Goal: Task Accomplishment & Management: Use online tool/utility

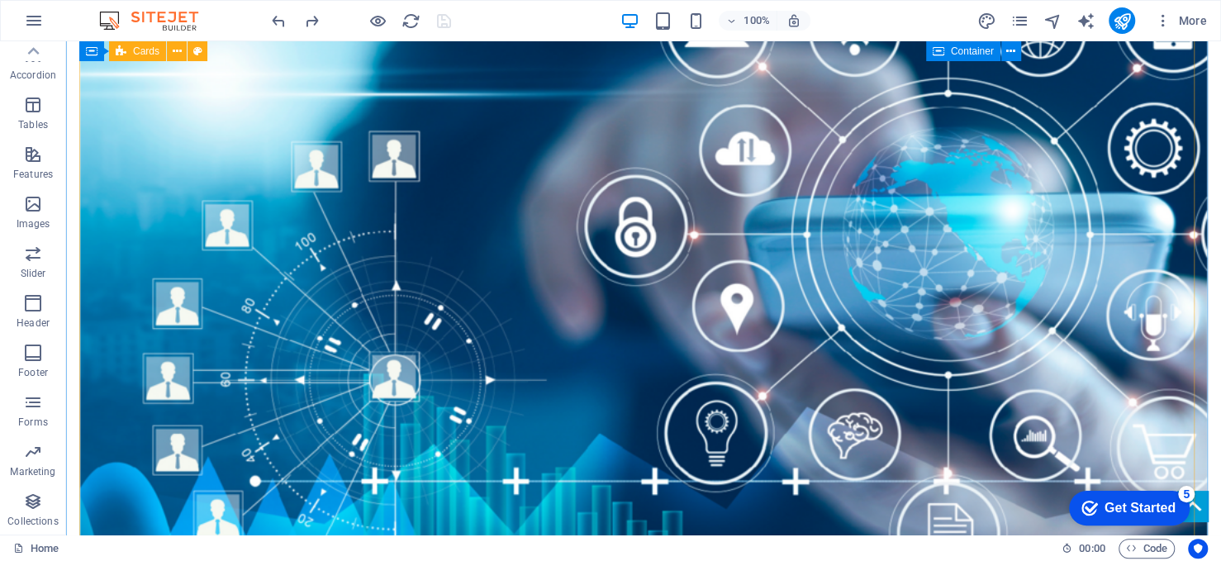
scroll to position [2396, 0]
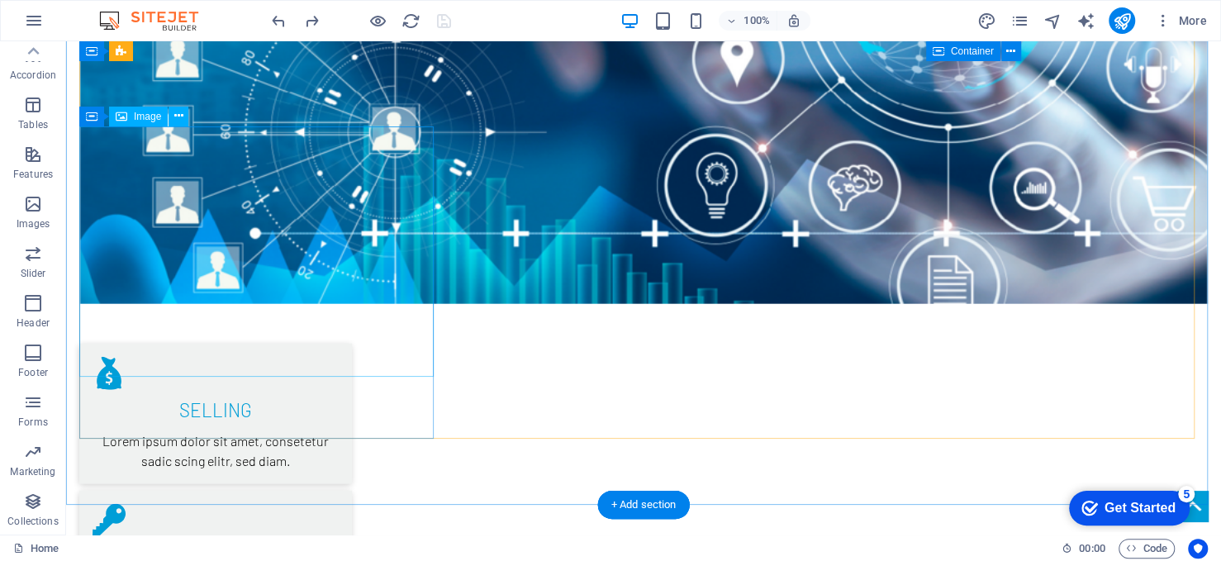
select select "%"
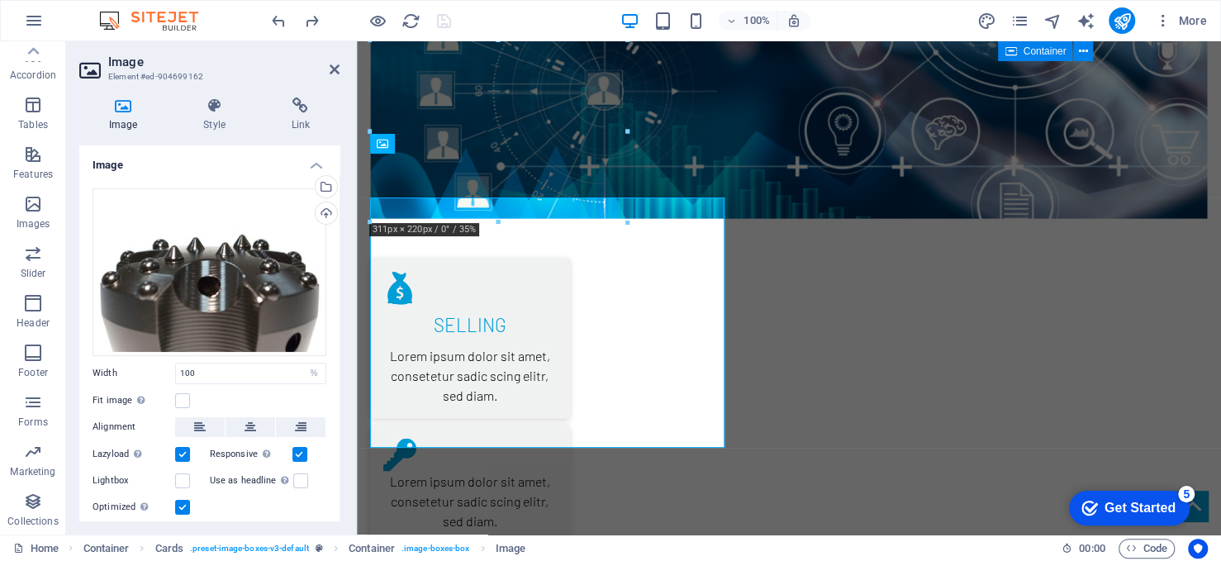
scroll to position [2325, 0]
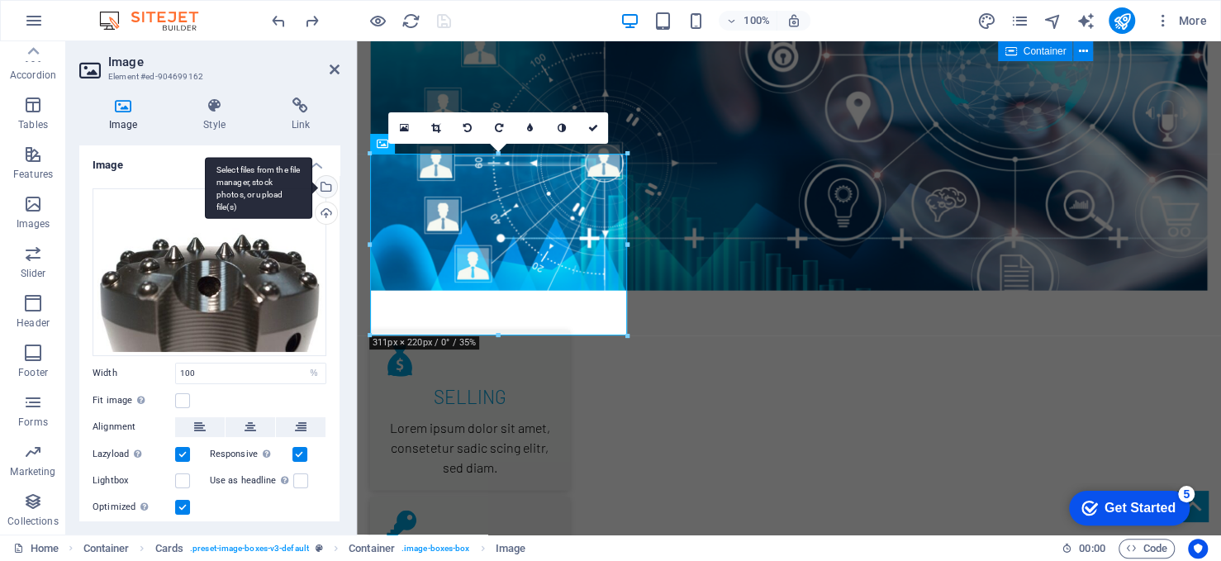
click at [329, 187] on div "Select files from the file manager, stock photos, or upload file(s)" at bounding box center [324, 188] width 25 height 25
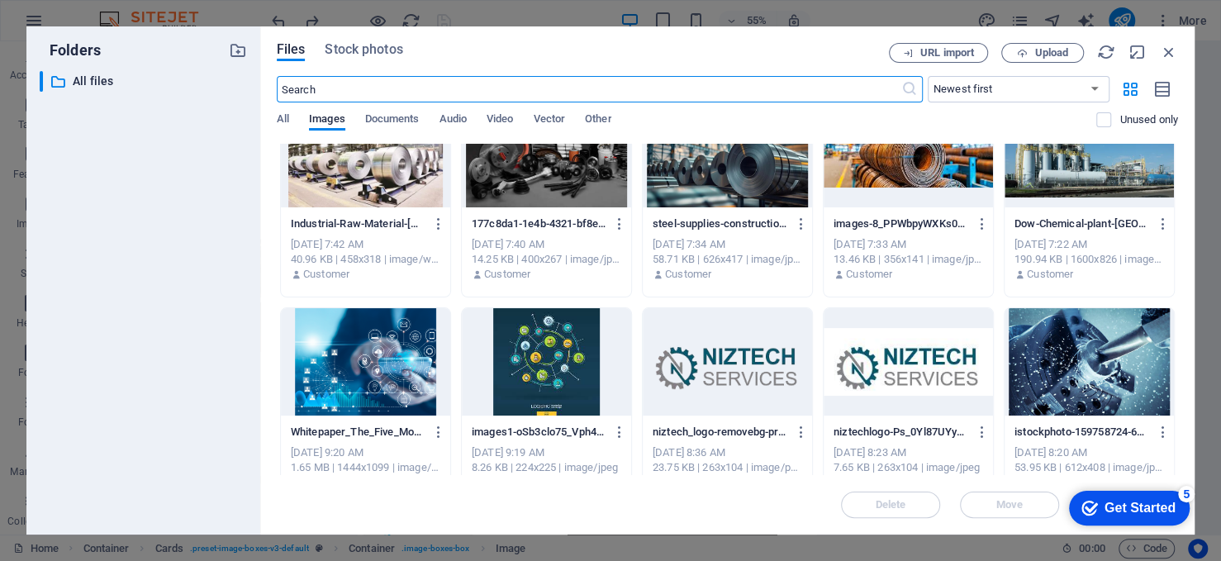
scroll to position [578, 0]
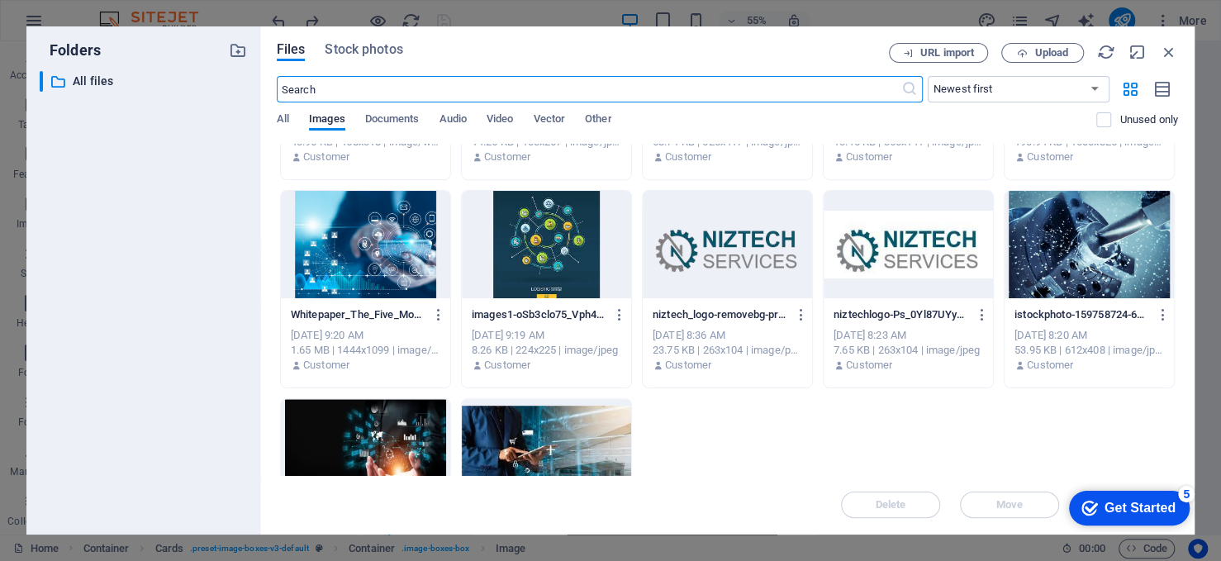
click at [1088, 277] on div at bounding box center [1089, 244] width 169 height 107
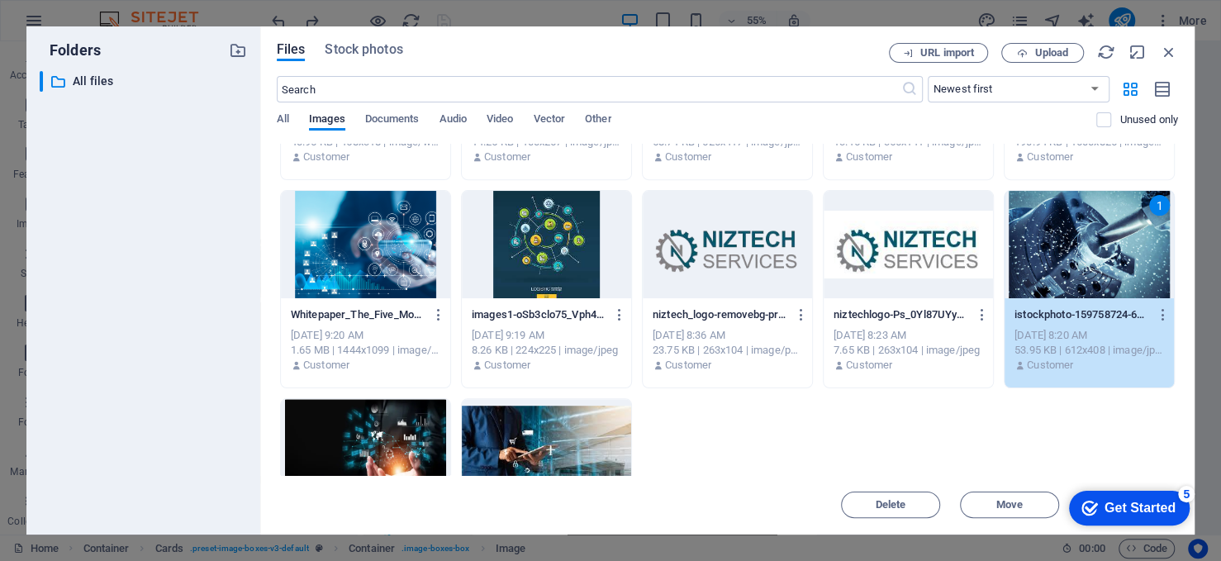
click at [1088, 277] on div "1" at bounding box center [1089, 244] width 169 height 107
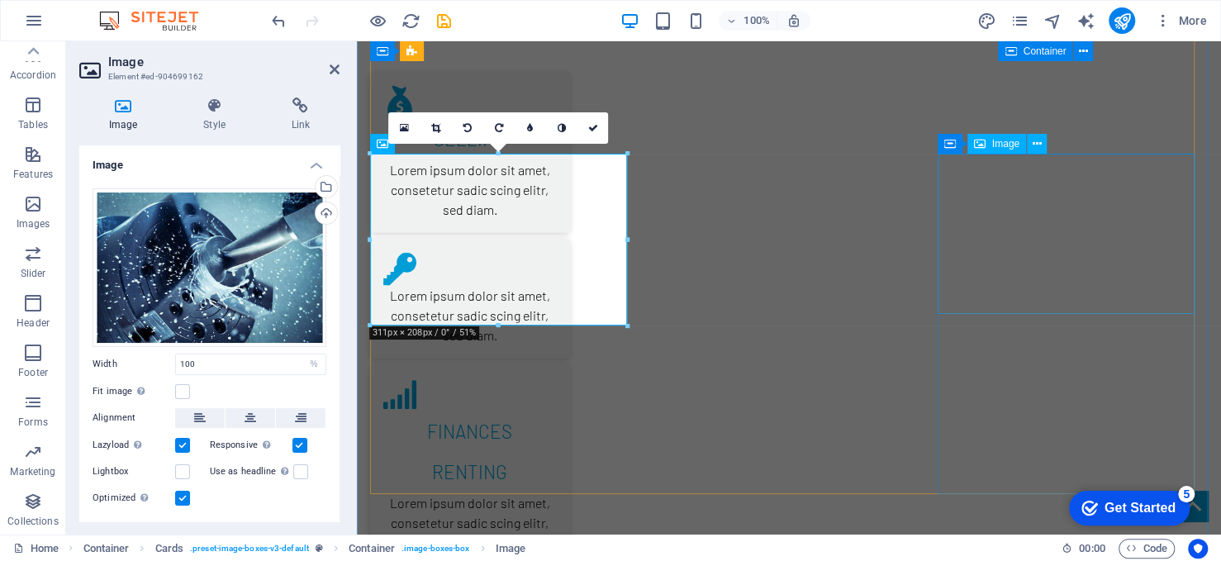
scroll to position [2325, 0]
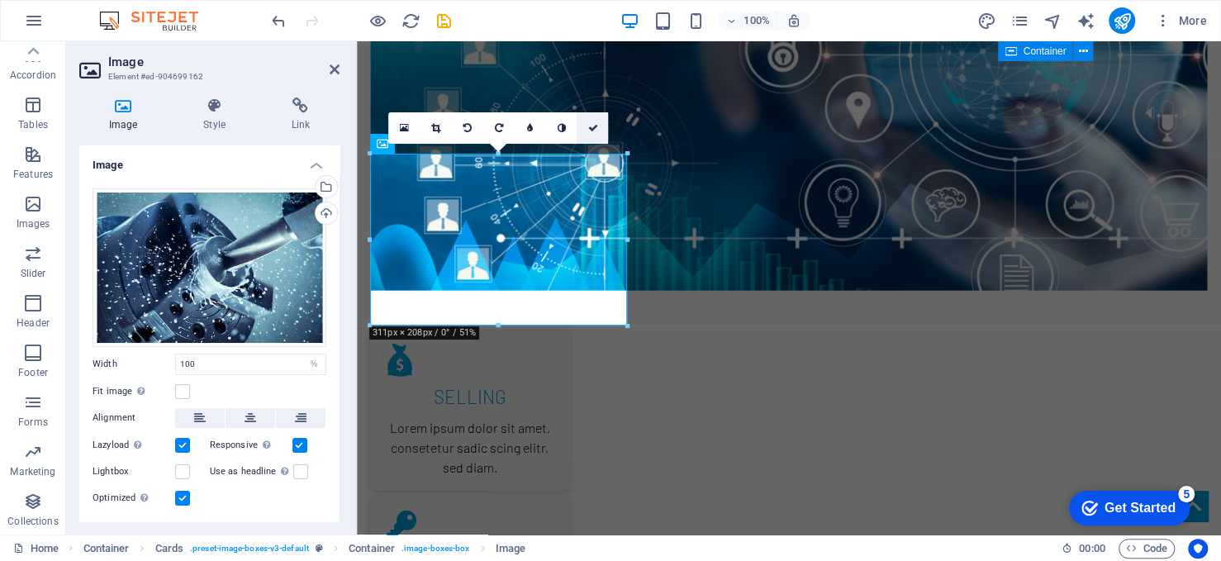
click at [593, 126] on icon at bounding box center [593, 128] width 10 height 10
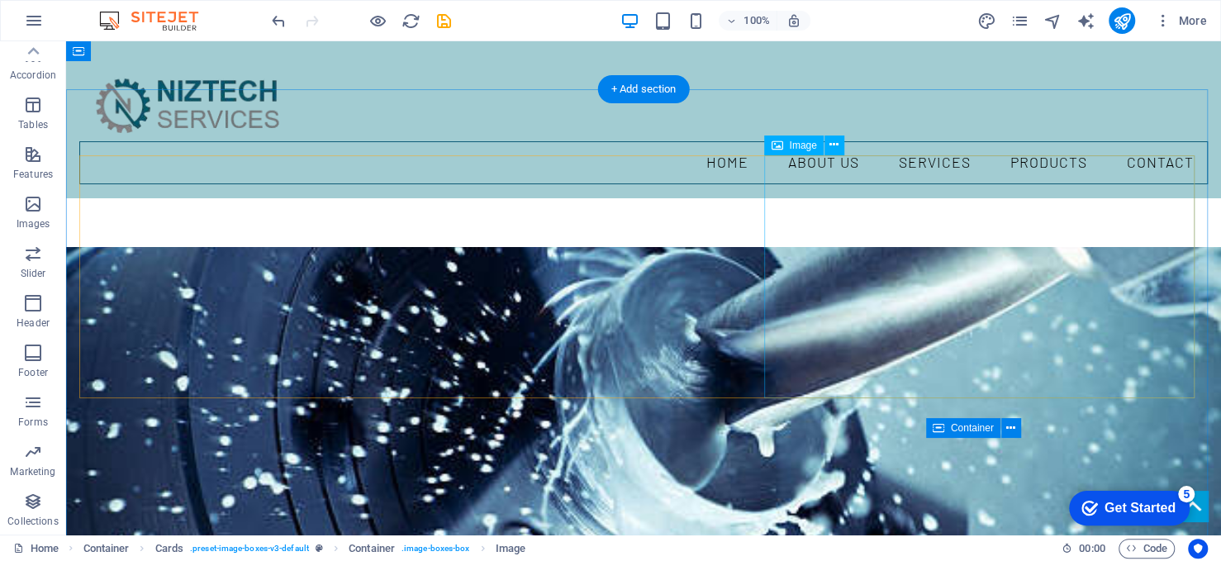
scroll to position [1074, 0]
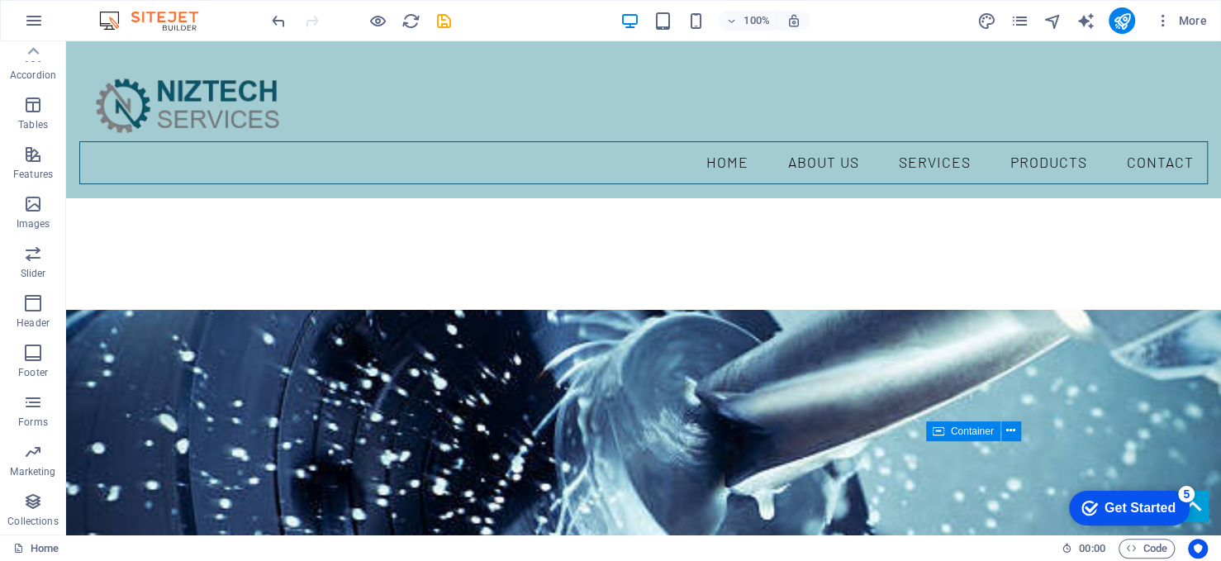
click at [363, 10] on div at bounding box center [361, 20] width 185 height 26
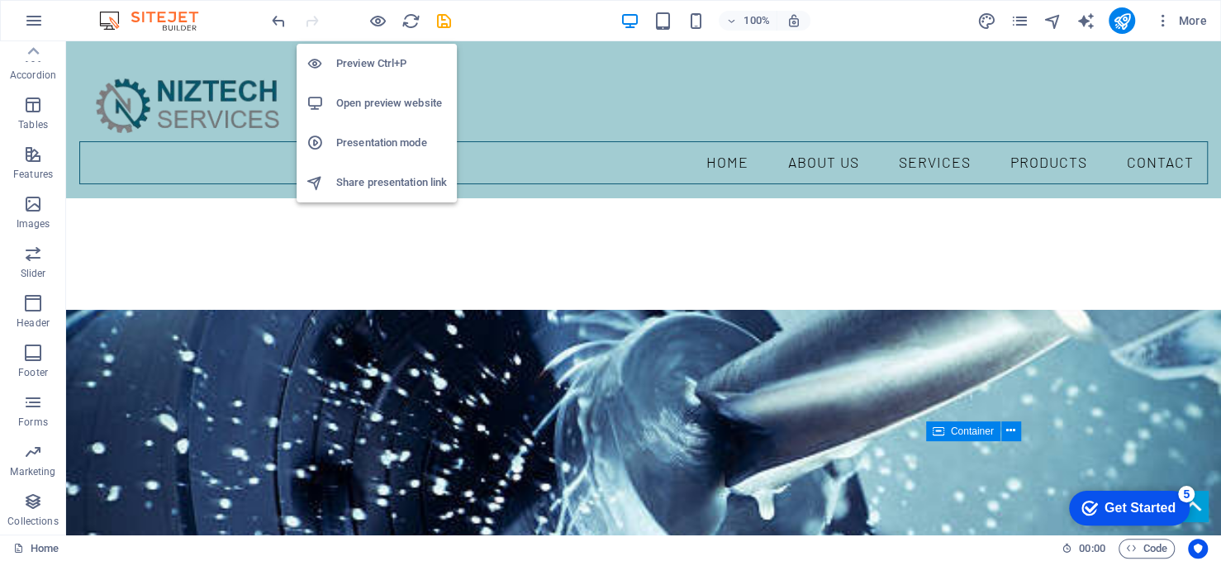
click at [390, 98] on h6 "Open preview website" at bounding box center [391, 103] width 111 height 20
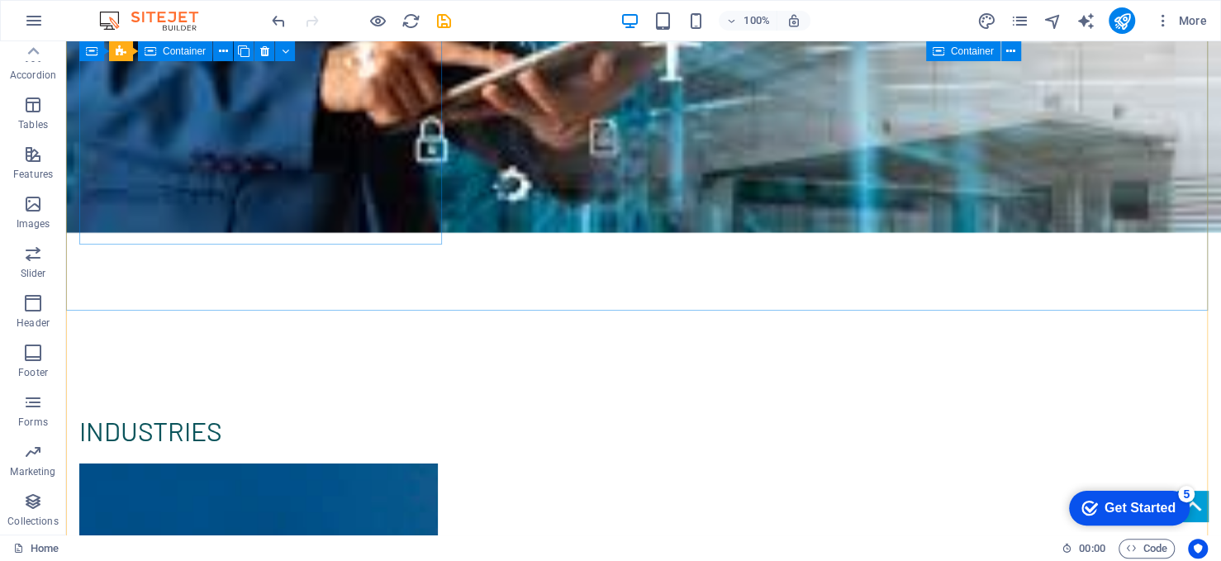
scroll to position [3659, 0]
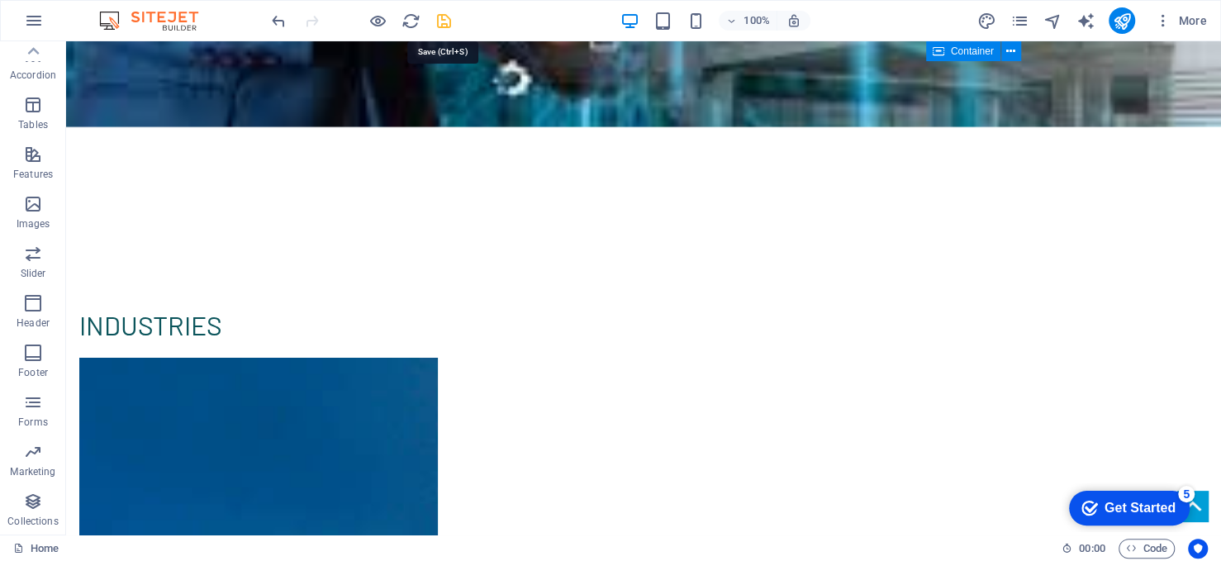
click at [441, 12] on icon "save" at bounding box center [444, 21] width 19 height 19
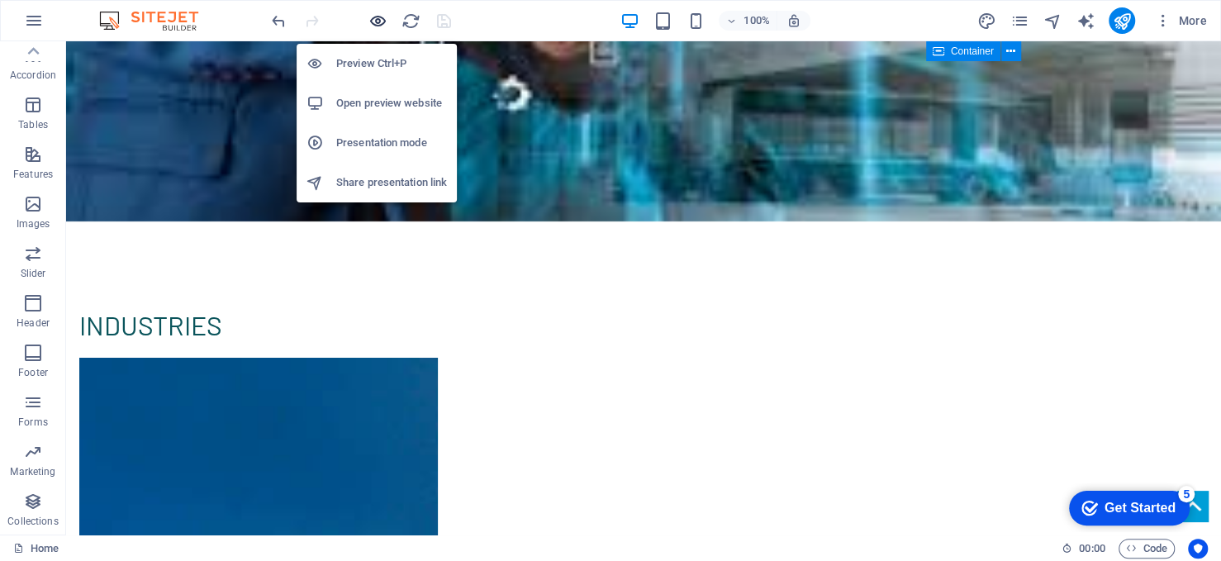
click at [380, 18] on icon "button" at bounding box center [378, 21] width 19 height 19
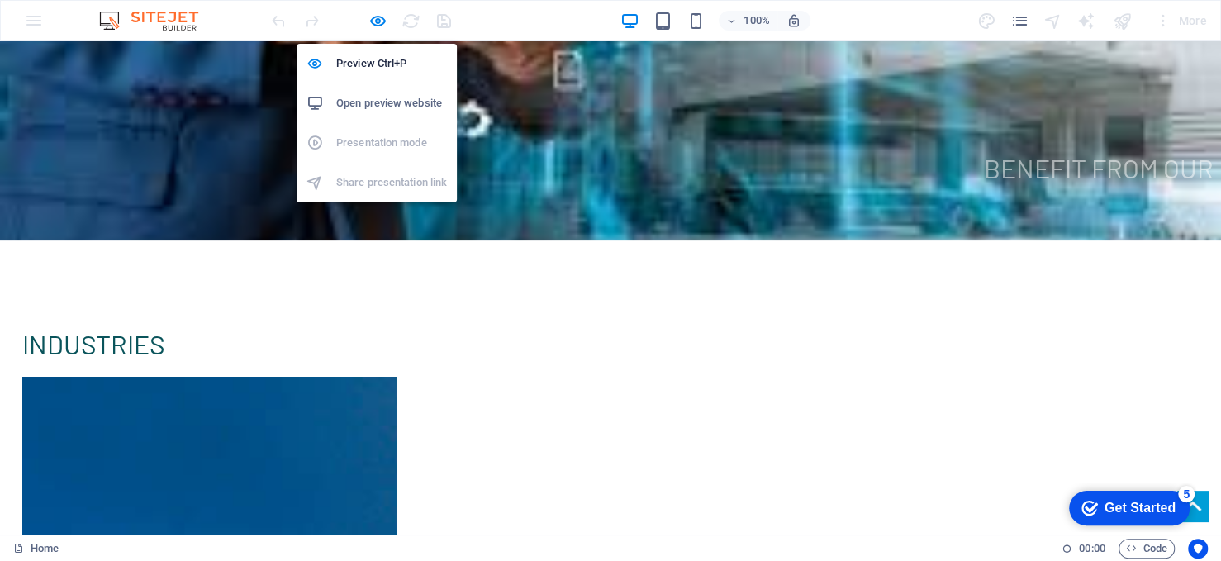
click at [377, 103] on h6 "Open preview website" at bounding box center [391, 103] width 111 height 20
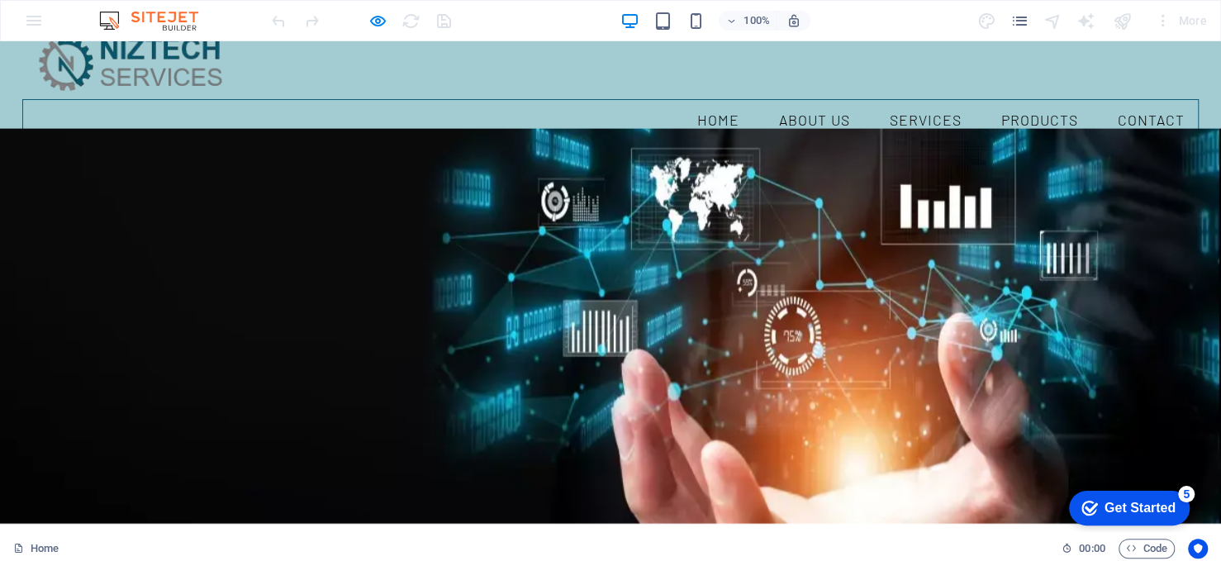
scroll to position [0, 0]
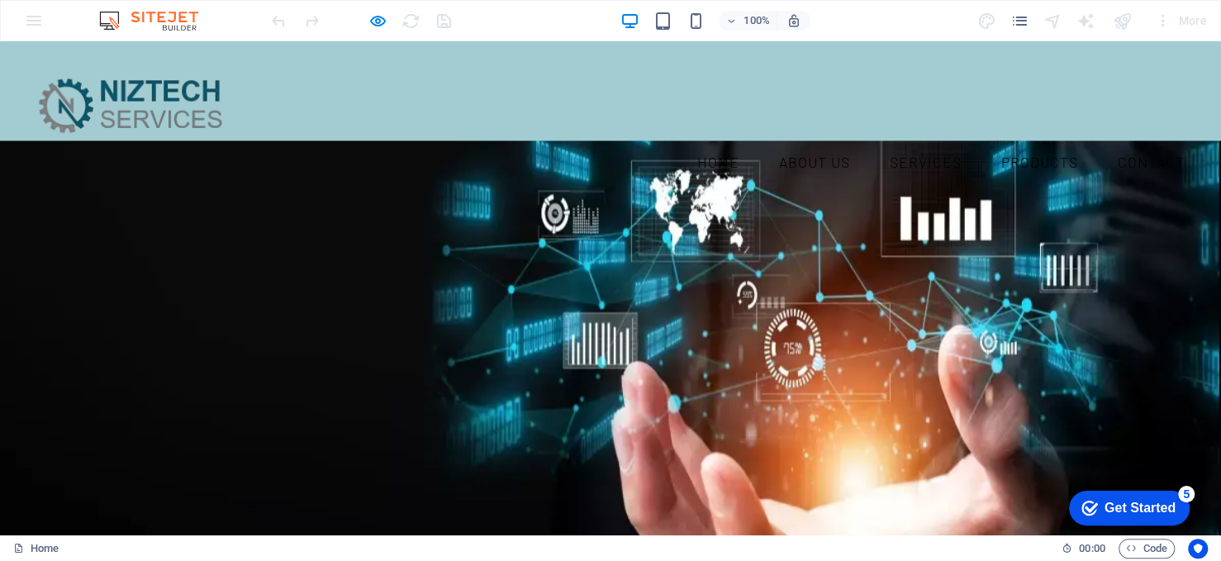
drag, startPoint x: 1218, startPoint y: 477, endPoint x: 1220, endPoint y: 71, distance: 405.8
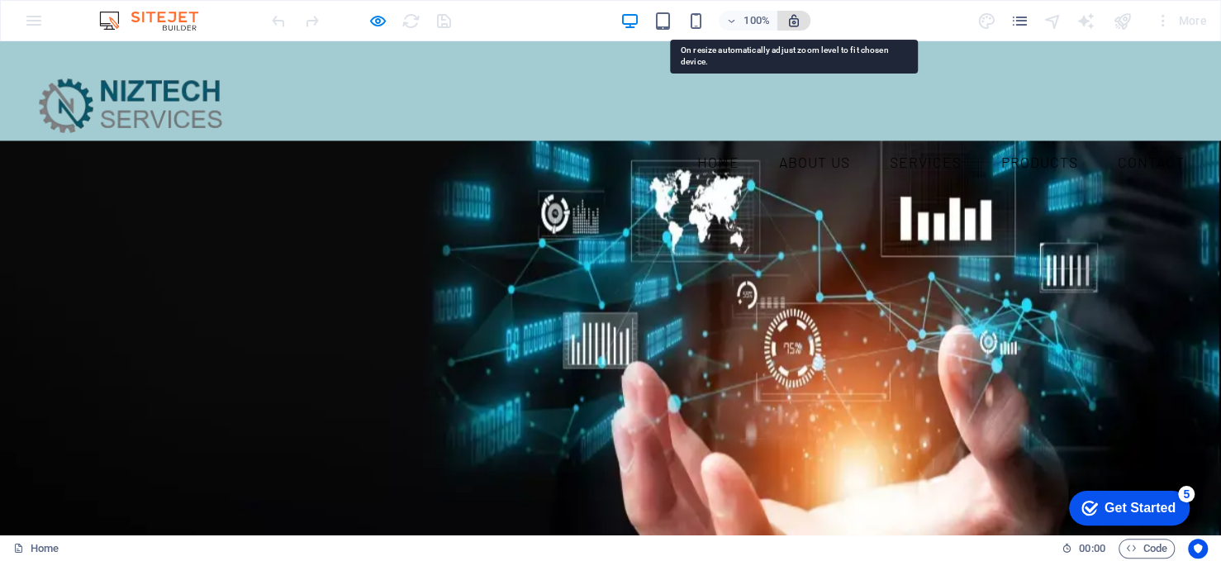
click at [800, 21] on icon "button" at bounding box center [794, 20] width 15 height 15
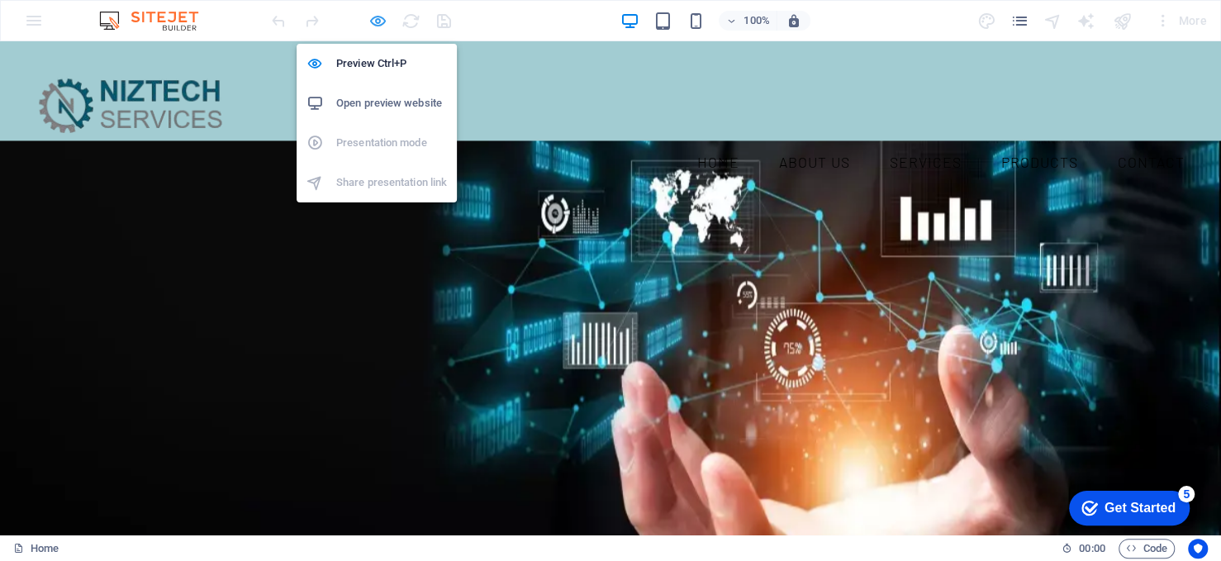
click at [374, 19] on icon "button" at bounding box center [378, 21] width 19 height 19
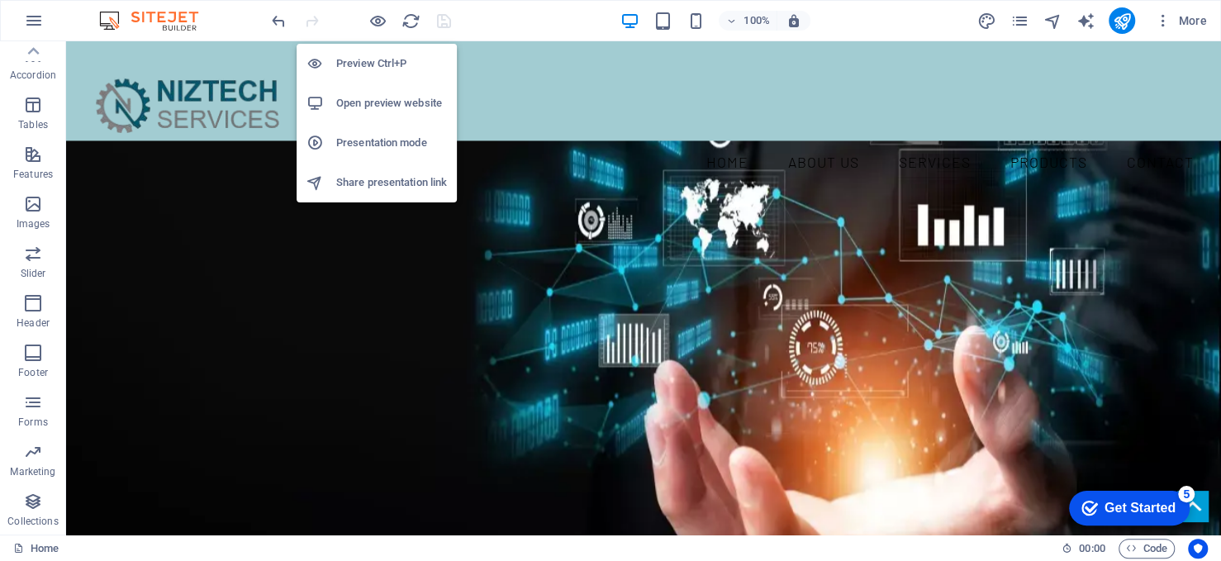
click at [382, 65] on h6 "Preview Ctrl+P" at bounding box center [391, 64] width 111 height 20
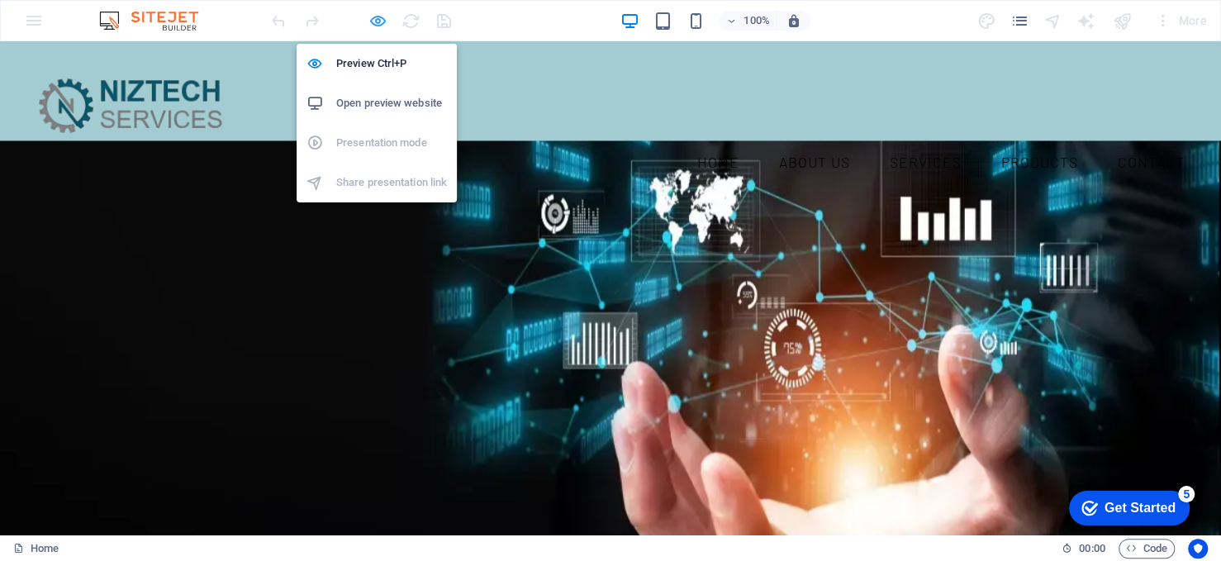
click at [374, 14] on icon "button" at bounding box center [378, 21] width 19 height 19
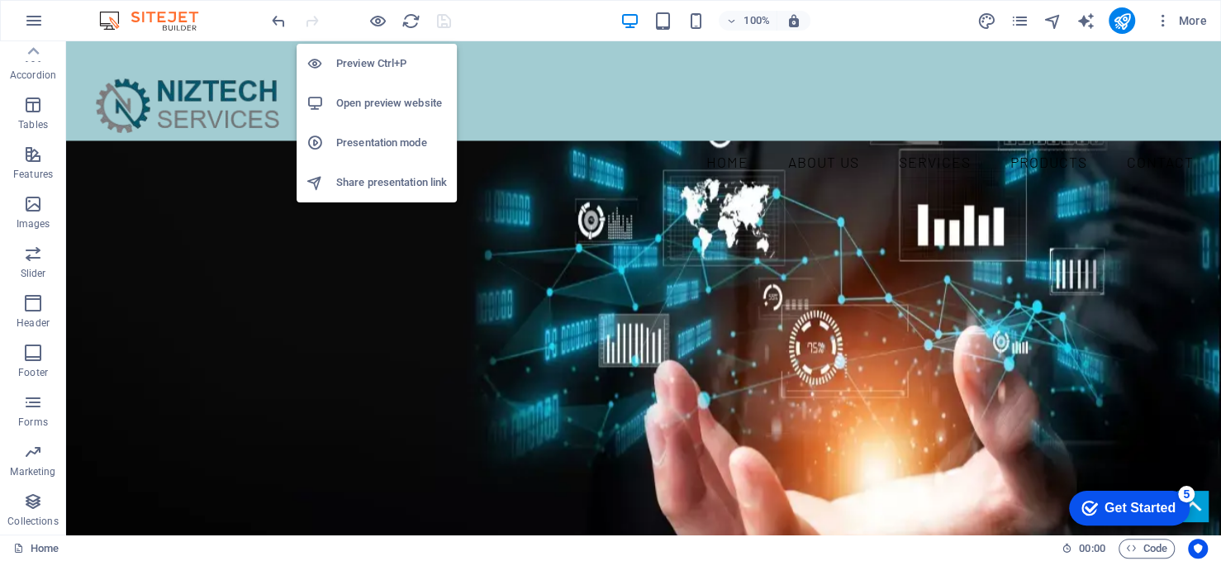
click at [382, 98] on h6 "Open preview website" at bounding box center [391, 103] width 111 height 20
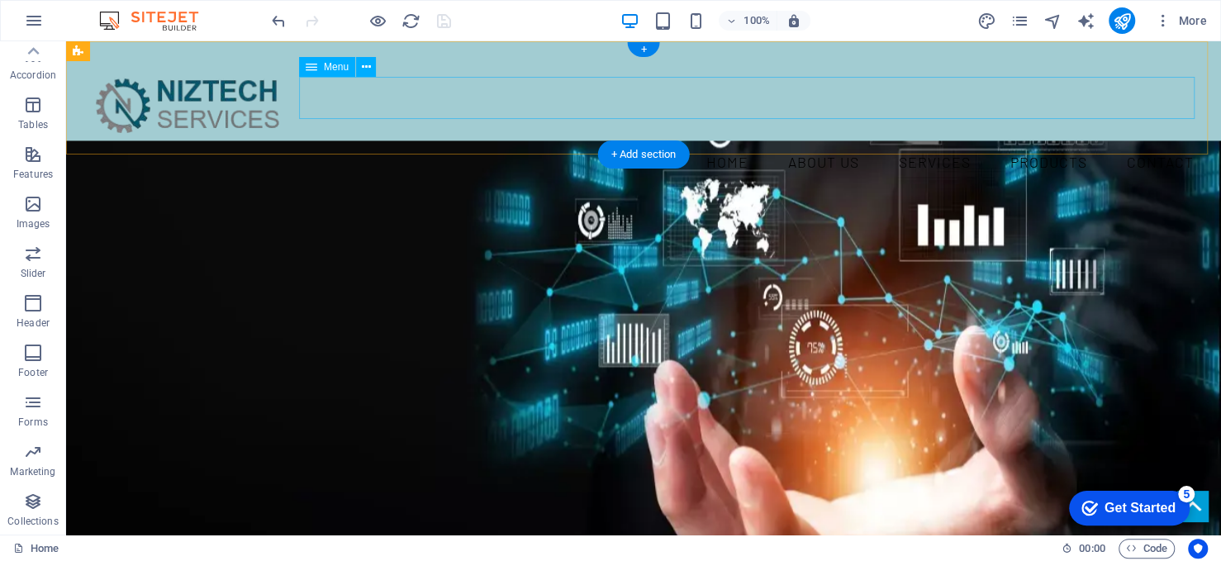
click at [482, 141] on nav "Home About us Services Products Contact" at bounding box center [643, 162] width 1129 height 43
select select
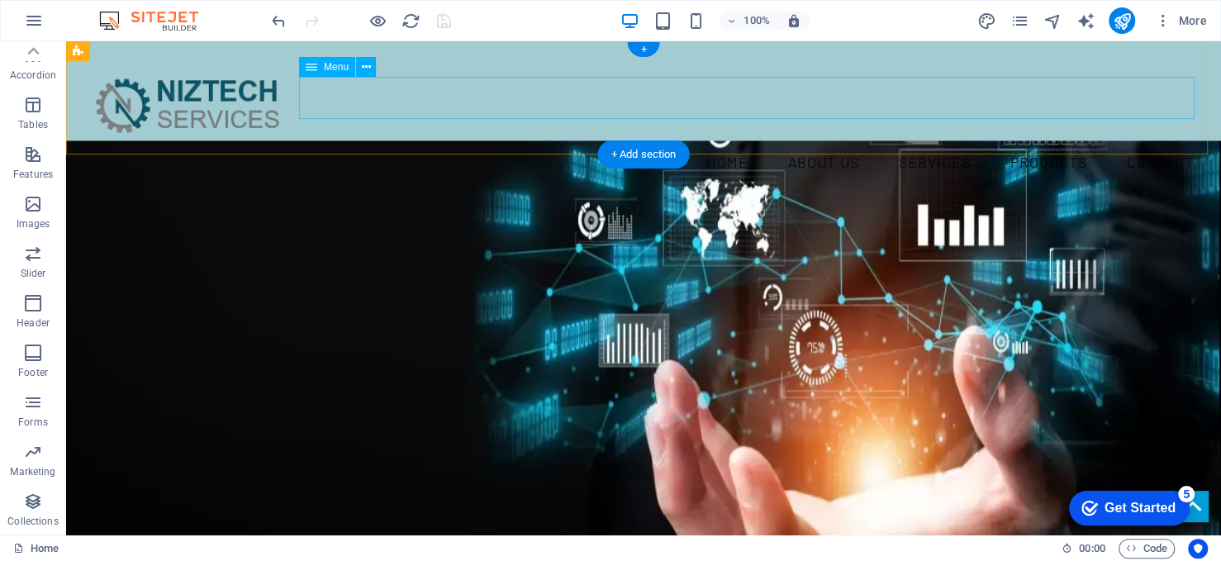
select select
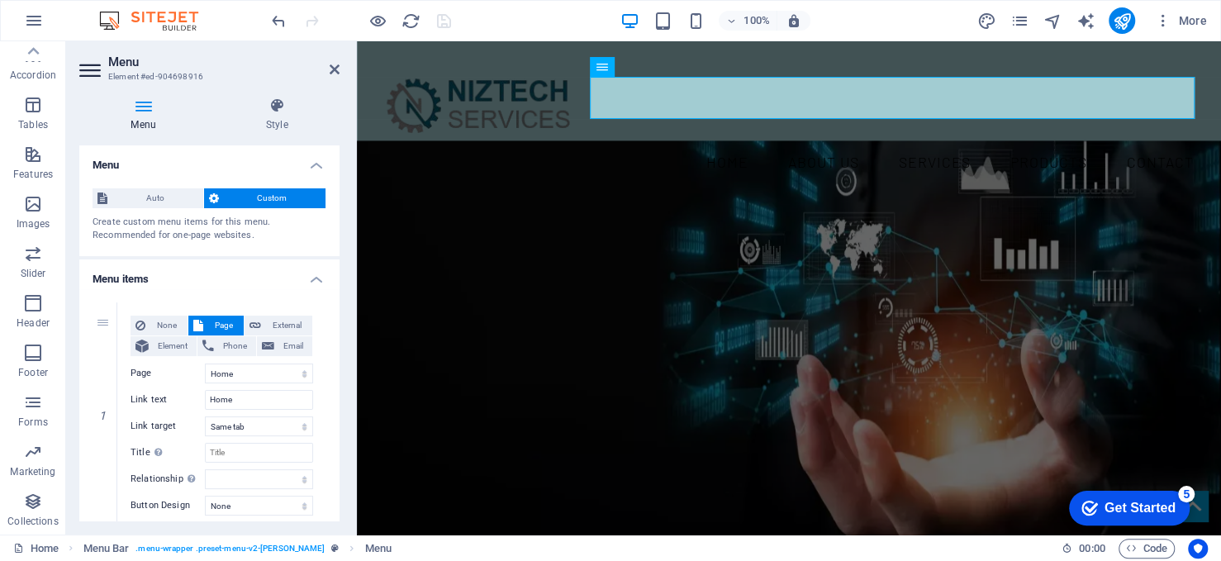
click at [443, 21] on div at bounding box center [361, 20] width 185 height 26
click at [40, 21] on icon "button" at bounding box center [34, 21] width 20 height 20
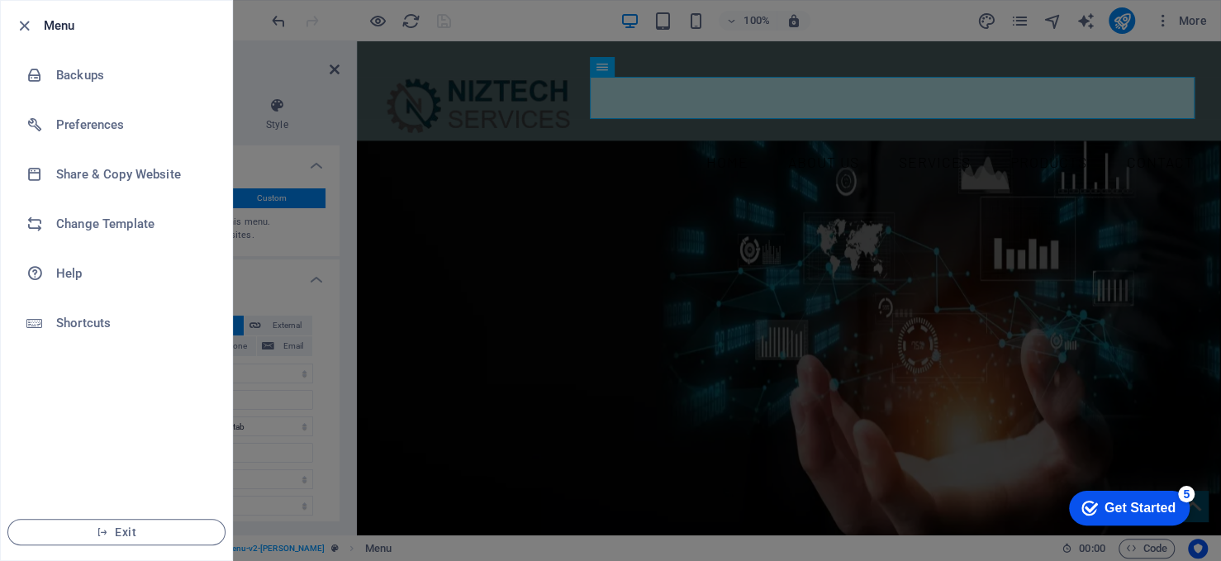
click at [331, 66] on div at bounding box center [610, 280] width 1221 height 561
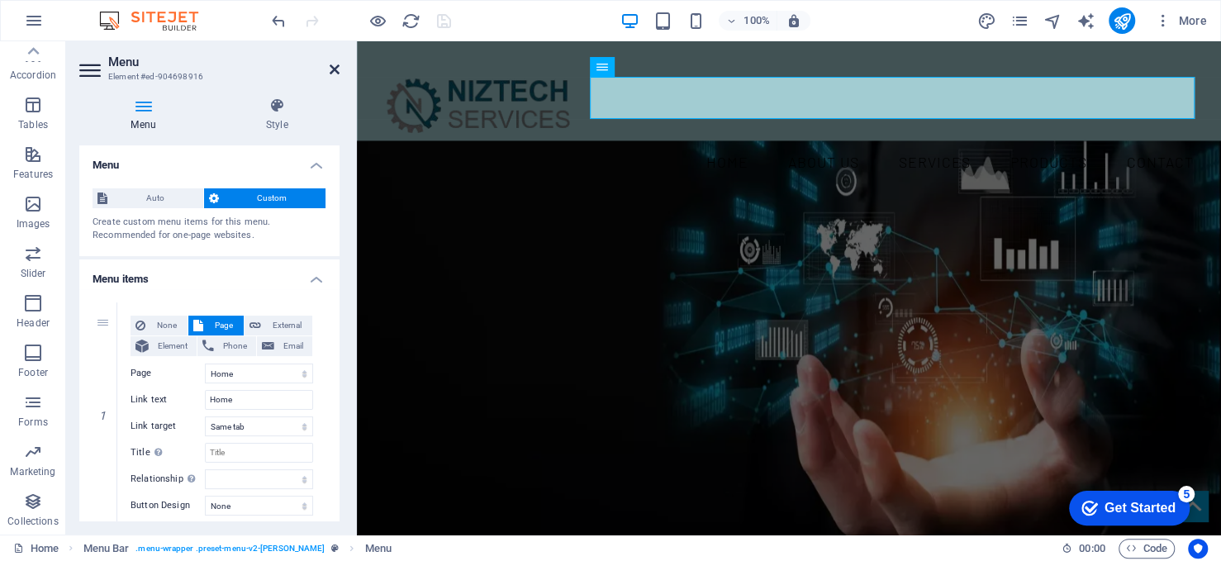
click at [333, 68] on icon at bounding box center [335, 69] width 10 height 13
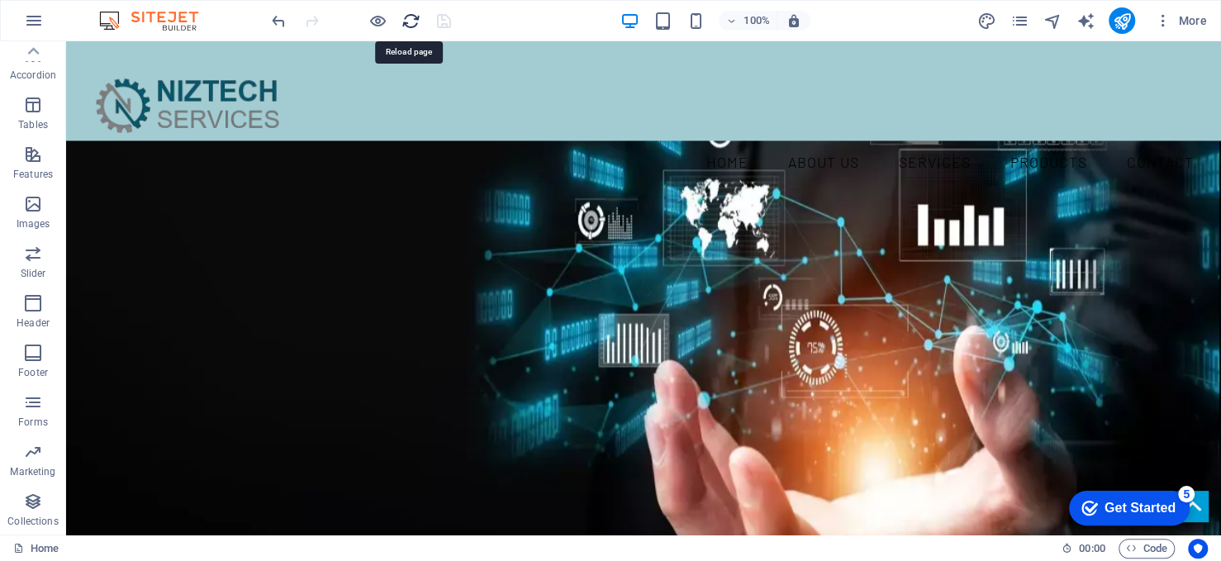
click at [410, 18] on icon "reload" at bounding box center [411, 21] width 19 height 19
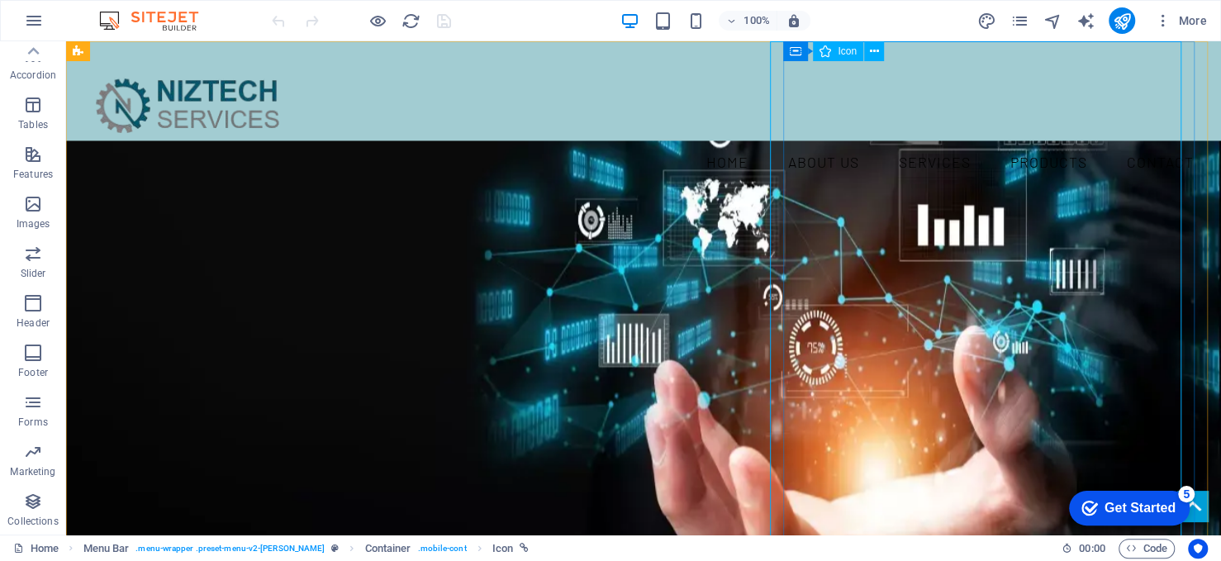
click at [859, 50] on div "Icon" at bounding box center [838, 51] width 50 height 20
click at [869, 50] on icon at bounding box center [873, 51] width 9 height 17
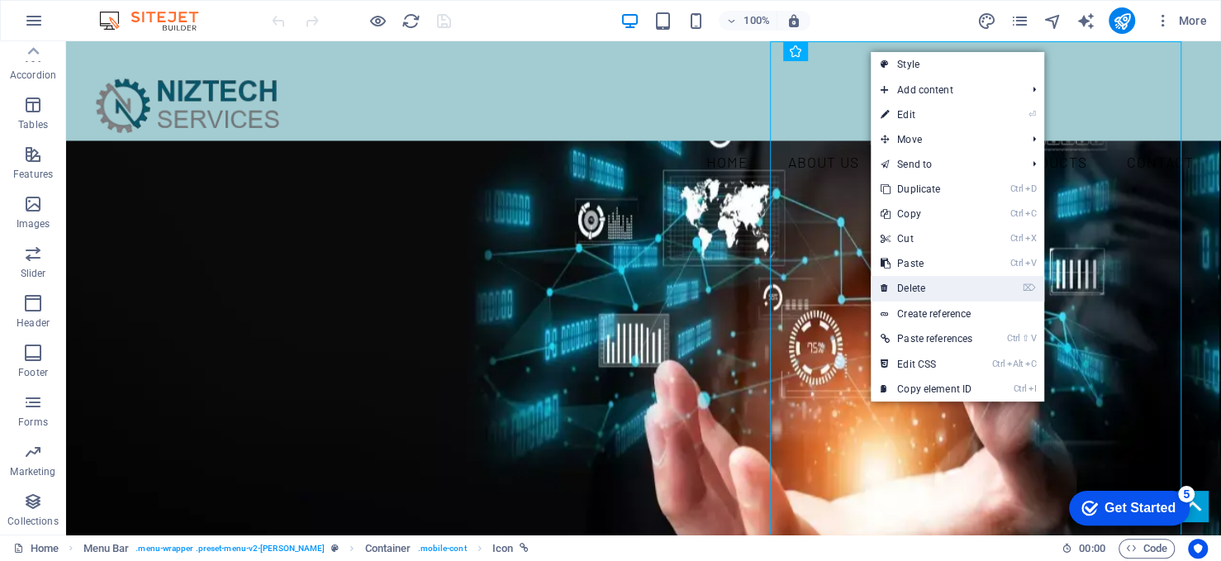
click at [914, 287] on link "⌦ Delete" at bounding box center [927, 288] width 112 height 25
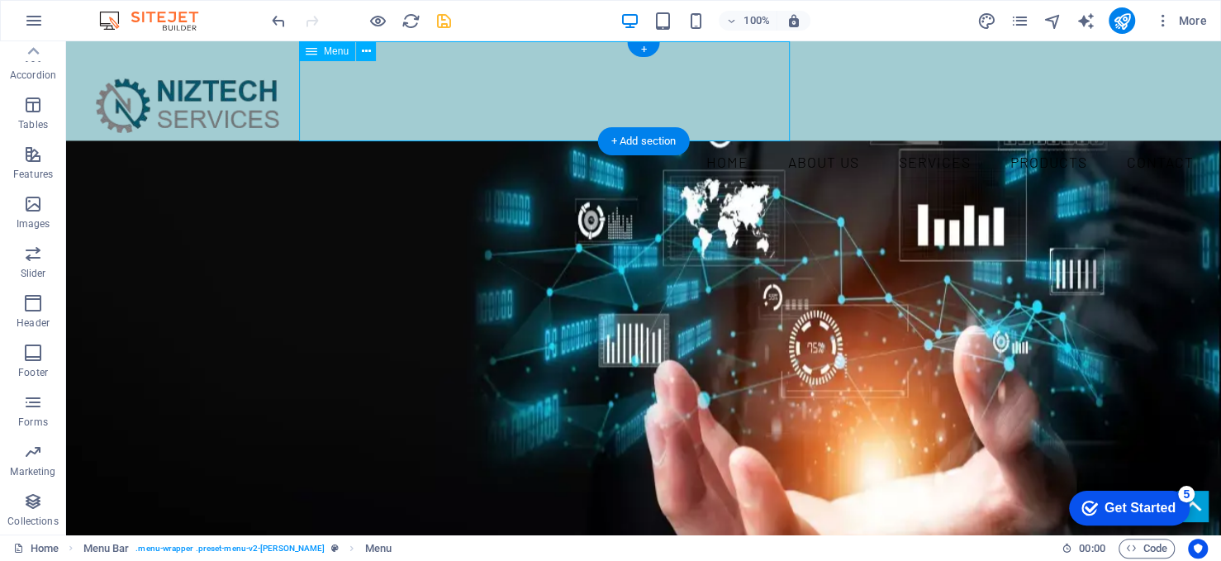
select select
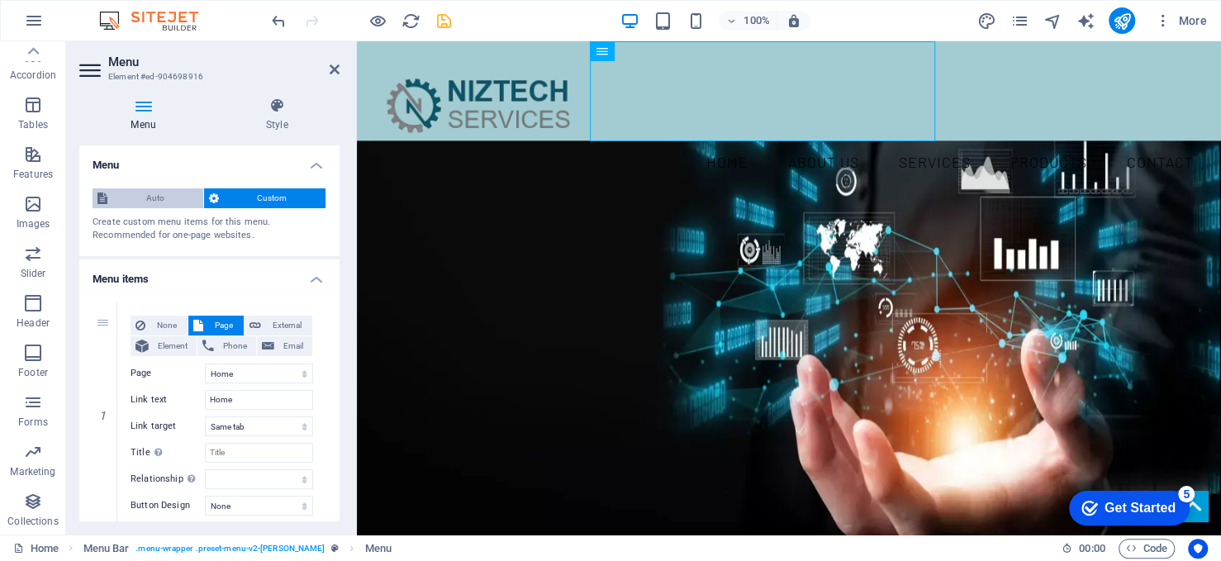
click at [181, 207] on span "Auto" at bounding box center [155, 198] width 86 height 20
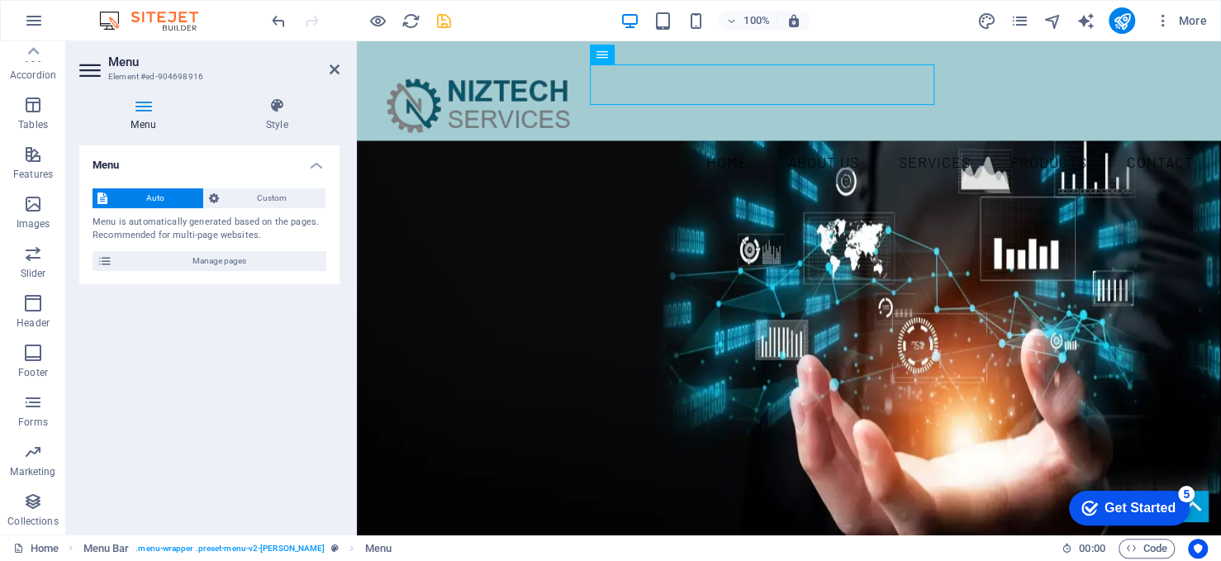
click at [155, 109] on icon at bounding box center [143, 106] width 128 height 17
click at [267, 109] on icon at bounding box center [277, 106] width 126 height 17
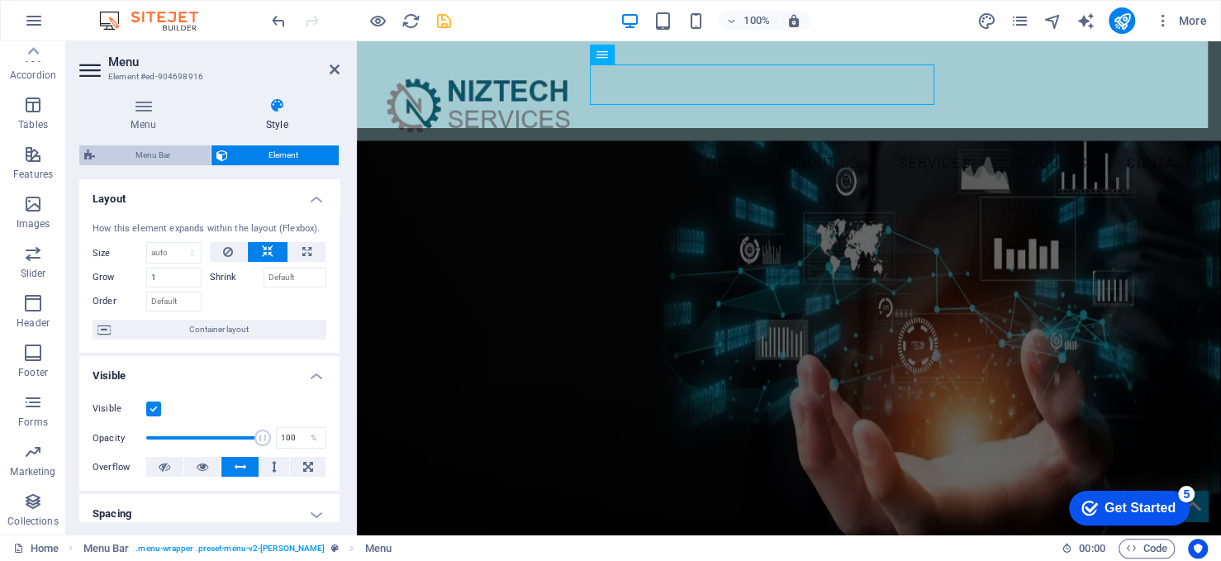
click at [149, 154] on span "Menu Bar" at bounding box center [153, 155] width 106 height 20
select select "rem"
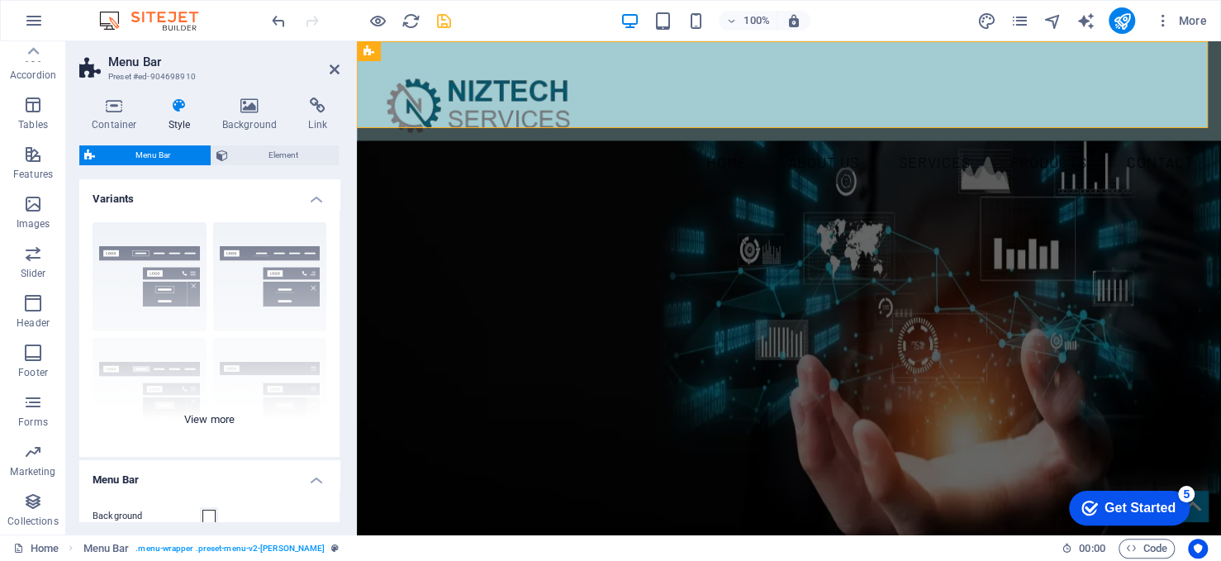
click at [181, 277] on div "Border Centered Default Fixed Loki Trigger Wide XXL" at bounding box center [209, 333] width 260 height 248
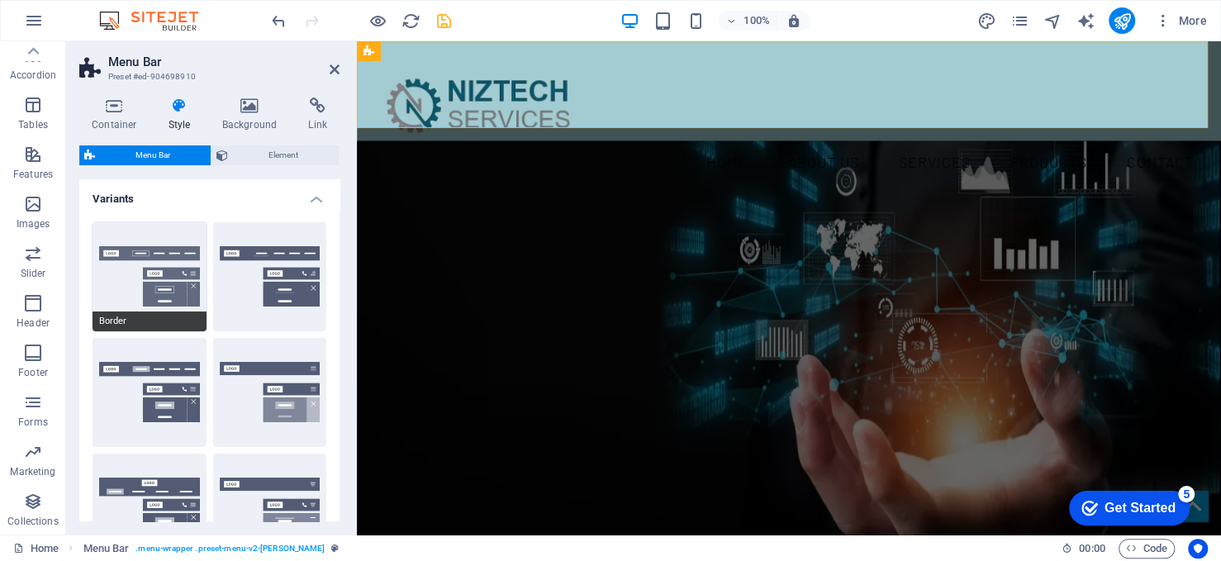
click at [178, 279] on button "Border" at bounding box center [150, 276] width 114 height 109
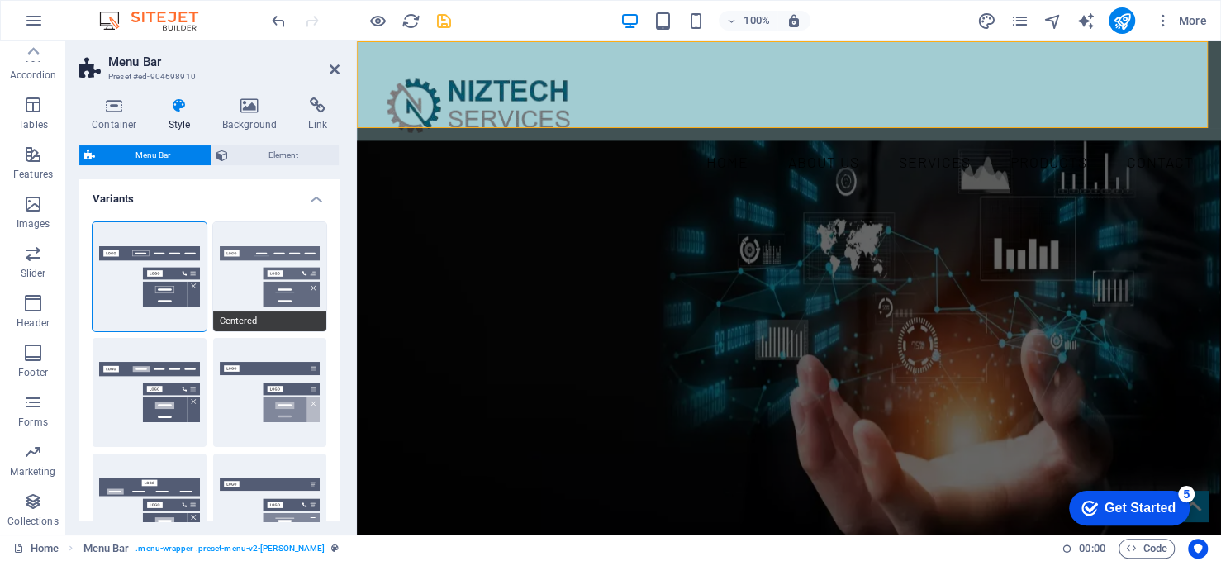
click at [283, 252] on button "Centered" at bounding box center [270, 276] width 114 height 109
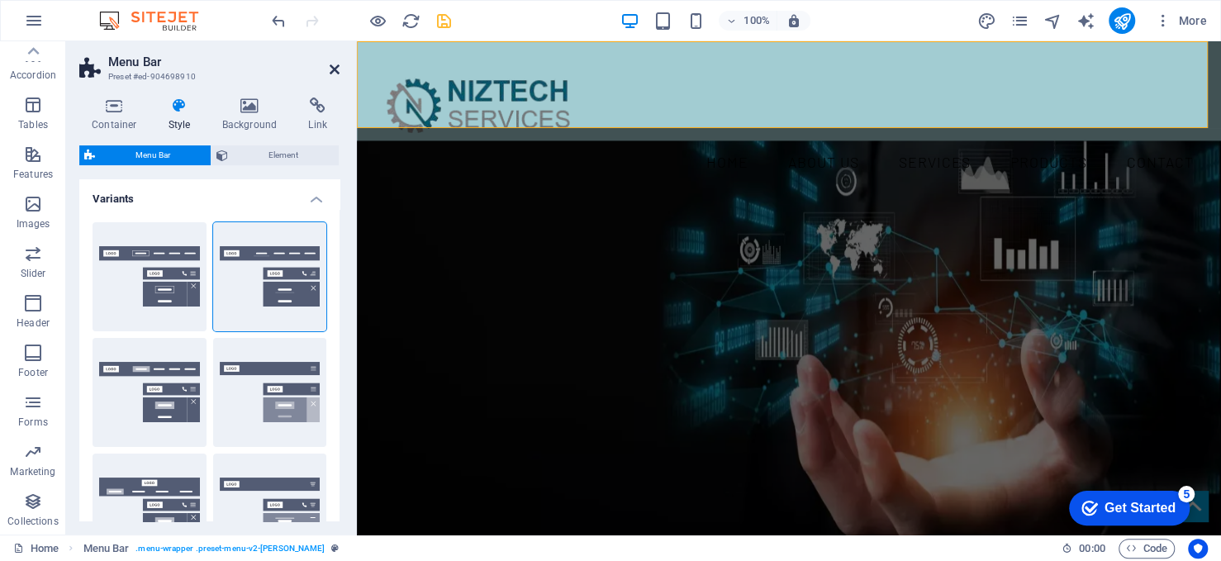
click at [335, 62] on header "Menu Bar Preset #ed-904698910" at bounding box center [209, 62] width 260 height 43
click at [334, 70] on icon at bounding box center [335, 69] width 10 height 13
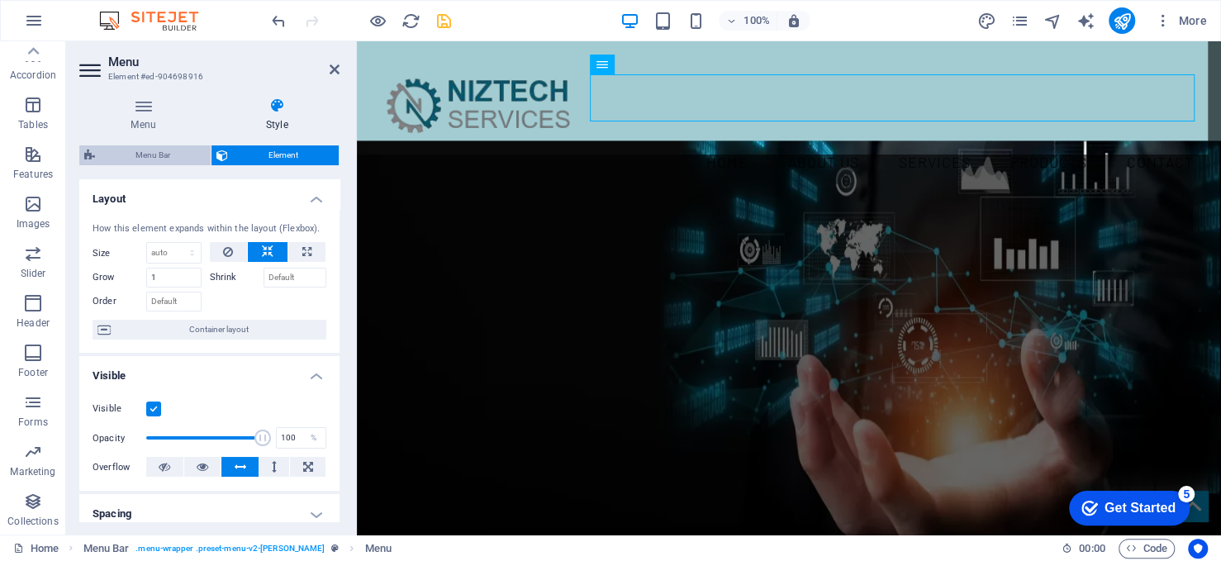
click at [167, 153] on span "Menu Bar" at bounding box center [153, 155] width 106 height 20
select select "rem"
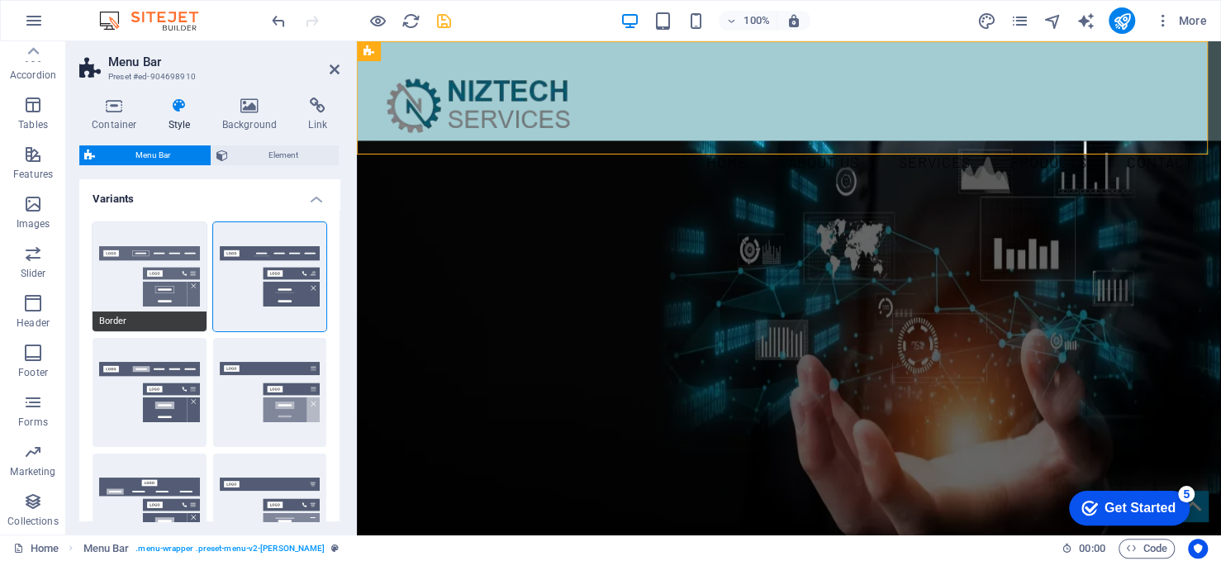
click at [174, 274] on button "Border" at bounding box center [150, 276] width 114 height 109
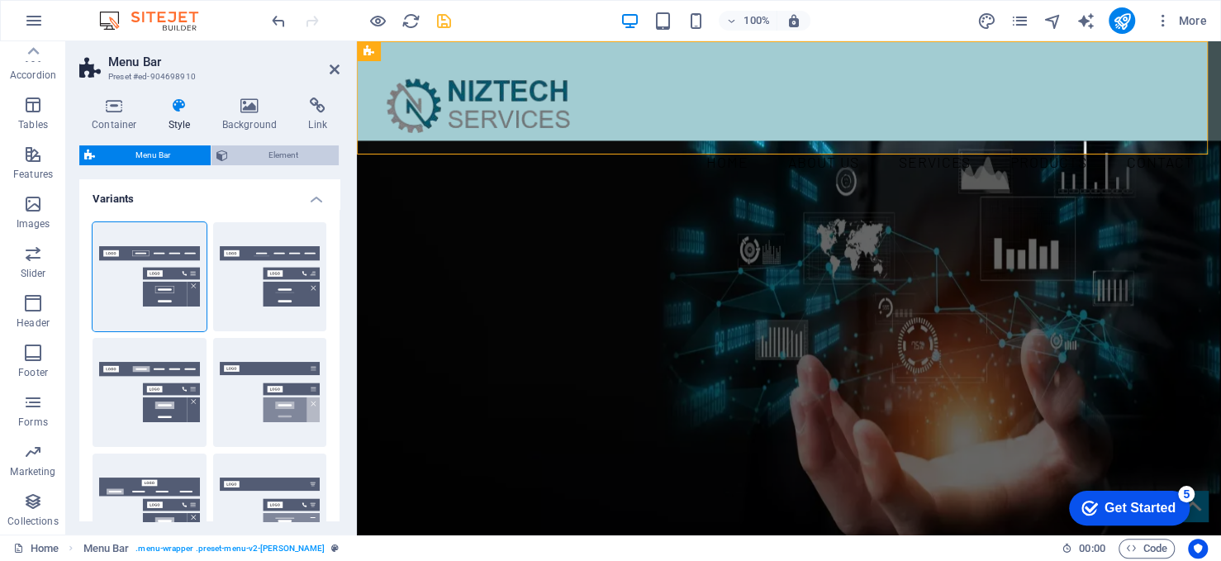
click at [308, 156] on span "Element" at bounding box center [283, 155] width 101 height 20
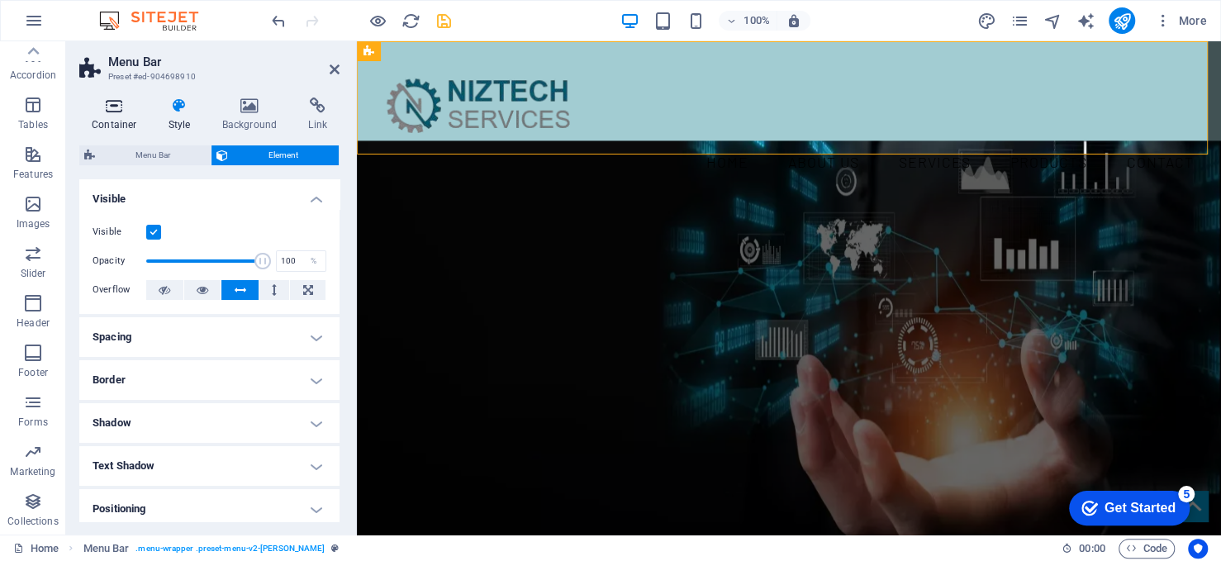
click at [118, 123] on h4 "Container" at bounding box center [117, 115] width 77 height 35
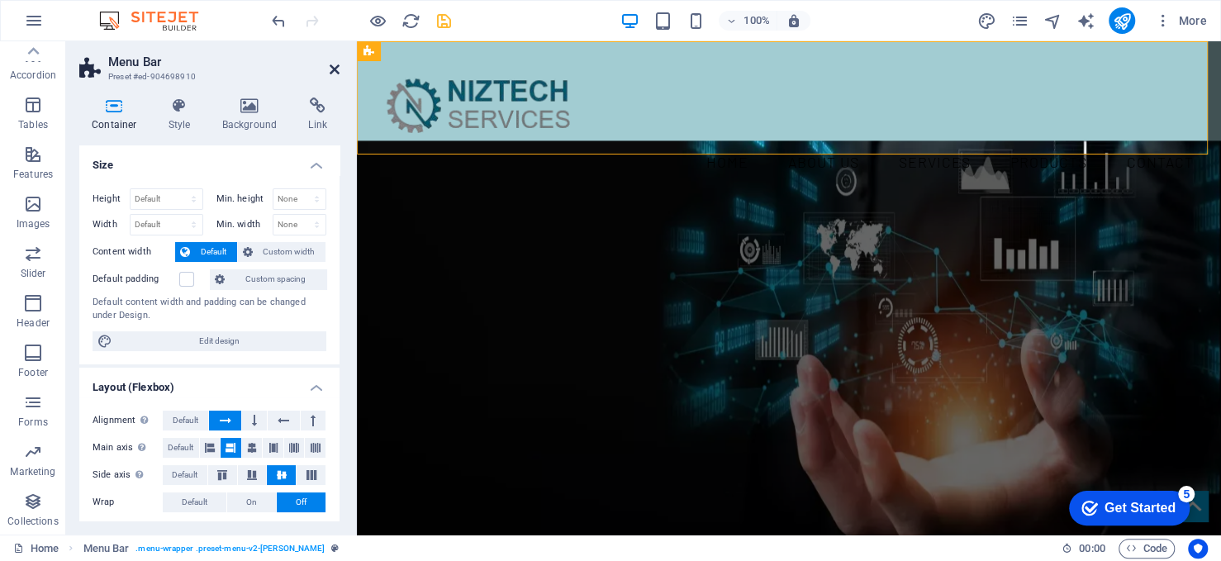
click at [332, 68] on icon at bounding box center [335, 69] width 10 height 13
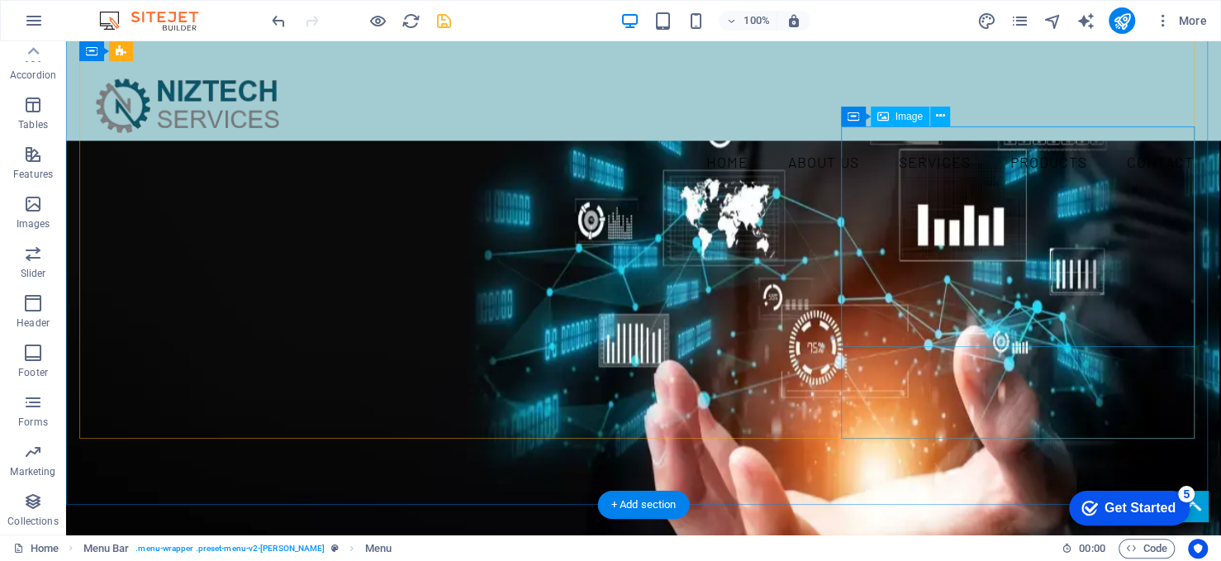
select select "%"
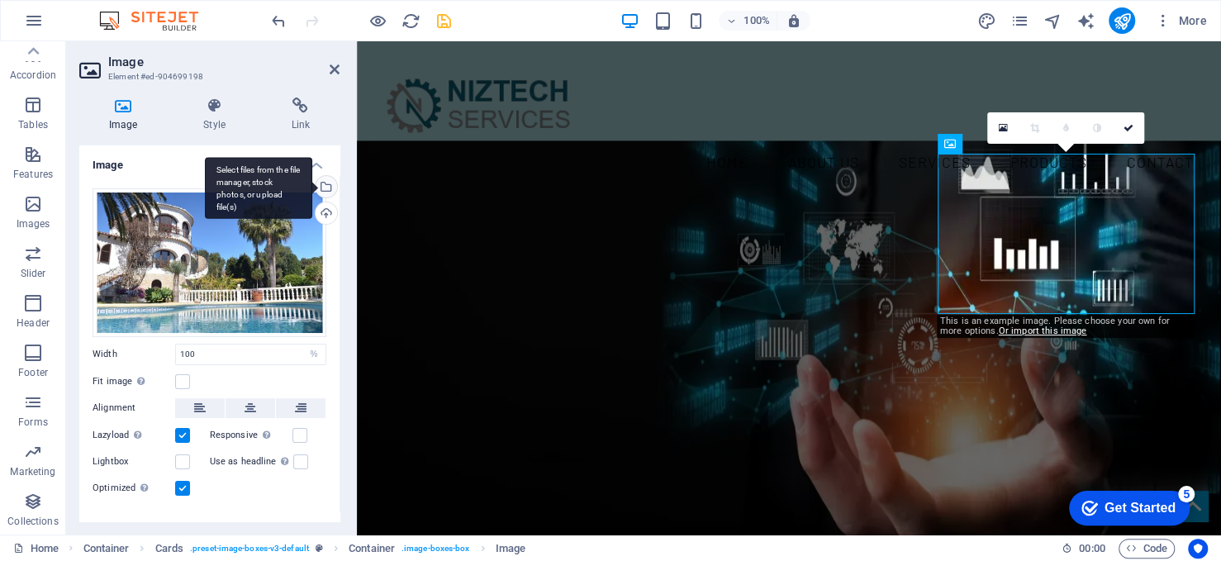
click at [312, 186] on div "Select files from the file manager, stock photos, or upload file(s)" at bounding box center [258, 188] width 107 height 62
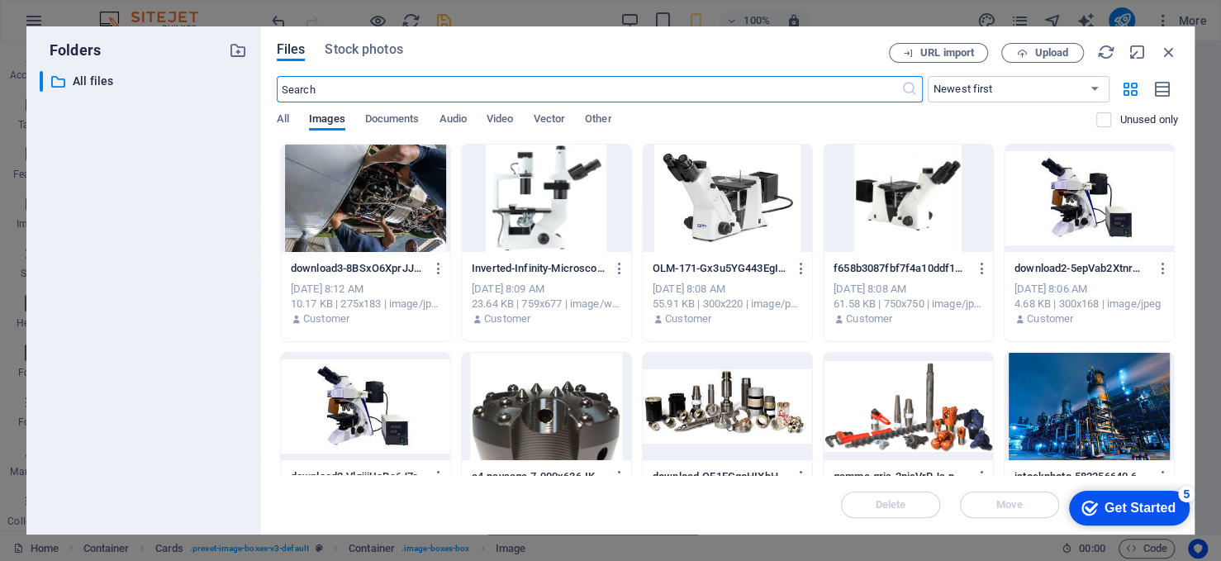
click at [385, 186] on div at bounding box center [365, 198] width 169 height 107
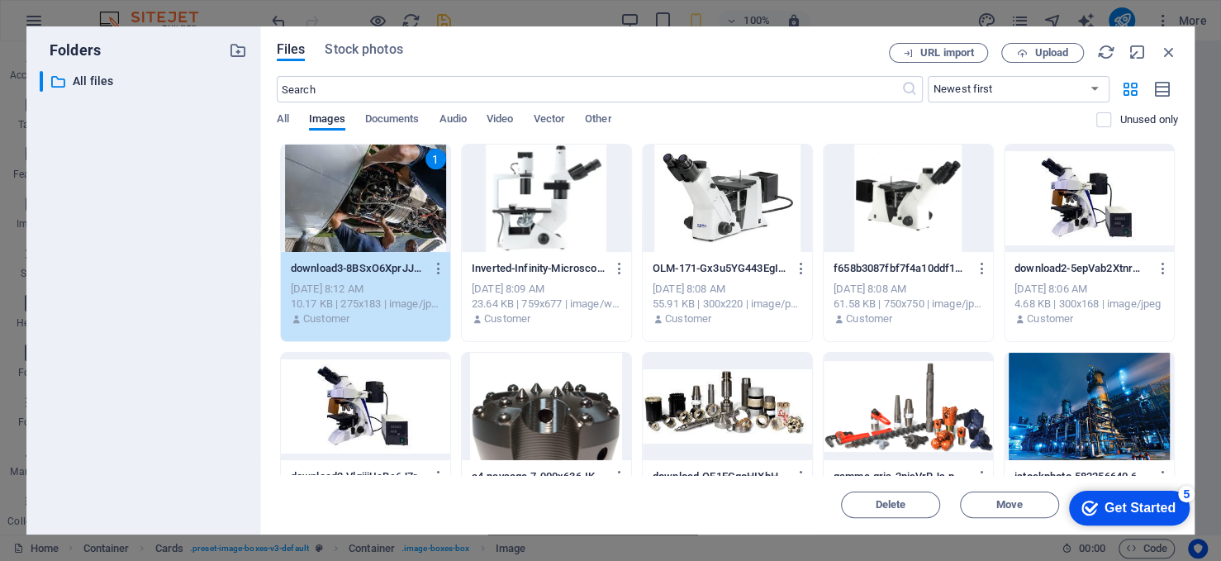
click at [385, 186] on div "1" at bounding box center [365, 198] width 169 height 107
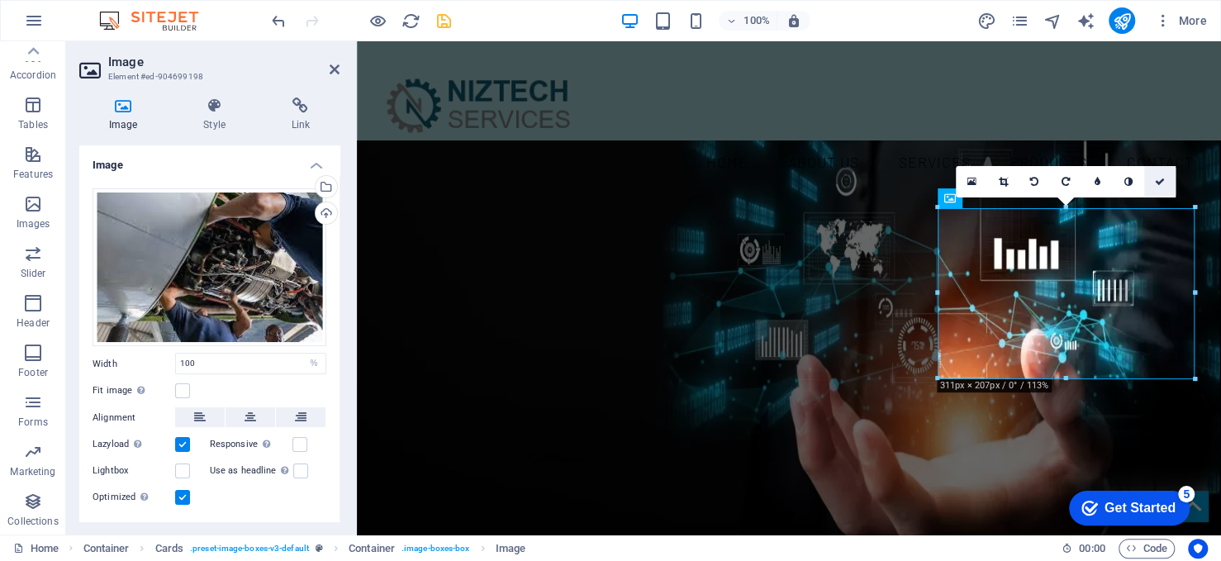
click at [1158, 183] on icon at bounding box center [1160, 182] width 10 height 10
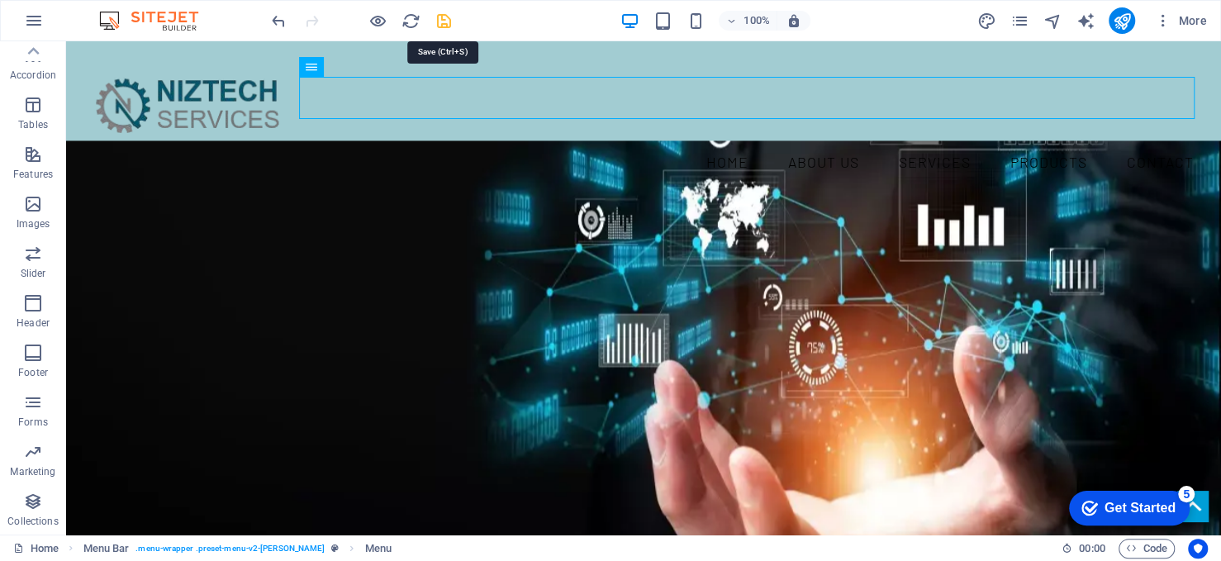
click at [438, 21] on icon "save" at bounding box center [444, 21] width 19 height 19
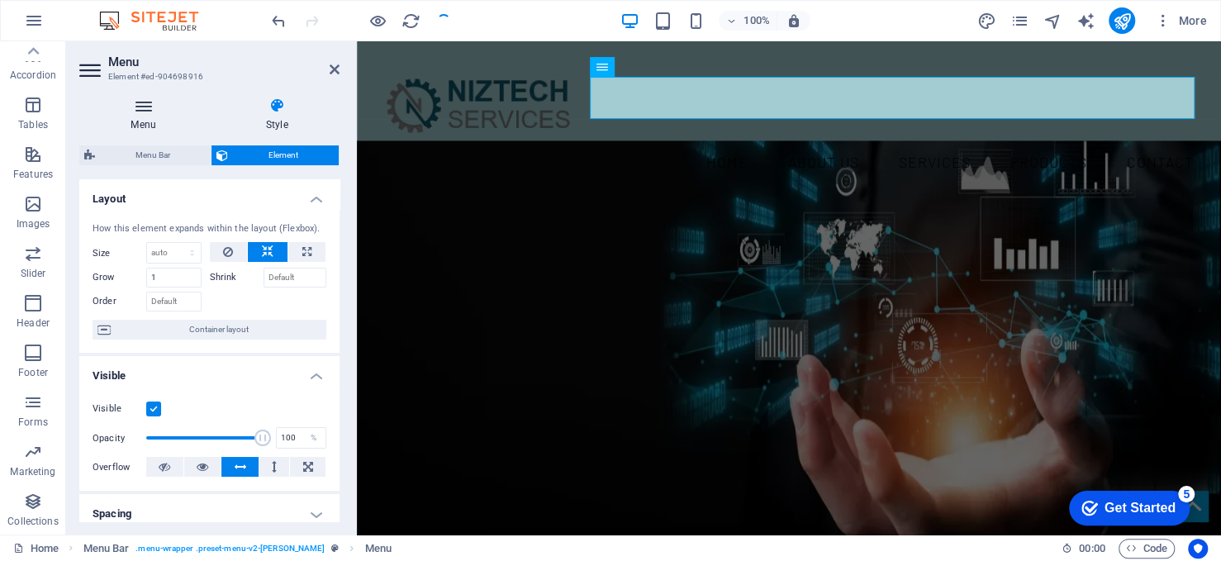
click at [147, 126] on h4 "Menu" at bounding box center [146, 115] width 135 height 35
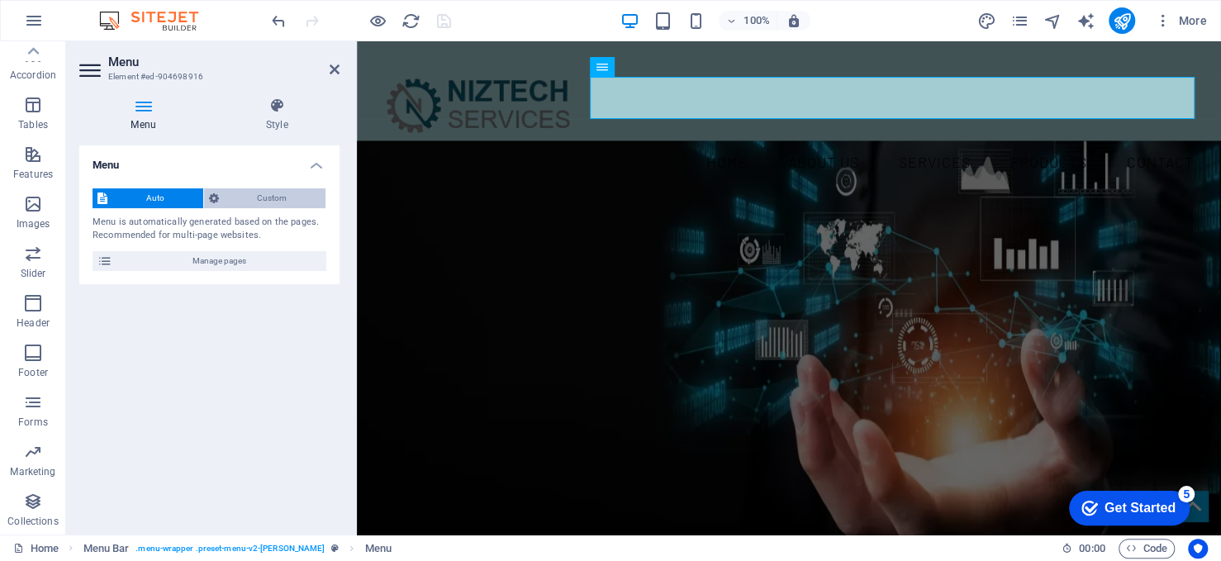
click at [234, 193] on span "Custom" at bounding box center [273, 198] width 98 height 20
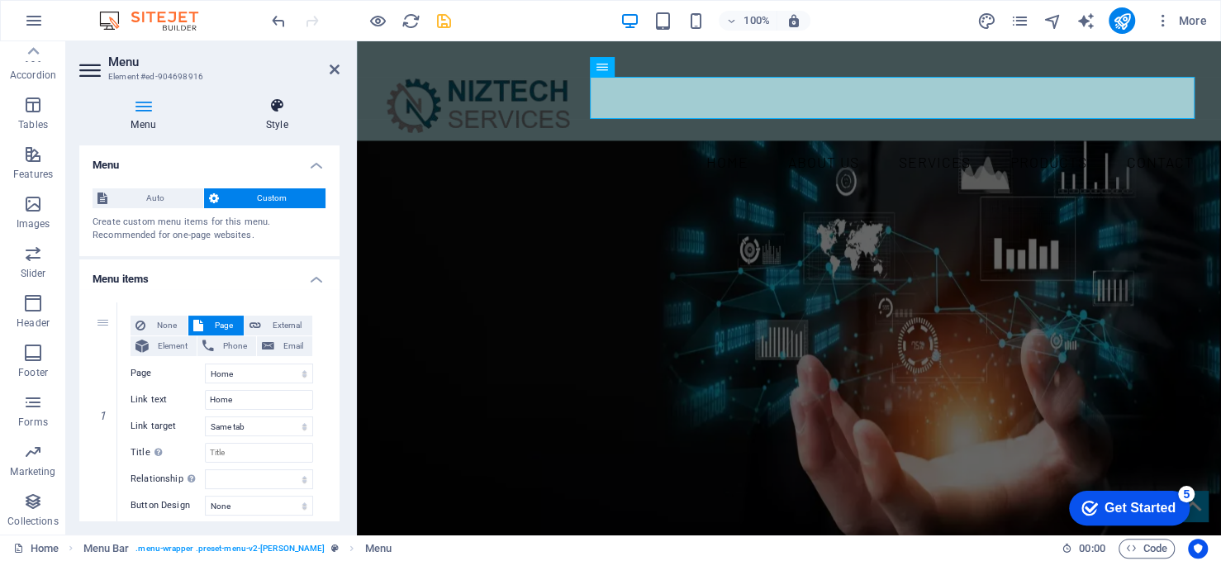
click at [278, 101] on icon at bounding box center [277, 106] width 126 height 17
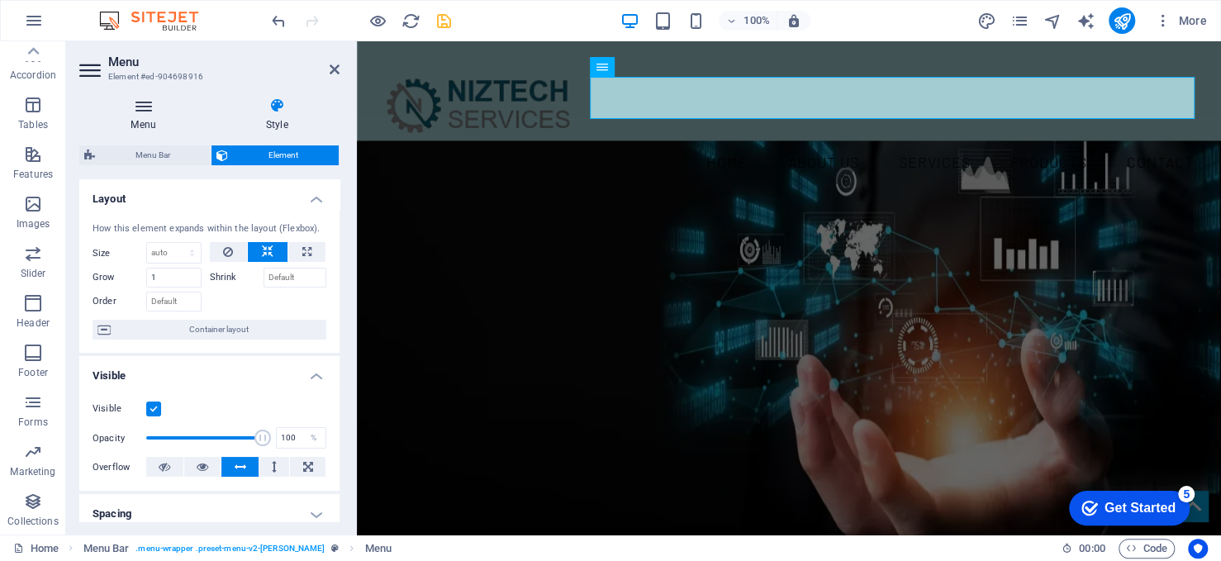
click at [163, 124] on h4 "Menu" at bounding box center [146, 115] width 135 height 35
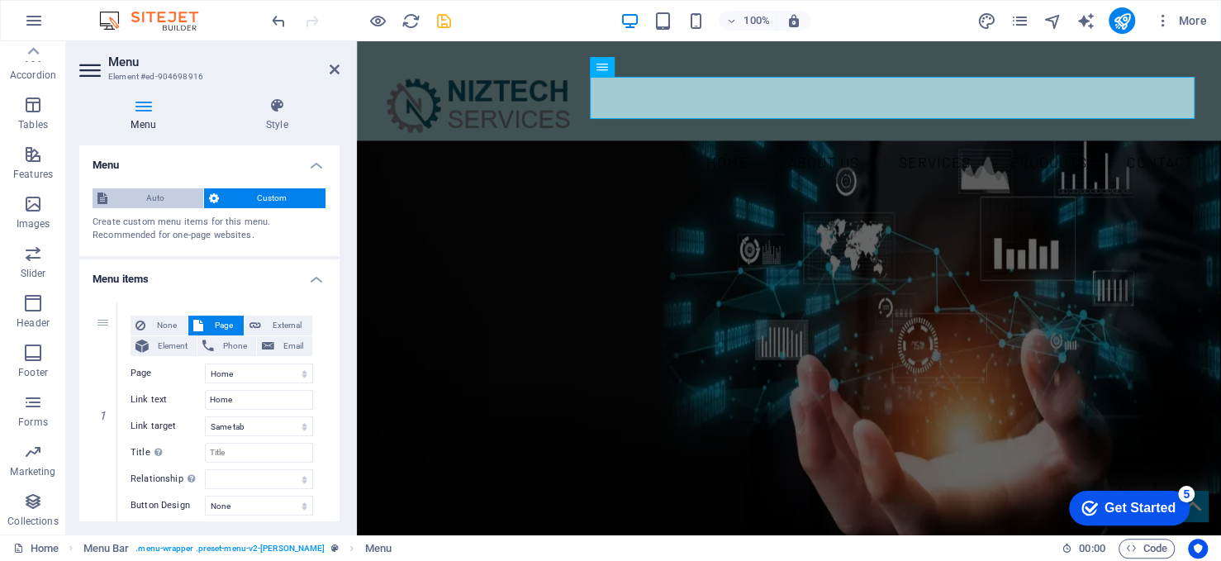
click at [174, 193] on span "Auto" at bounding box center [155, 198] width 86 height 20
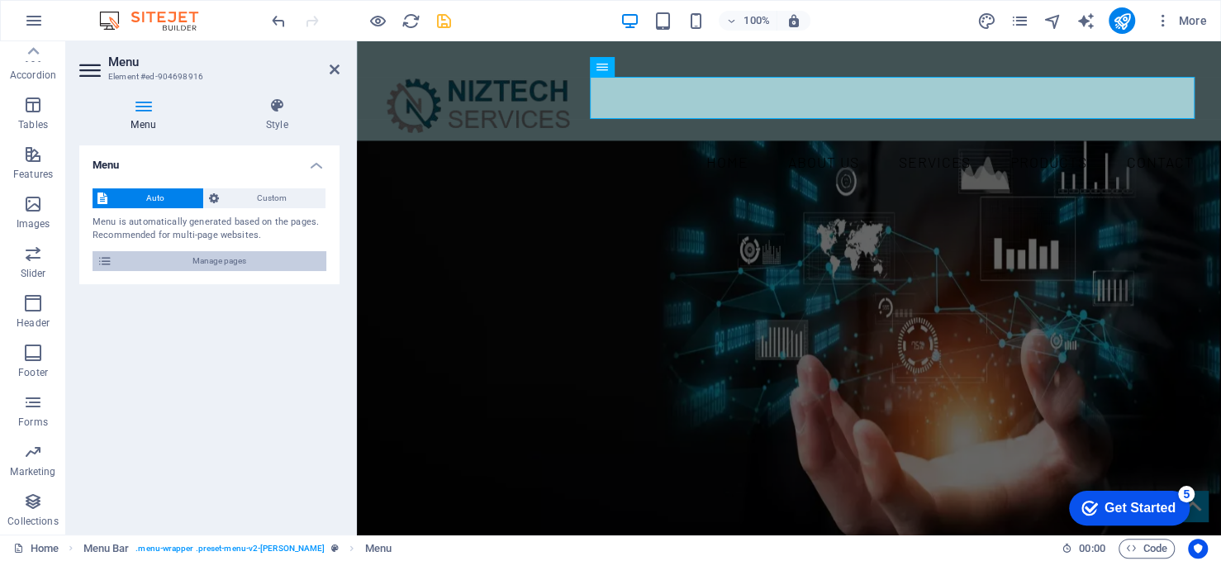
click at [207, 259] on span "Manage pages" at bounding box center [219, 261] width 204 height 20
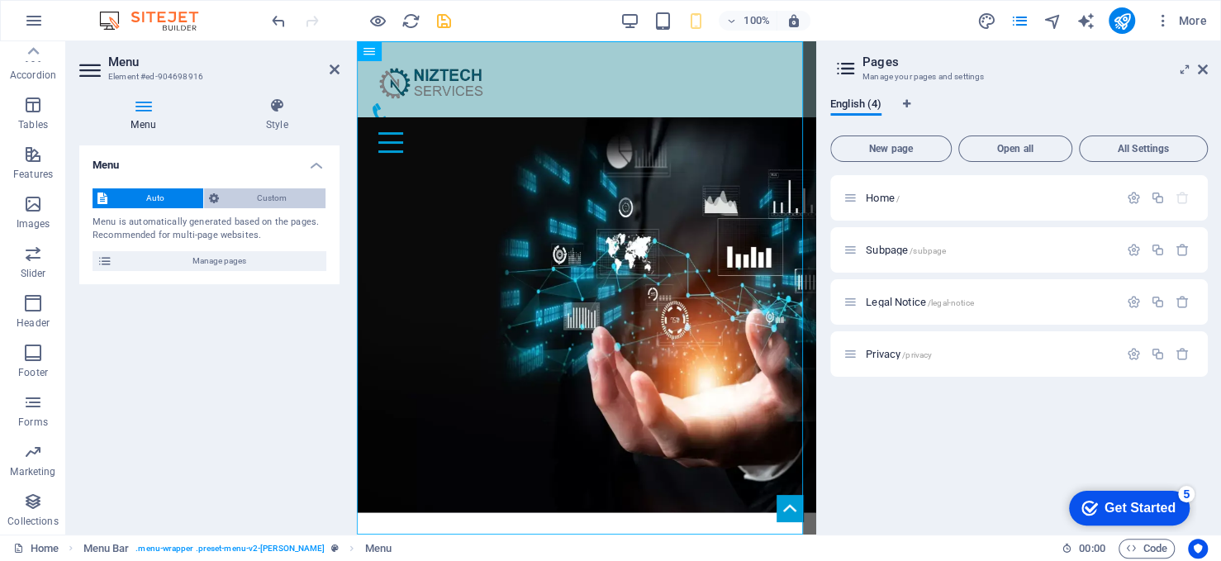
click at [253, 194] on span "Custom" at bounding box center [273, 198] width 98 height 20
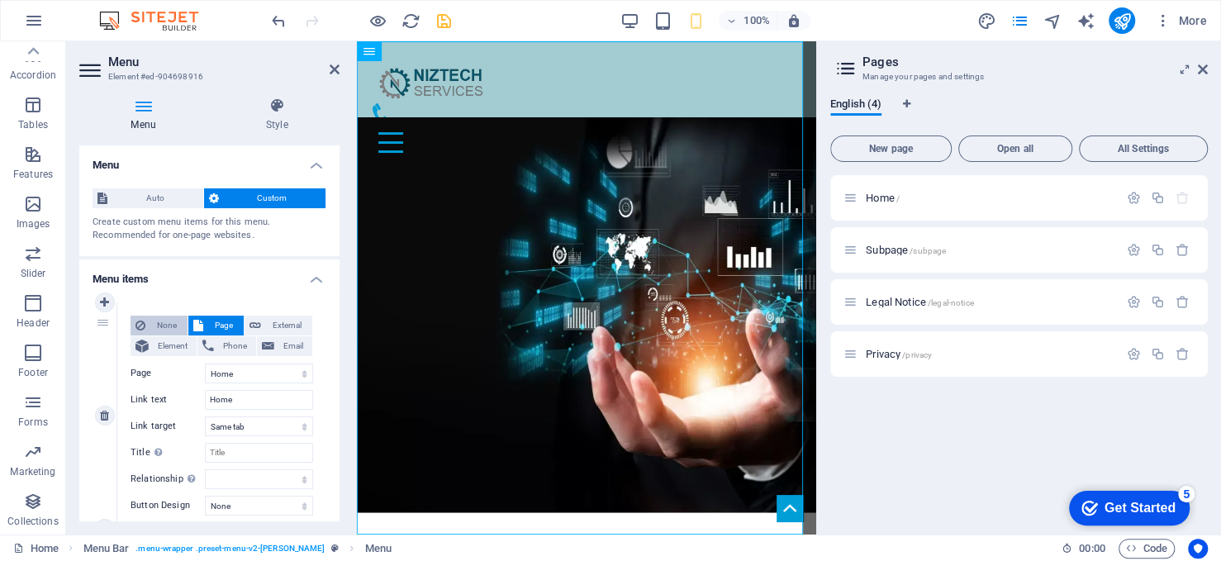
click at [164, 326] on span "None" at bounding box center [166, 326] width 32 height 20
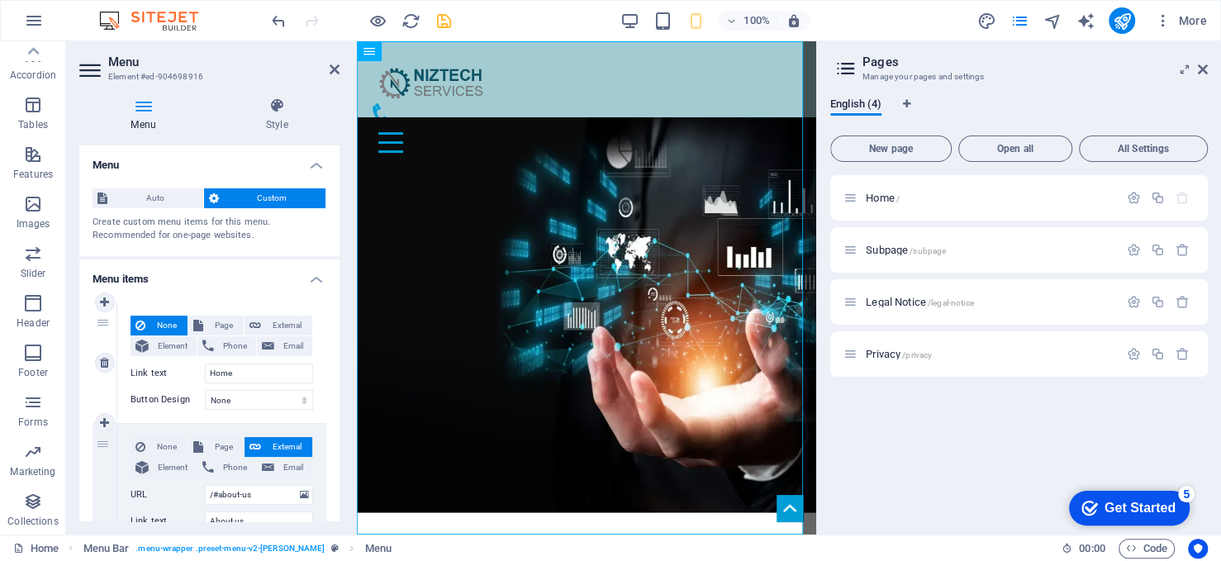
select select
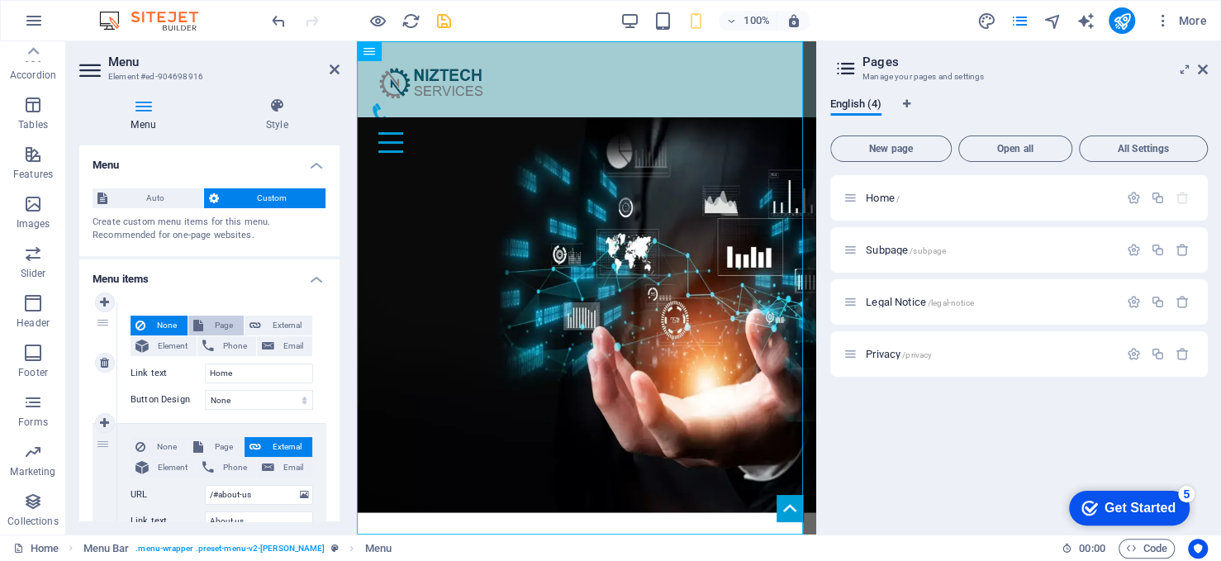
click at [208, 319] on span "Page" at bounding box center [223, 326] width 31 height 20
select select
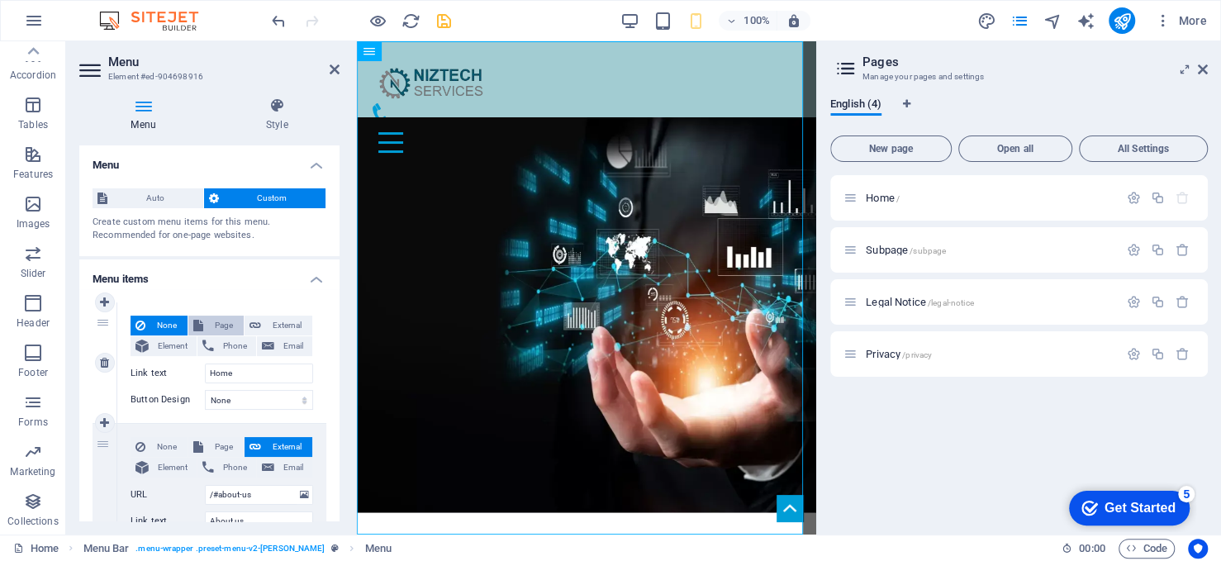
select select
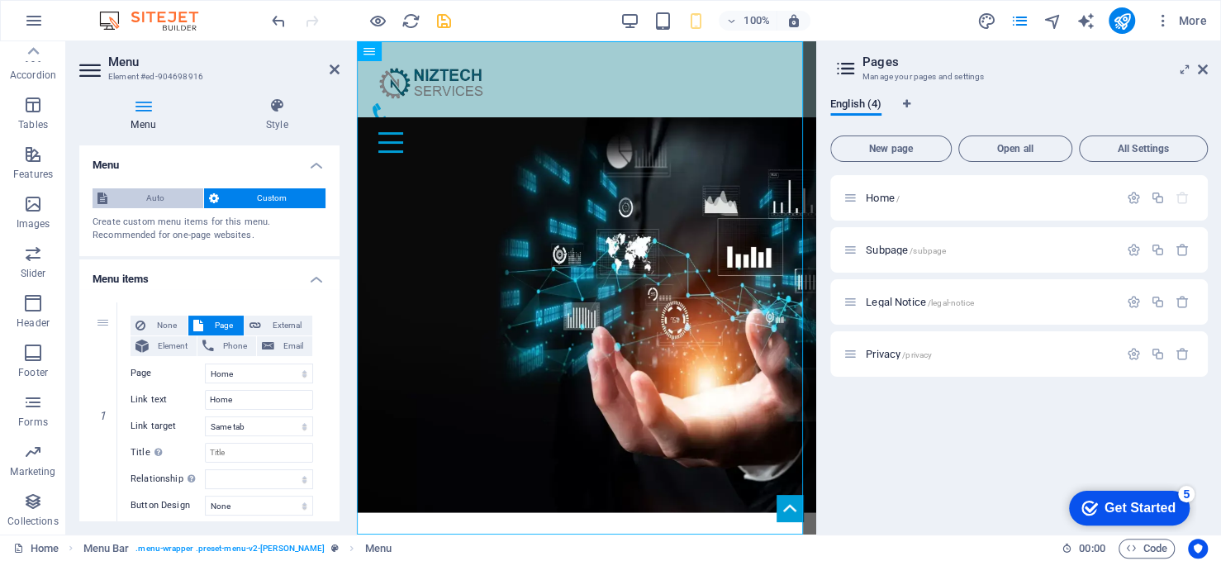
click at [155, 194] on span "Auto" at bounding box center [155, 198] width 86 height 20
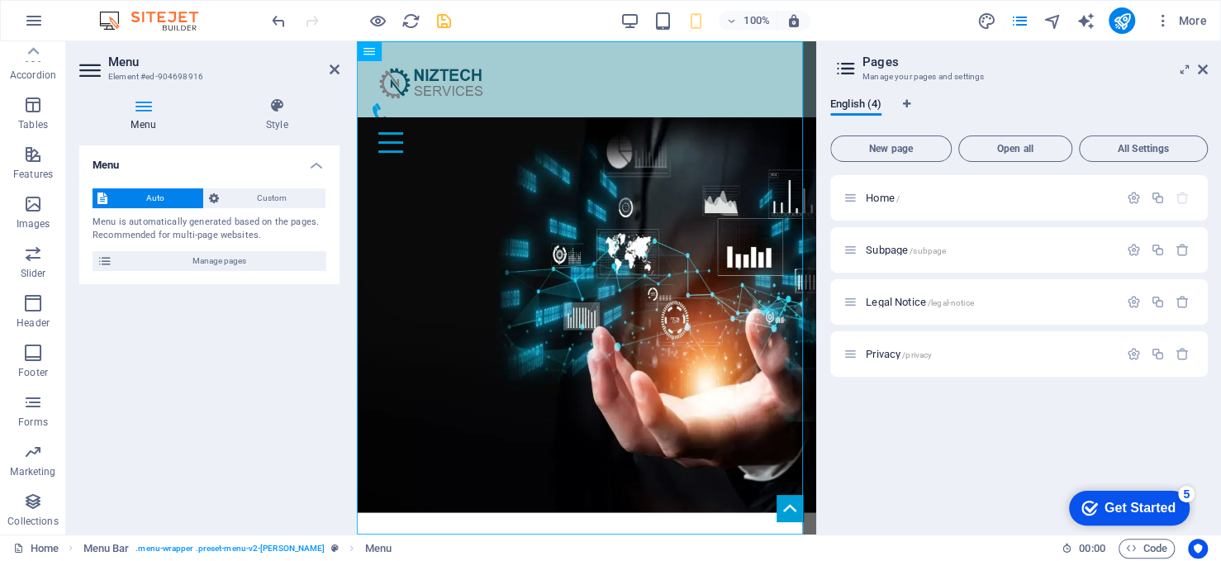
click at [136, 108] on icon at bounding box center [143, 106] width 128 height 17
click at [149, 106] on icon at bounding box center [143, 106] width 128 height 17
click at [147, 106] on icon at bounding box center [143, 106] width 128 height 17
click at [159, 263] on span "Manage pages" at bounding box center [219, 261] width 204 height 20
click at [252, 258] on span "Manage pages" at bounding box center [219, 261] width 204 height 20
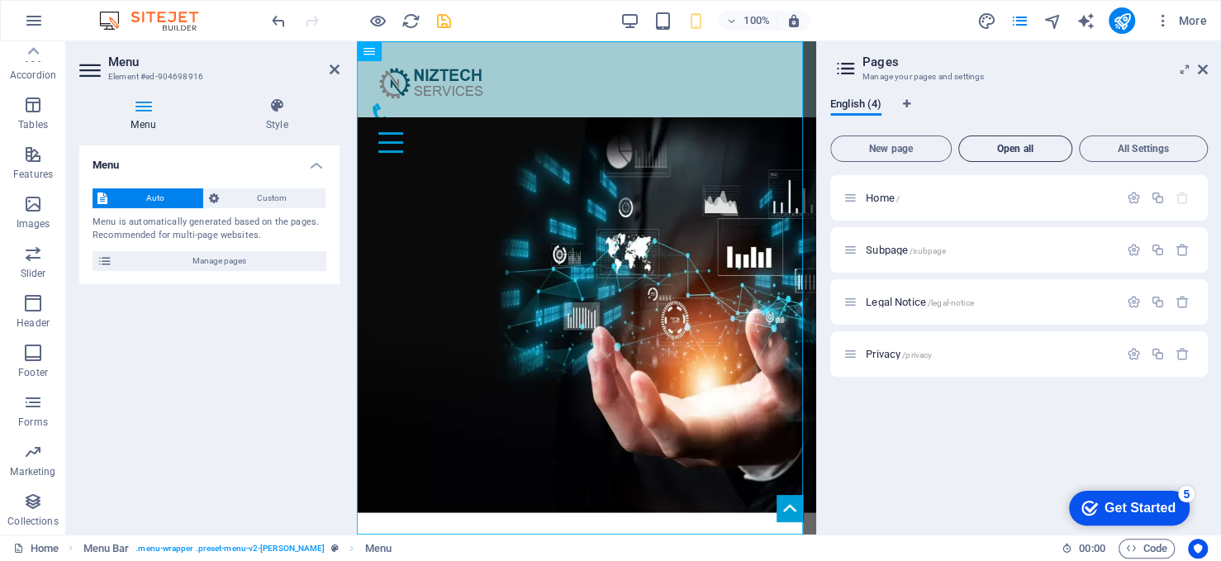
click at [1030, 150] on span "Open all" at bounding box center [1015, 149] width 99 height 10
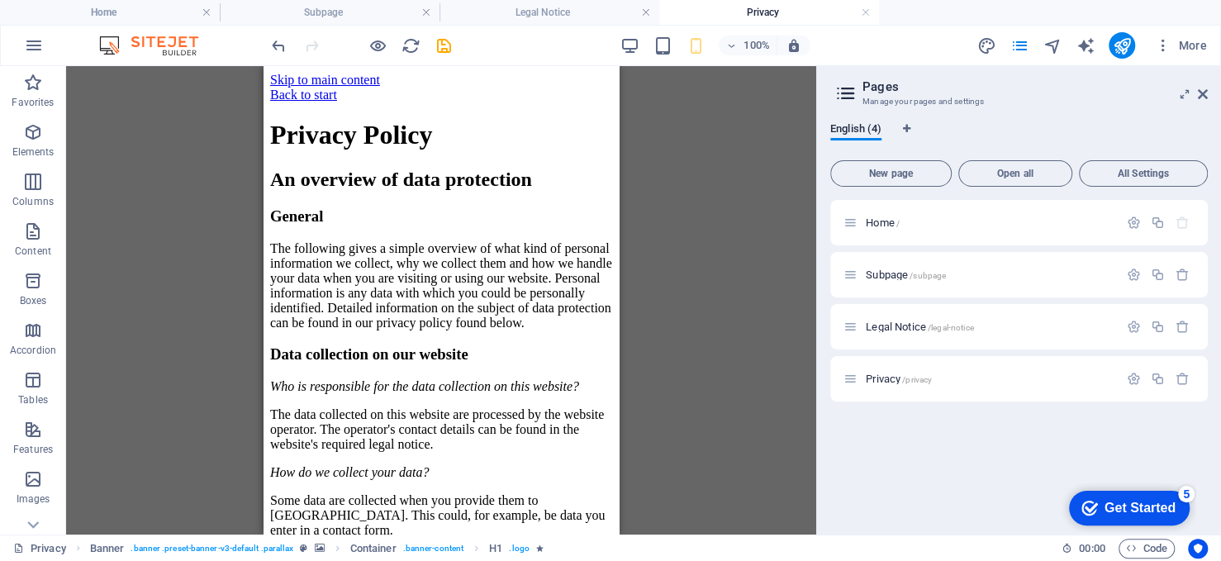
drag, startPoint x: 613, startPoint y: 260, endPoint x: 733, endPoint y: 131, distance: 176.0
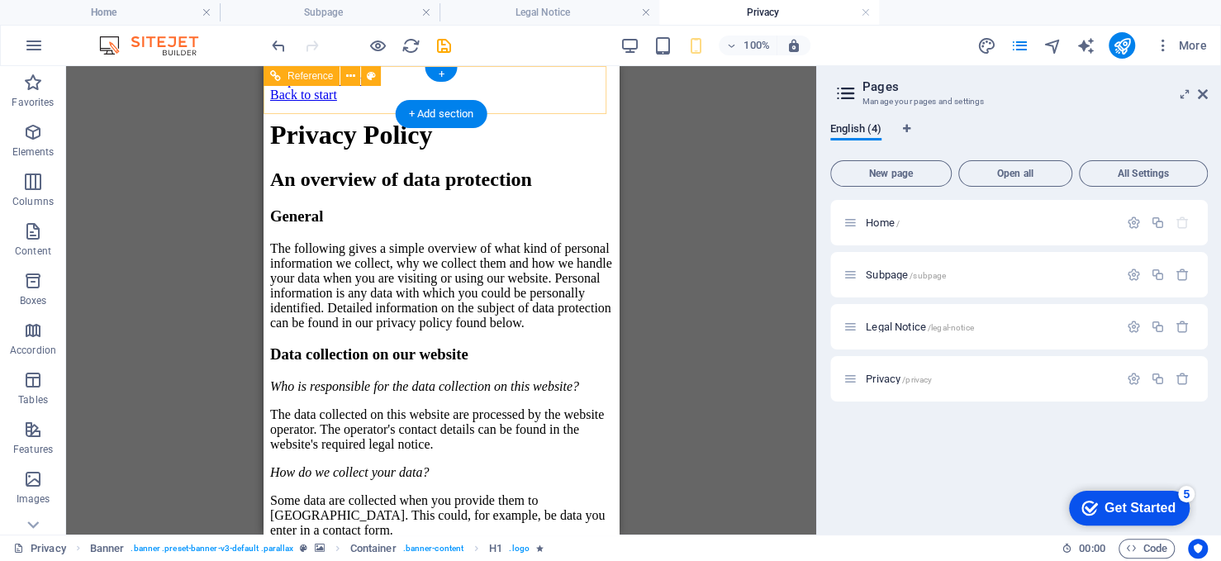
click at [343, 91] on div "Back to start" at bounding box center [441, 95] width 342 height 15
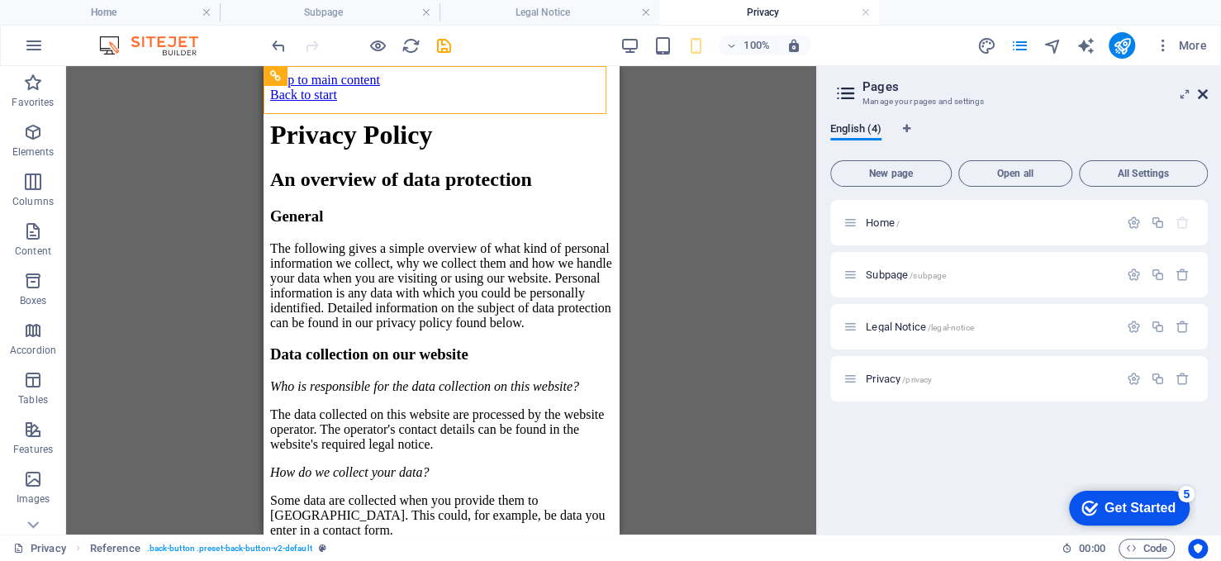
click at [1202, 93] on icon at bounding box center [1203, 94] width 10 height 13
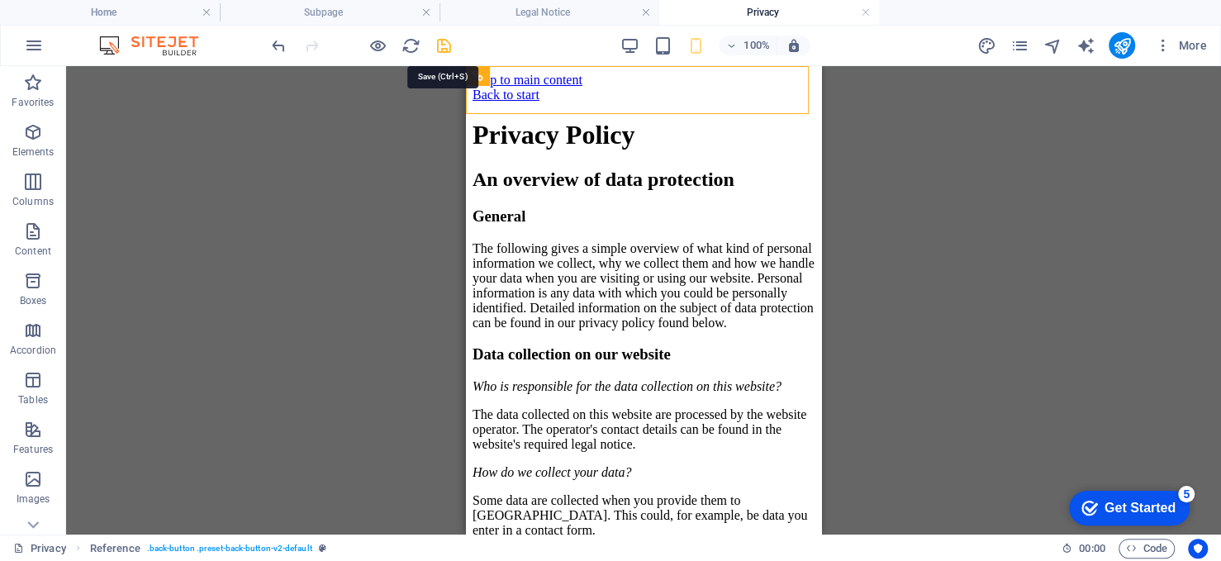
click at [448, 40] on icon "save" at bounding box center [444, 45] width 19 height 19
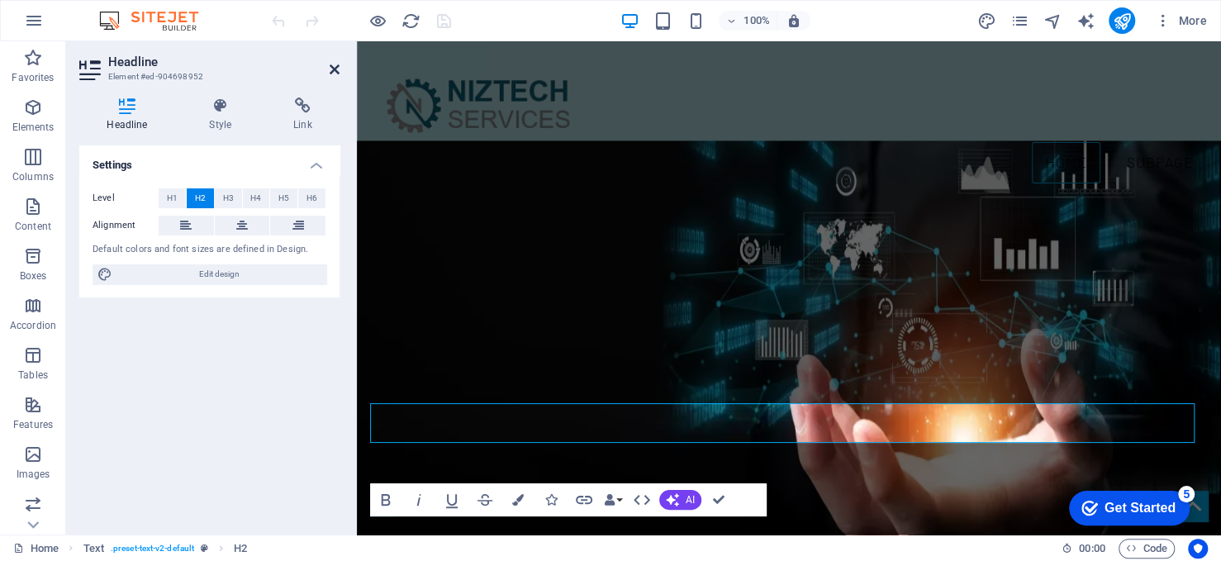
click at [336, 71] on icon at bounding box center [335, 69] width 10 height 13
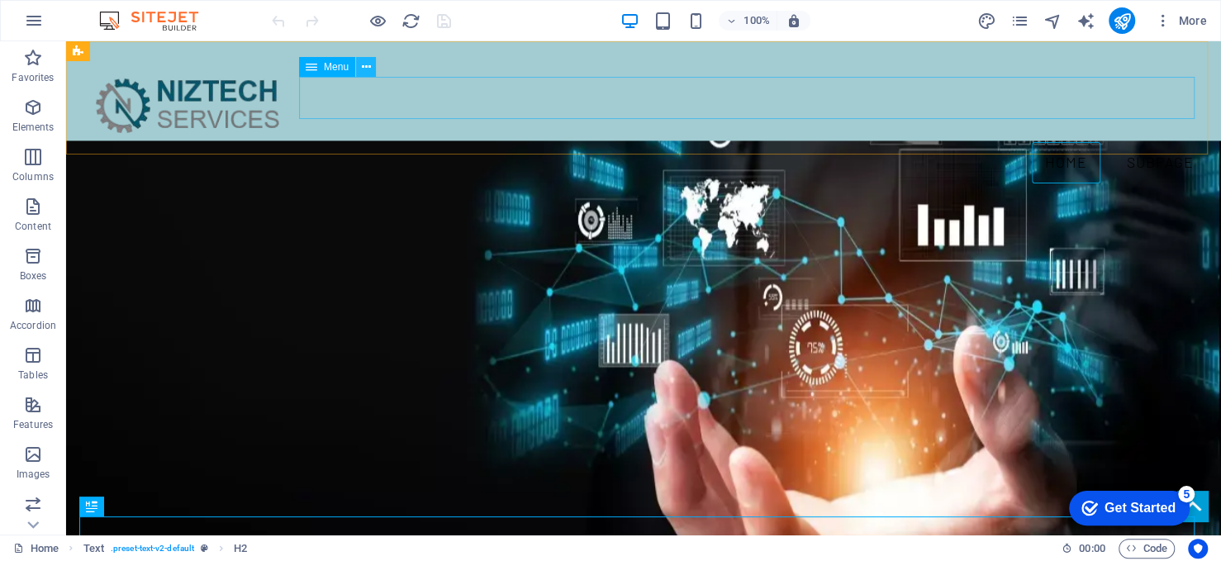
click at [360, 69] on button at bounding box center [366, 67] width 20 height 20
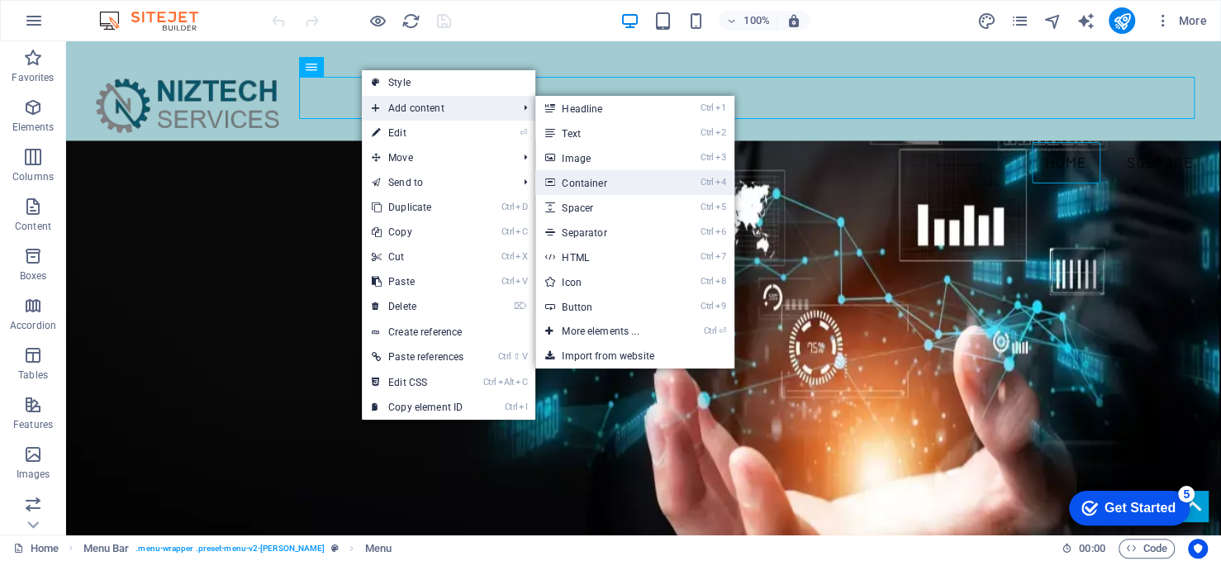
click at [659, 180] on link "Ctrl 4 Container" at bounding box center [603, 182] width 136 height 25
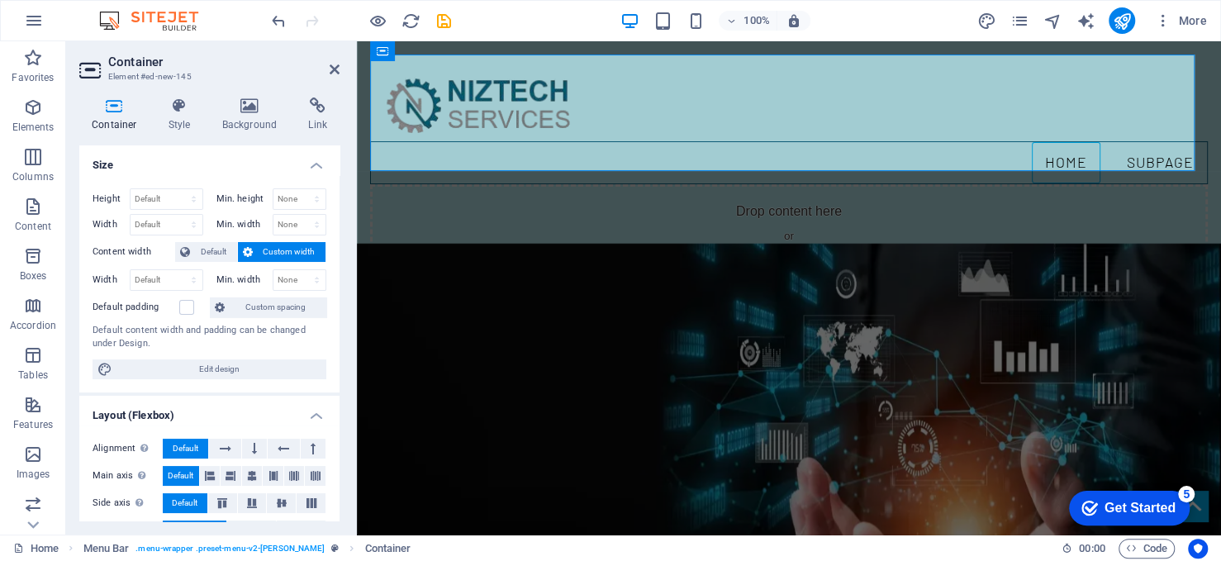
click at [341, 68] on aside "Container Element #ed-new-145 Container Style Background Link Size Height Defau…" at bounding box center [211, 287] width 291 height 493
click at [335, 69] on icon at bounding box center [335, 69] width 10 height 13
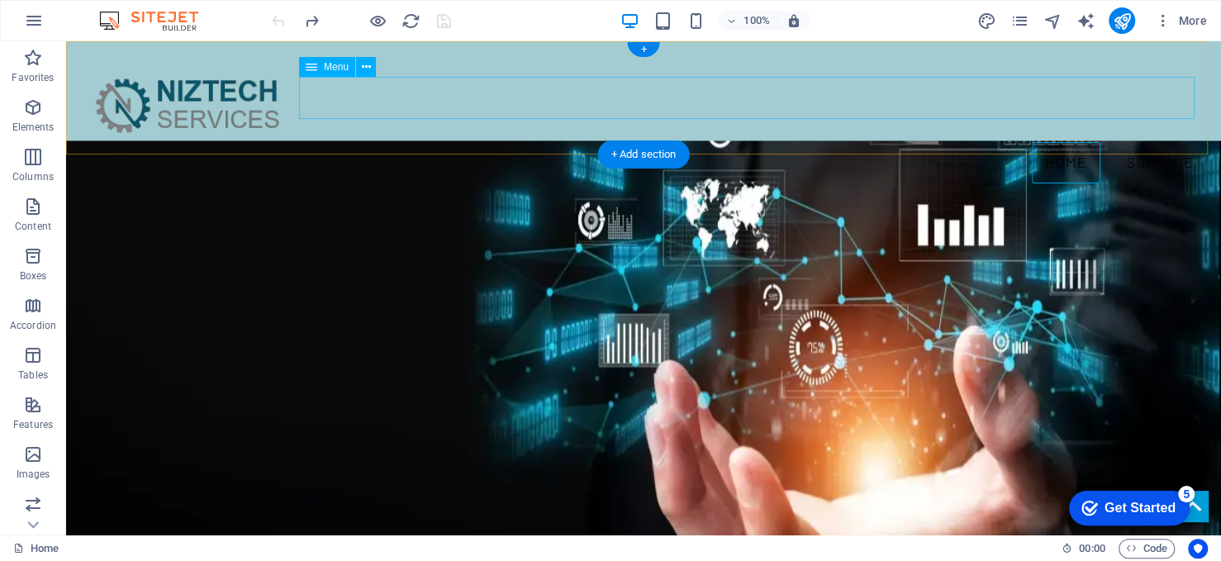
click at [1141, 141] on nav "Home Subpage" at bounding box center [643, 162] width 1129 height 43
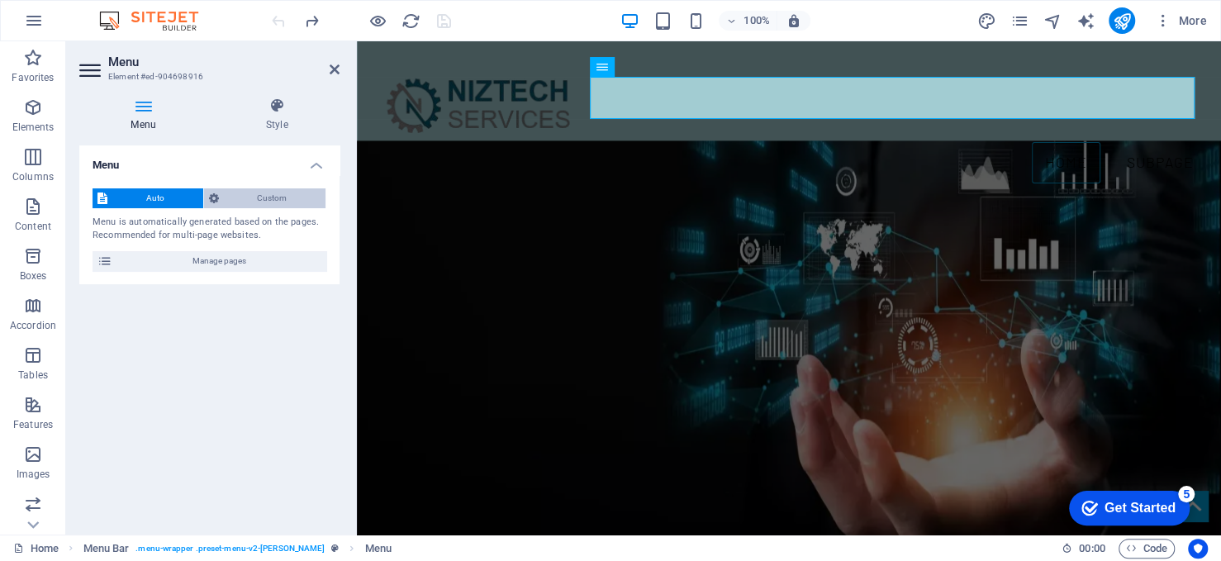
click at [256, 198] on span "Custom" at bounding box center [273, 198] width 98 height 20
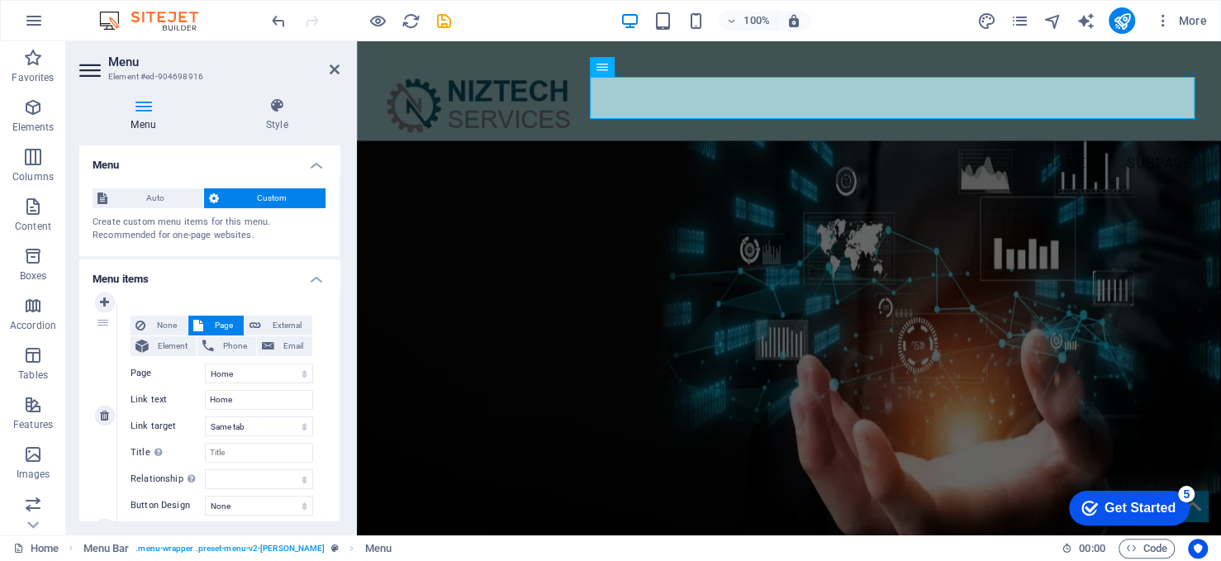
click at [211, 324] on span "Page" at bounding box center [223, 326] width 31 height 20
click at [151, 186] on div "Auto Custom Create custom menu items for this menu. Recommended for one-page we…" at bounding box center [209, 215] width 260 height 81
click at [151, 195] on span "Auto" at bounding box center [155, 198] width 86 height 20
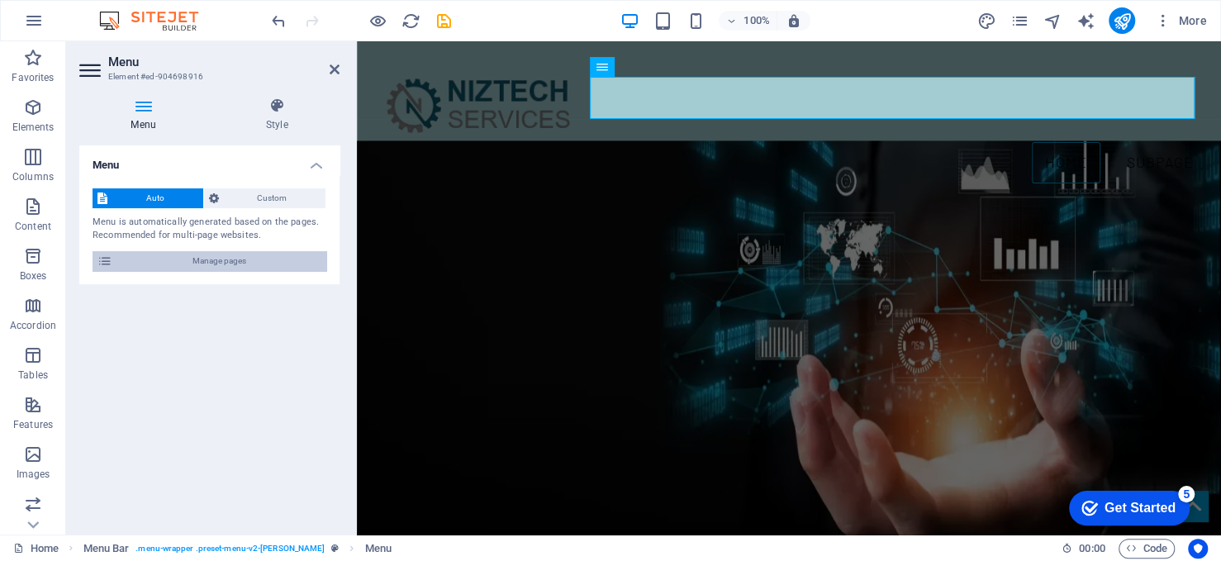
click at [179, 258] on span "Manage pages" at bounding box center [219, 261] width 204 height 20
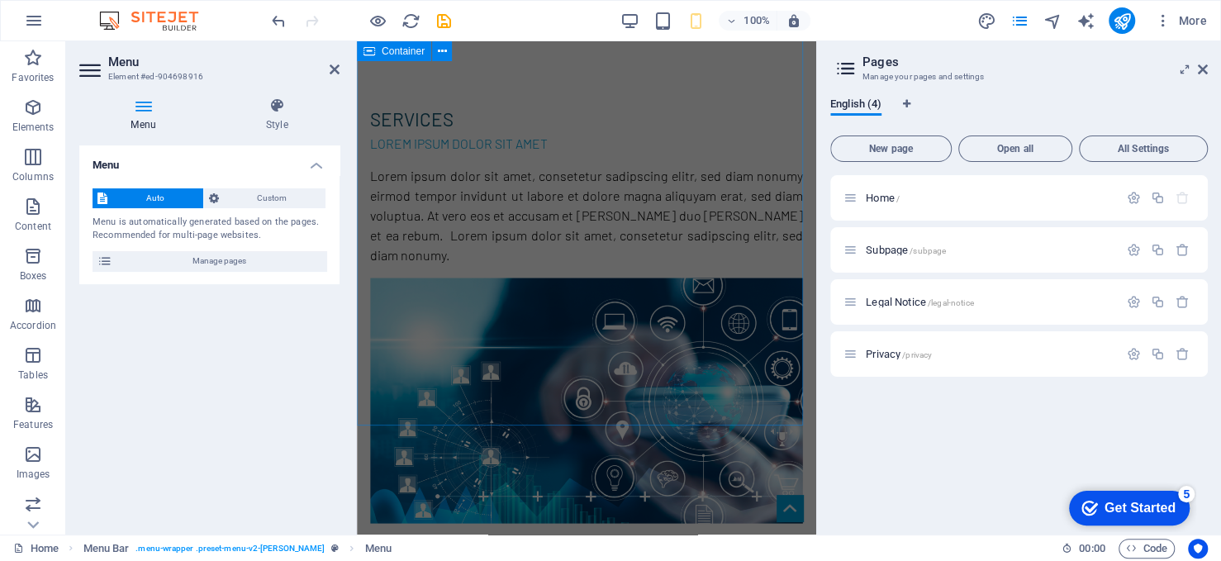
scroll to position [2314, 0]
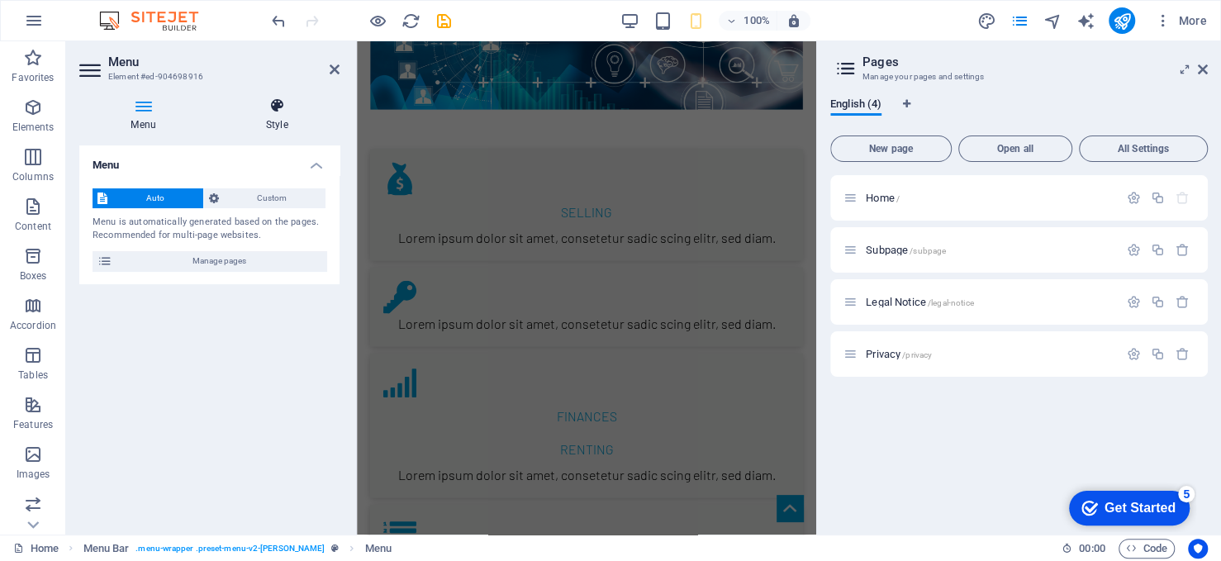
click at [278, 117] on h4 "Style" at bounding box center [277, 115] width 126 height 35
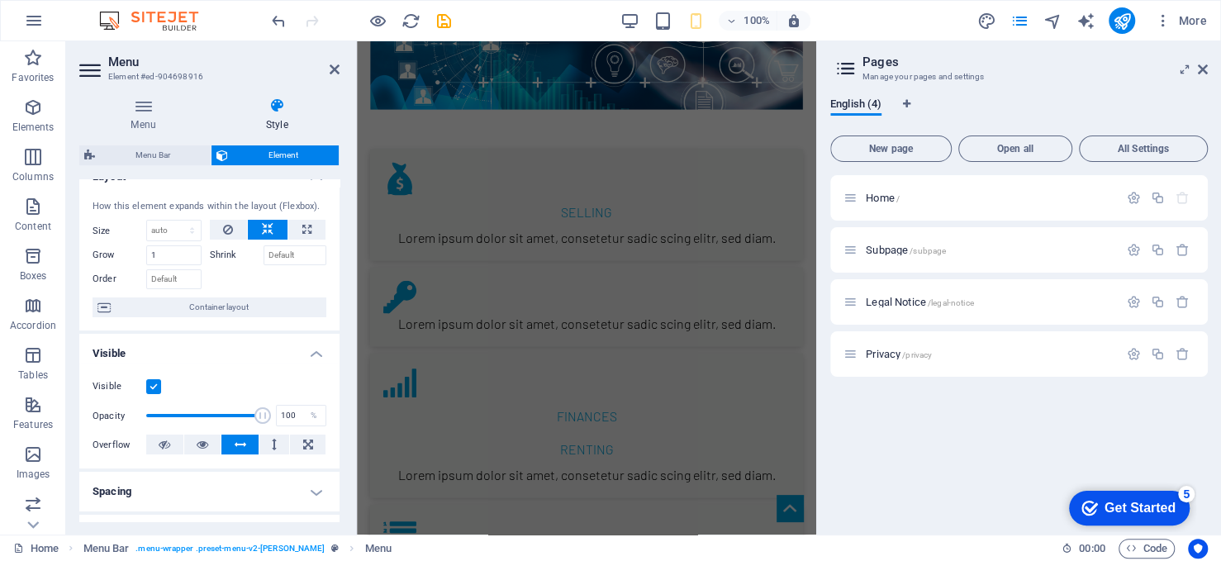
scroll to position [0, 0]
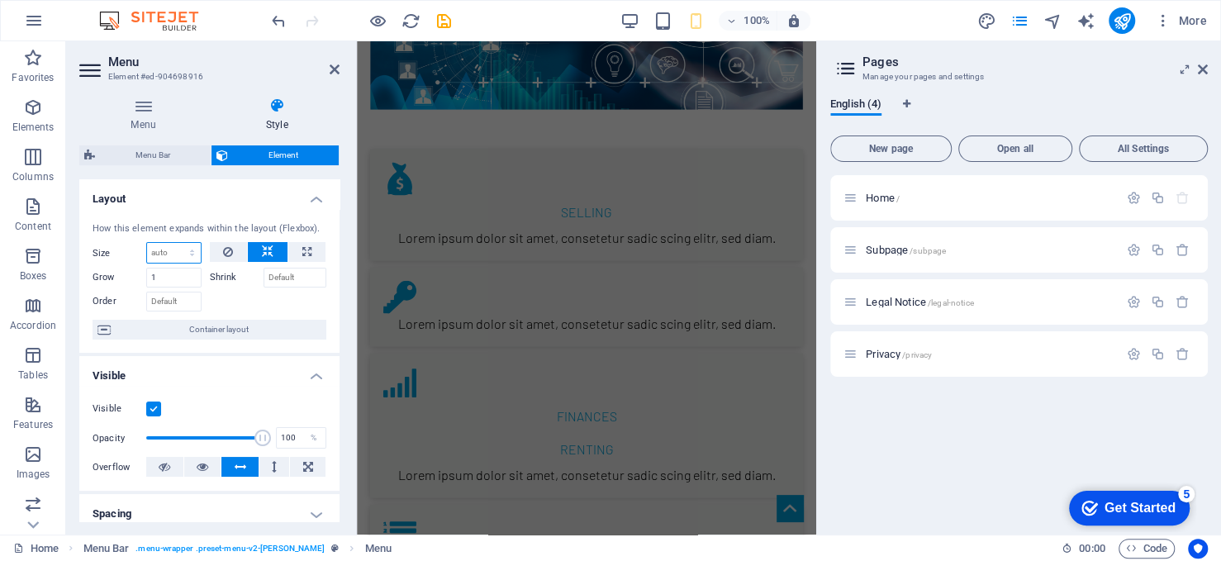
click at [176, 244] on select "Default auto px % 1/1 1/2 1/3 1/4 1/5 1/6 1/7 1/8 1/9 1/10" at bounding box center [174, 253] width 54 height 20
click at [175, 244] on select "Default auto px % 1/1 1/2 1/3 1/4 1/5 1/6 1/7 1/8 1/9 1/10" at bounding box center [174, 253] width 54 height 20
click at [137, 167] on div "Menu Bar Element Layout How this element expands within the layout (Flexbox). S…" at bounding box center [209, 333] width 260 height 376
click at [144, 159] on span "Menu Bar" at bounding box center [153, 155] width 106 height 20
select select "rem"
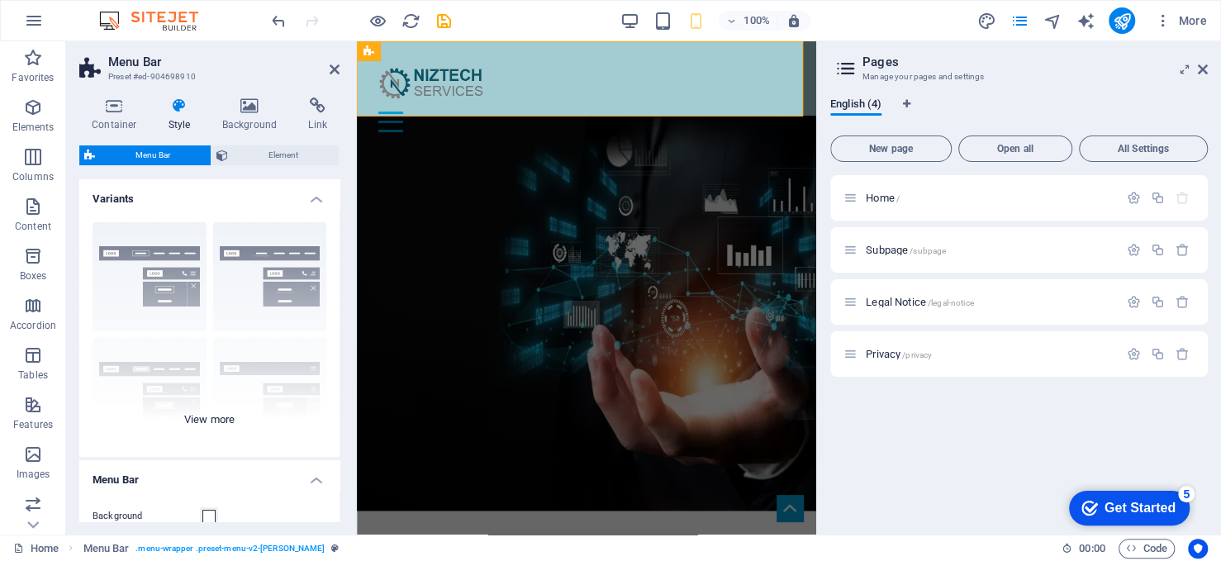
click at [161, 268] on div "Border Centered Default Fixed Loki Trigger Wide XXL" at bounding box center [209, 333] width 260 height 248
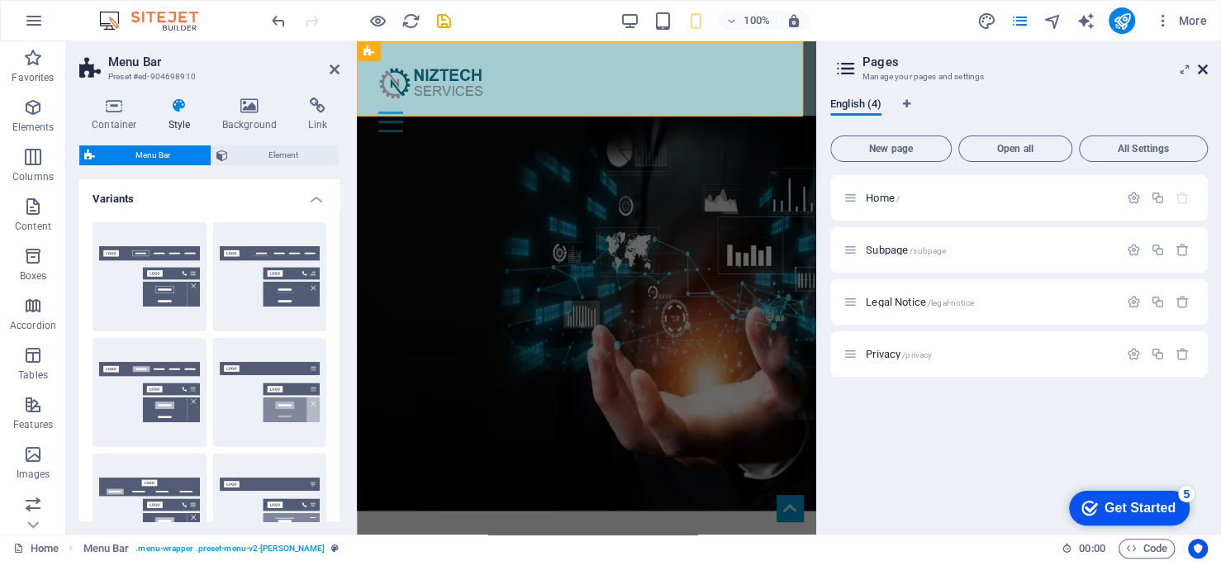
click at [1202, 66] on icon at bounding box center [1203, 69] width 10 height 13
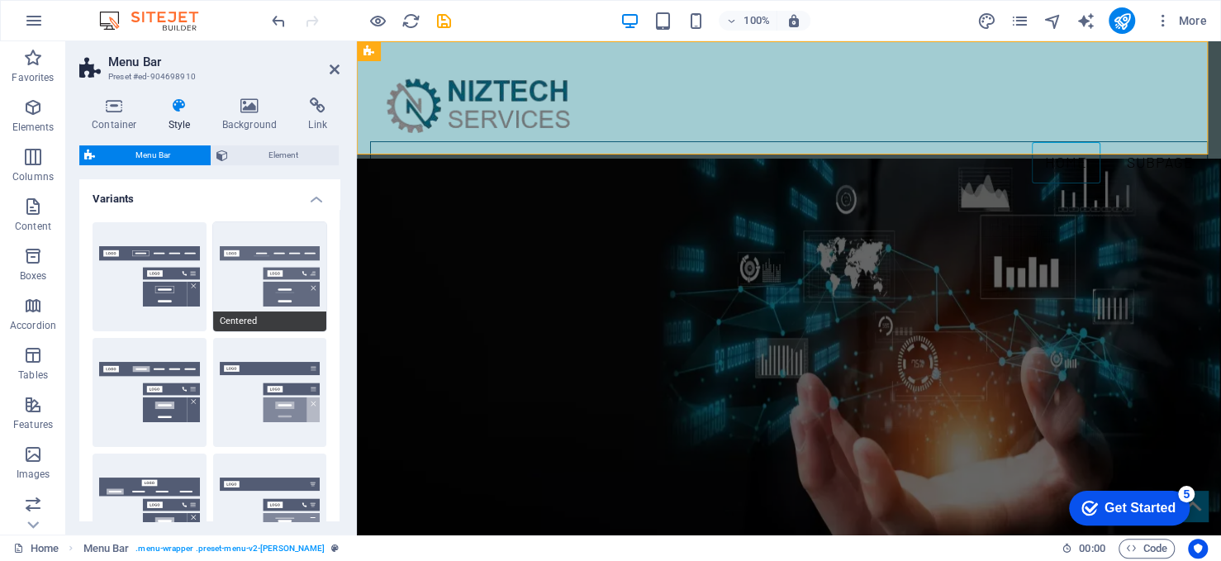
click at [250, 264] on button "Centered" at bounding box center [270, 276] width 114 height 109
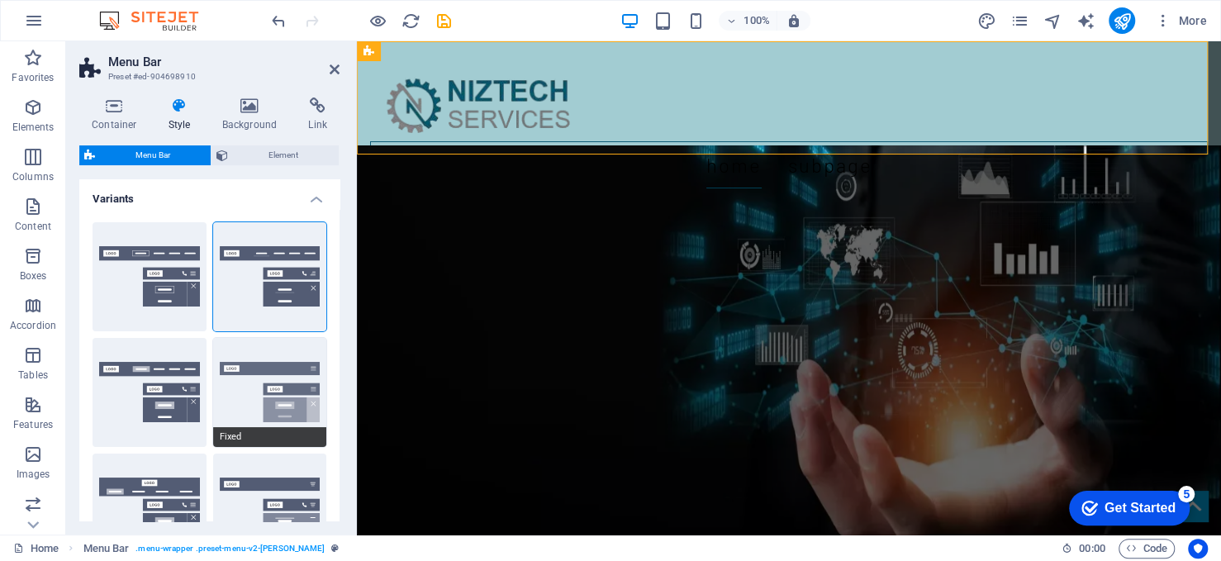
click at [255, 378] on button "Fixed" at bounding box center [270, 392] width 114 height 109
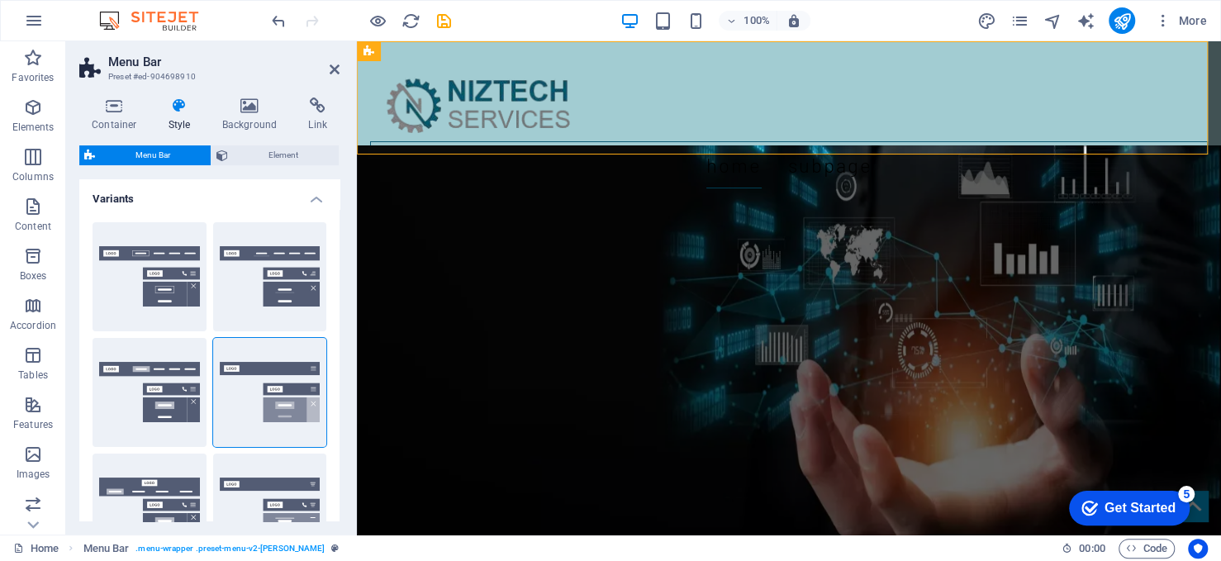
click at [142, 377] on div "Default" at bounding box center [150, 392] width 114 height 109
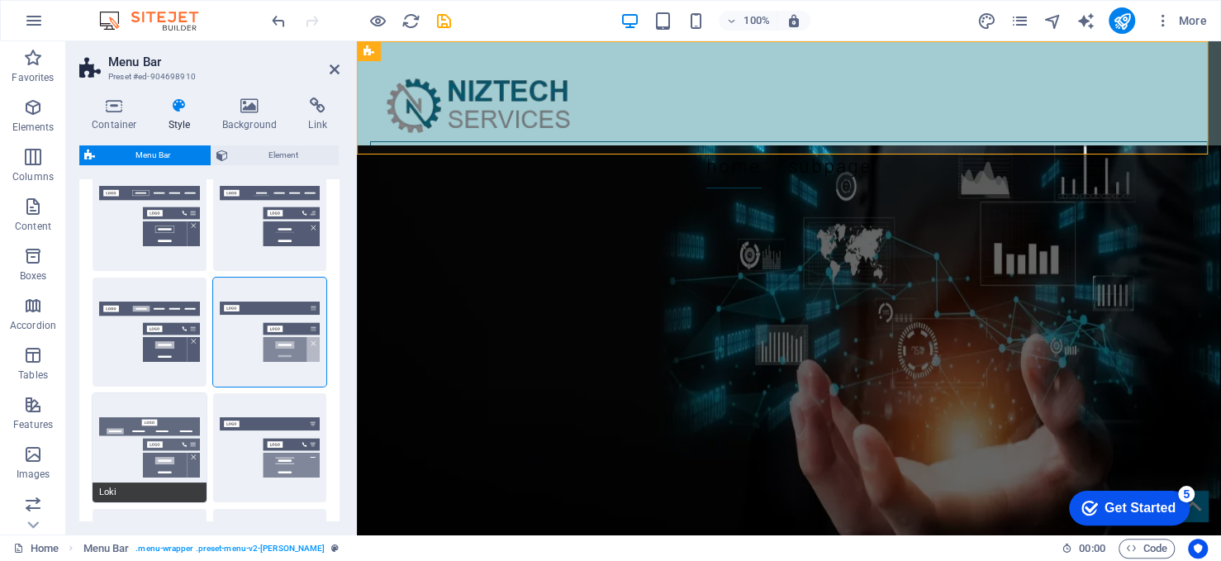
scroll to position [83, 0]
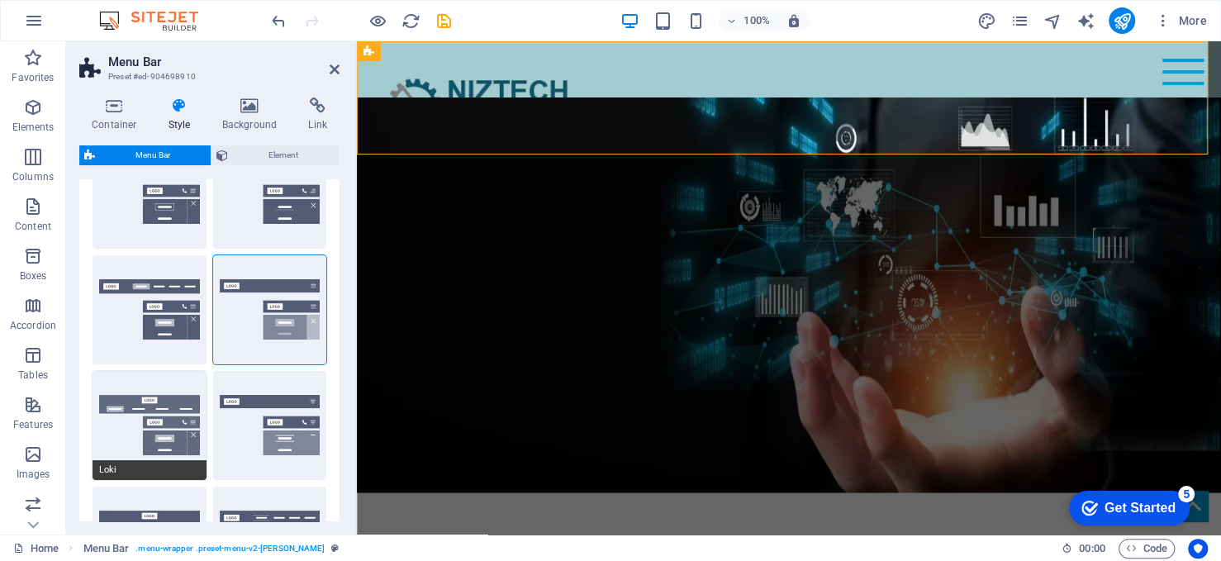
click at [161, 411] on button "Loki" at bounding box center [150, 425] width 114 height 109
type input "0"
select select "DISABLED_OPTION_VALUE"
type input "2"
type input "1"
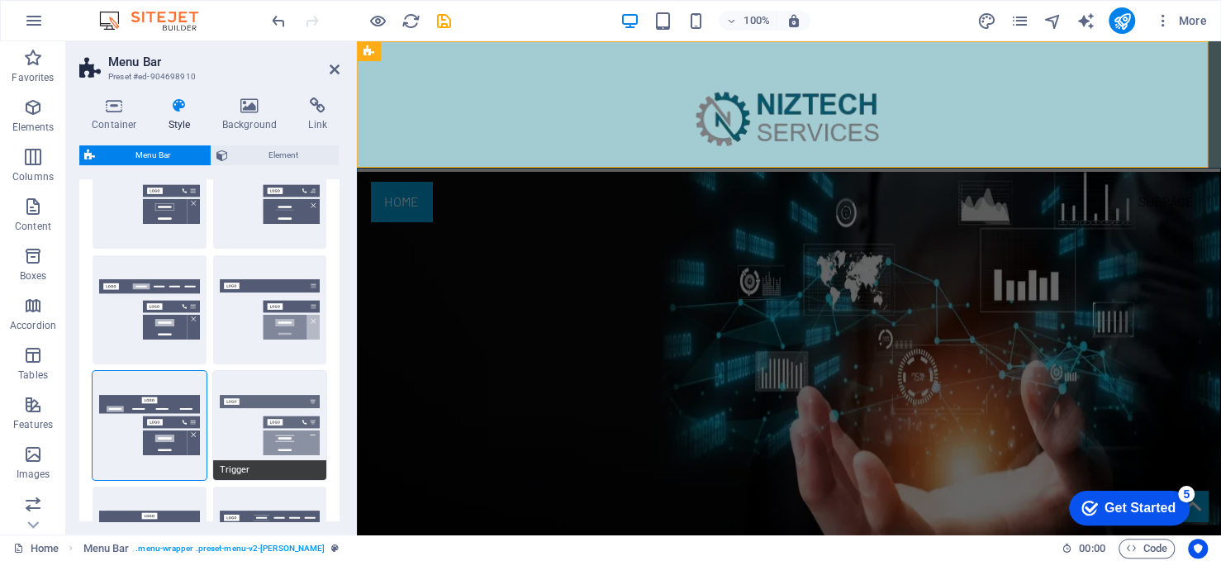
click at [250, 423] on button "Trigger" at bounding box center [270, 425] width 114 height 109
type input "1"
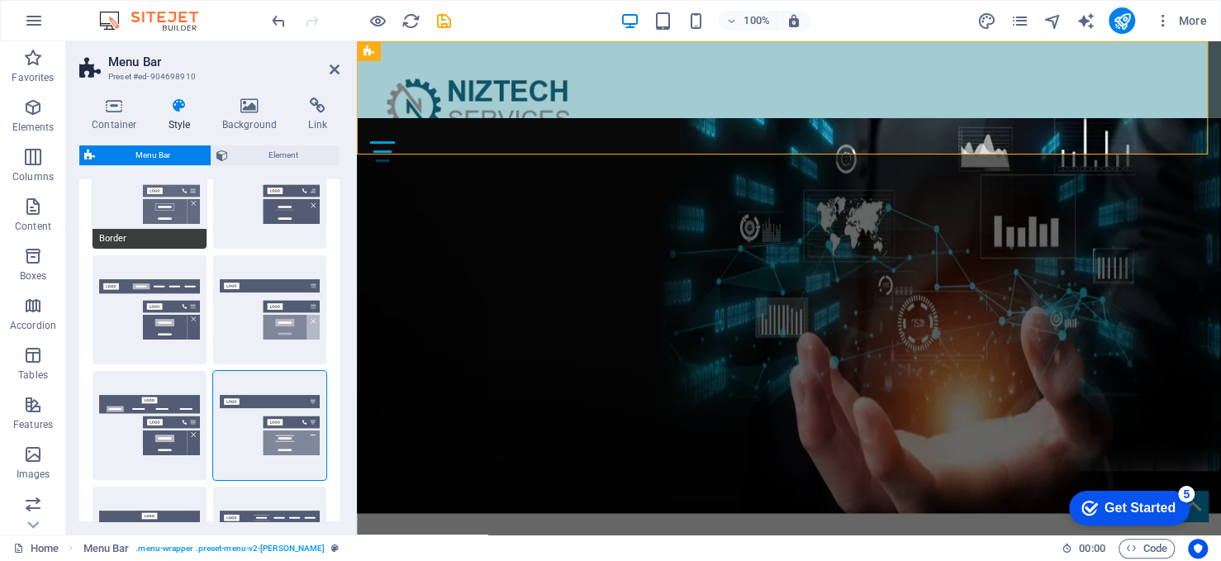
click at [166, 212] on button "Border" at bounding box center [150, 194] width 114 height 109
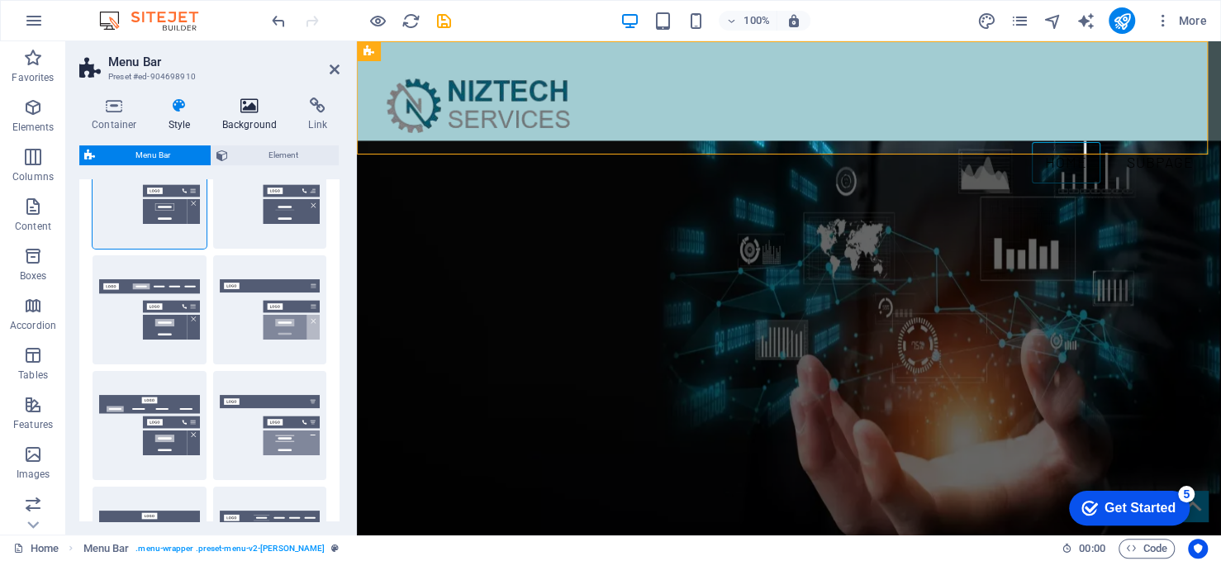
click at [252, 113] on icon at bounding box center [250, 106] width 80 height 17
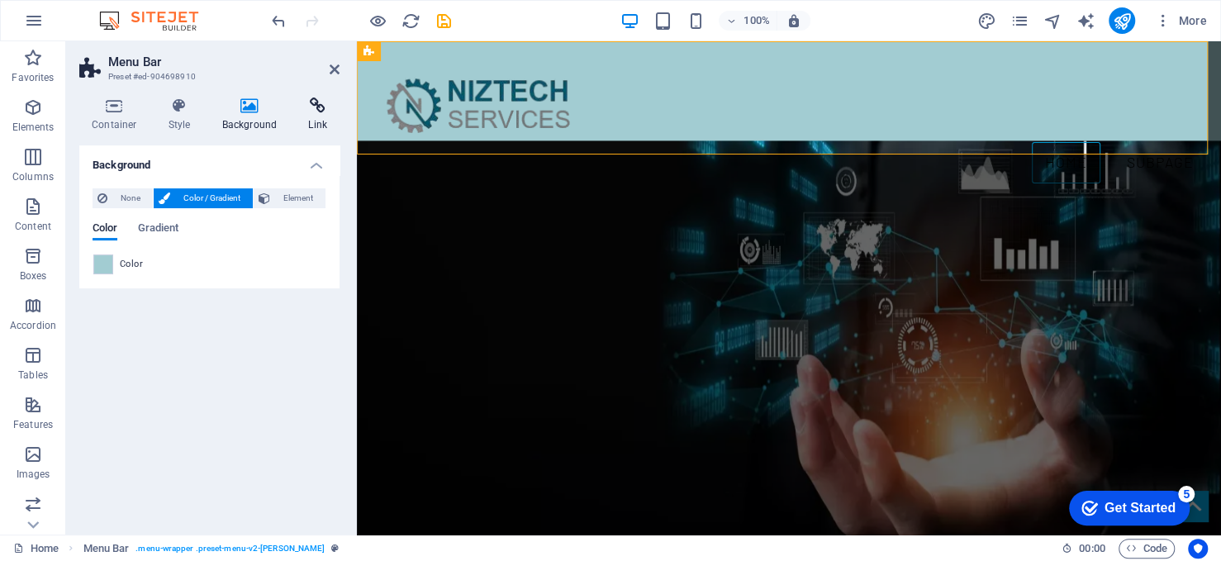
click at [313, 115] on h4 "Link" at bounding box center [318, 115] width 44 height 35
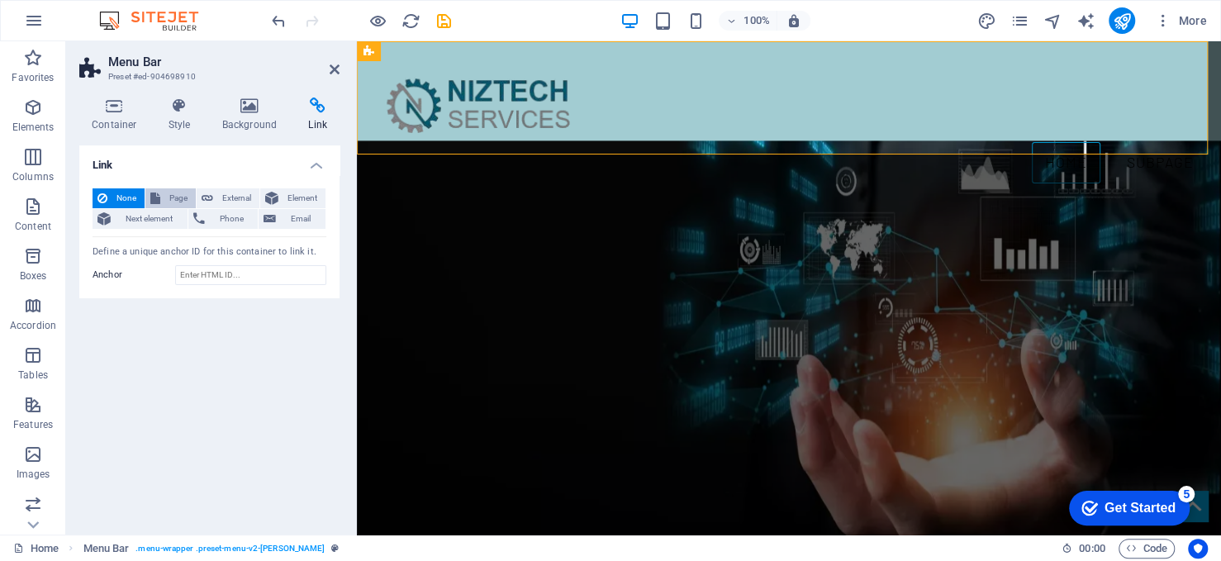
click at [182, 195] on span "Page" at bounding box center [178, 198] width 26 height 20
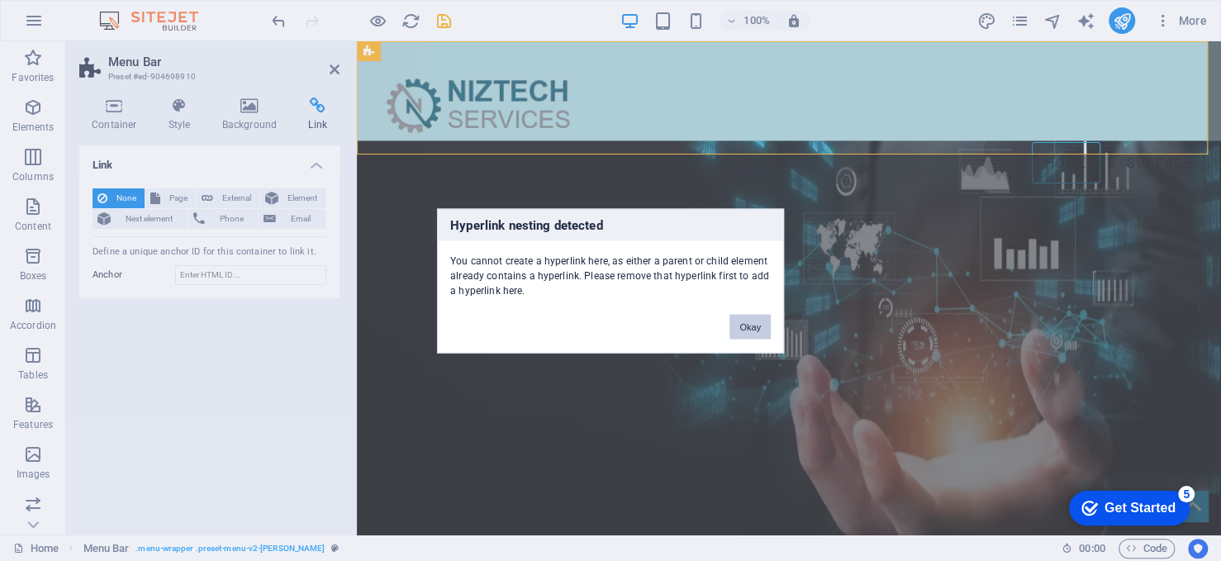
click at [749, 330] on button "Okay" at bounding box center [750, 326] width 41 height 25
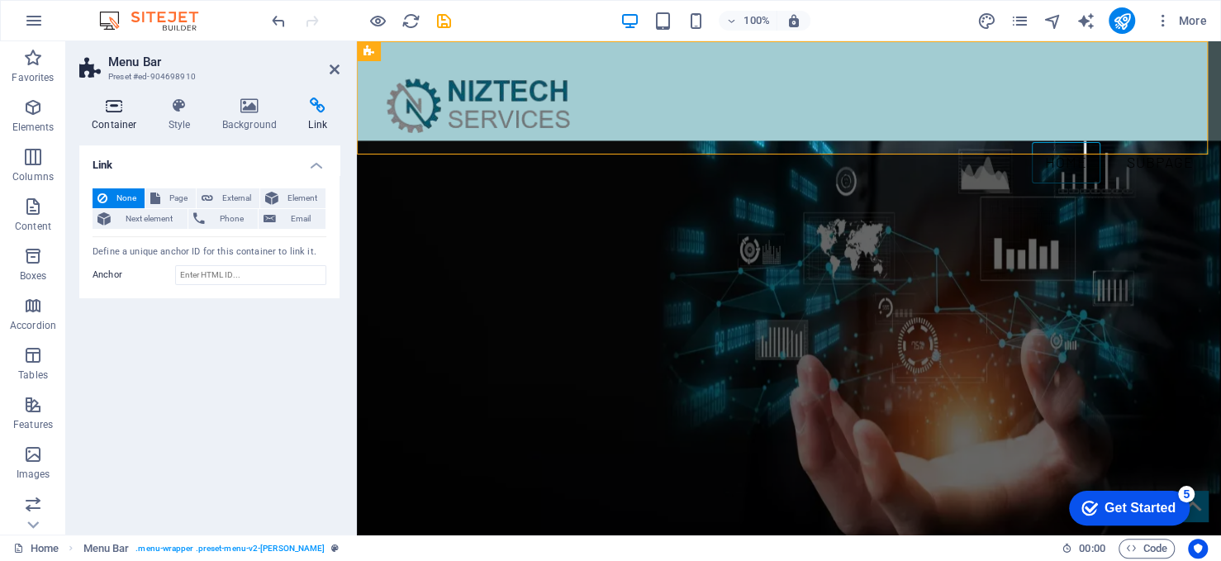
click at [121, 104] on icon at bounding box center [114, 106] width 70 height 17
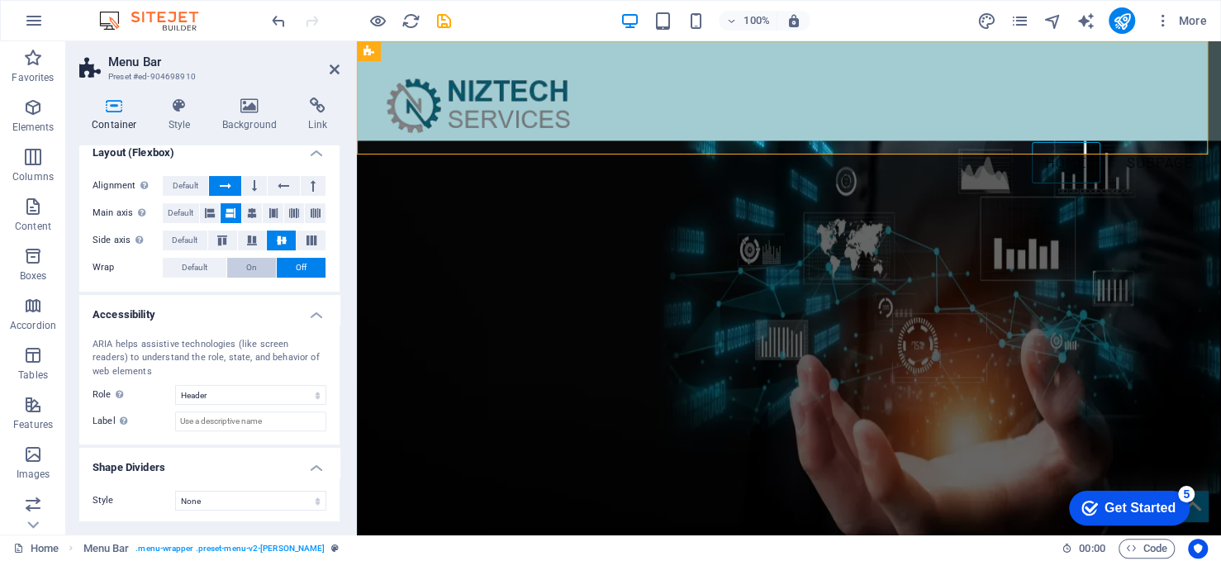
scroll to position [236, 0]
click at [176, 107] on icon at bounding box center [179, 106] width 47 height 17
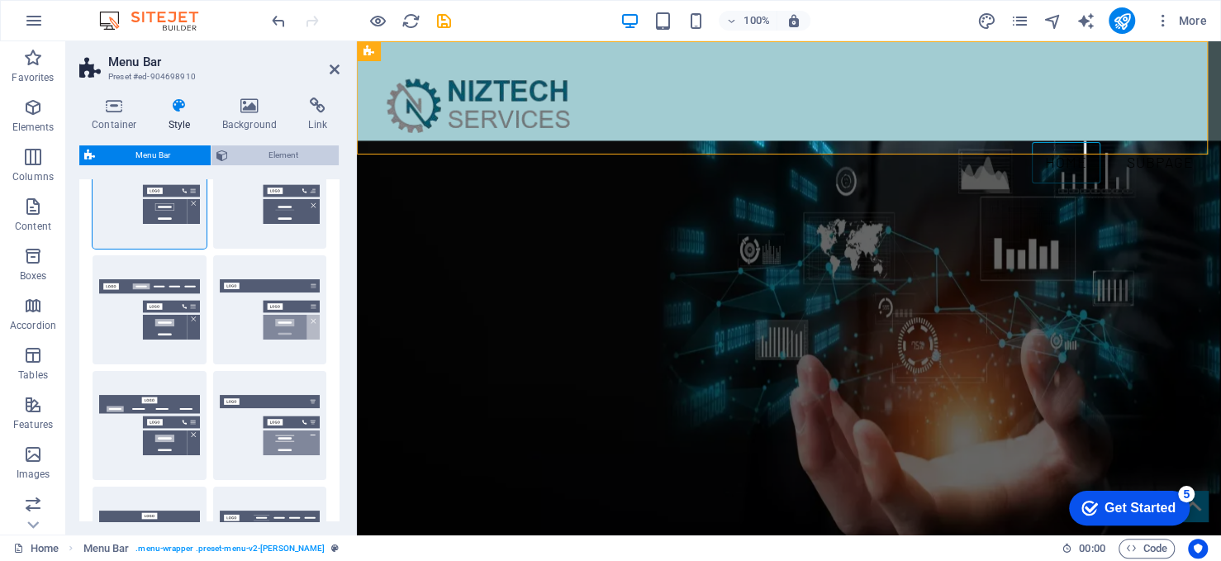
click at [257, 158] on span "Element" at bounding box center [283, 155] width 101 height 20
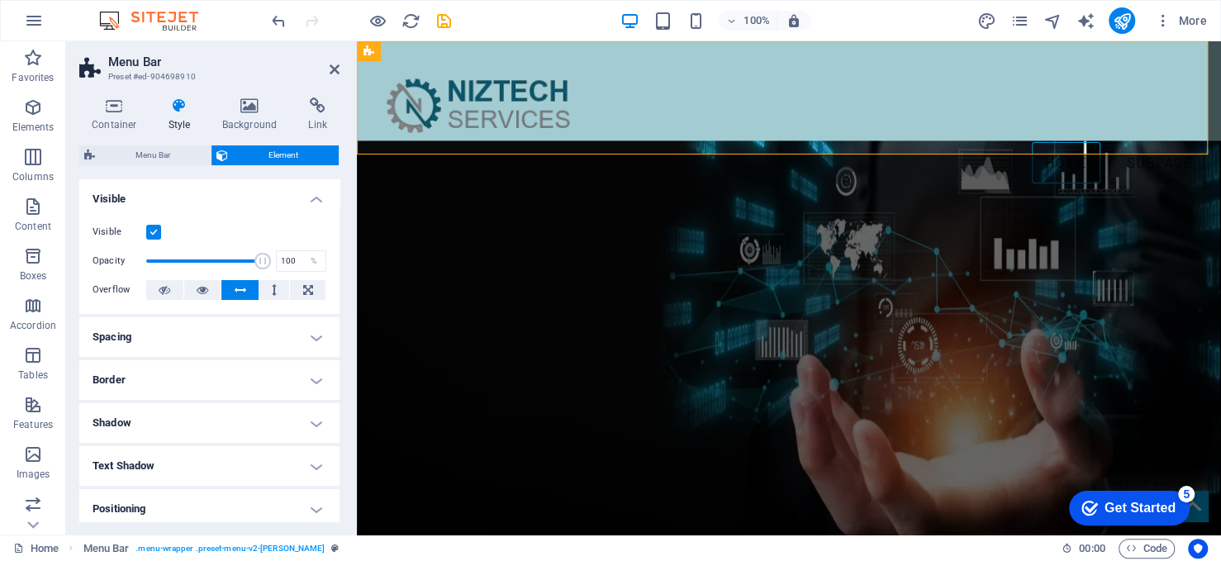
click at [154, 233] on label at bounding box center [153, 232] width 15 height 15
click at [0, 0] on input "Visible" at bounding box center [0, 0] width 0 height 0
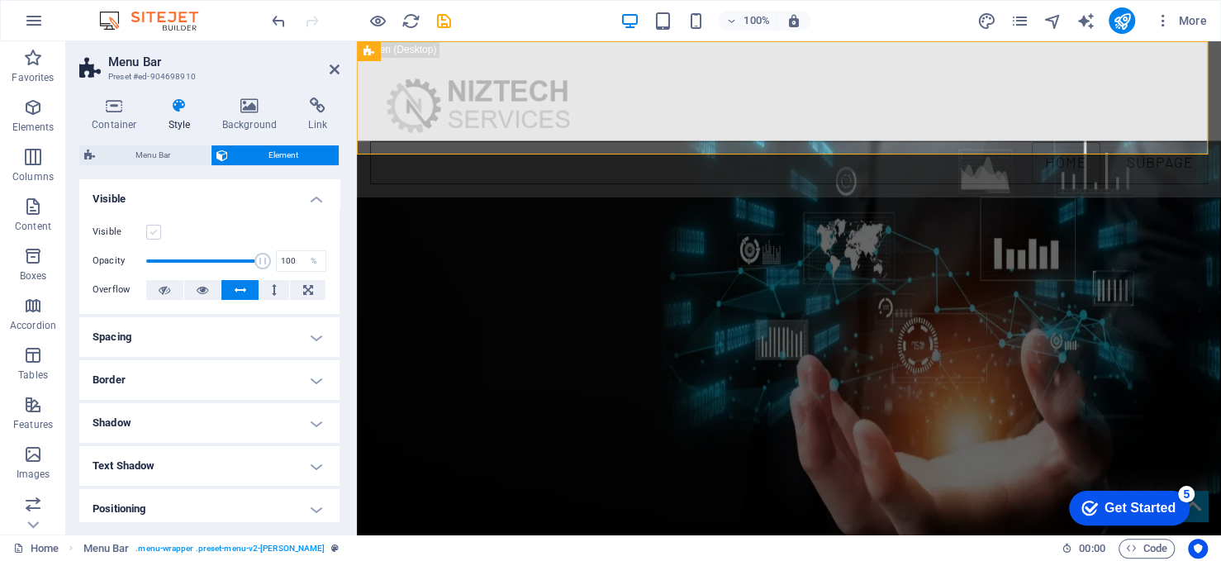
click at [154, 233] on label at bounding box center [153, 232] width 15 height 15
click at [0, 0] on input "Visible" at bounding box center [0, 0] width 0 height 0
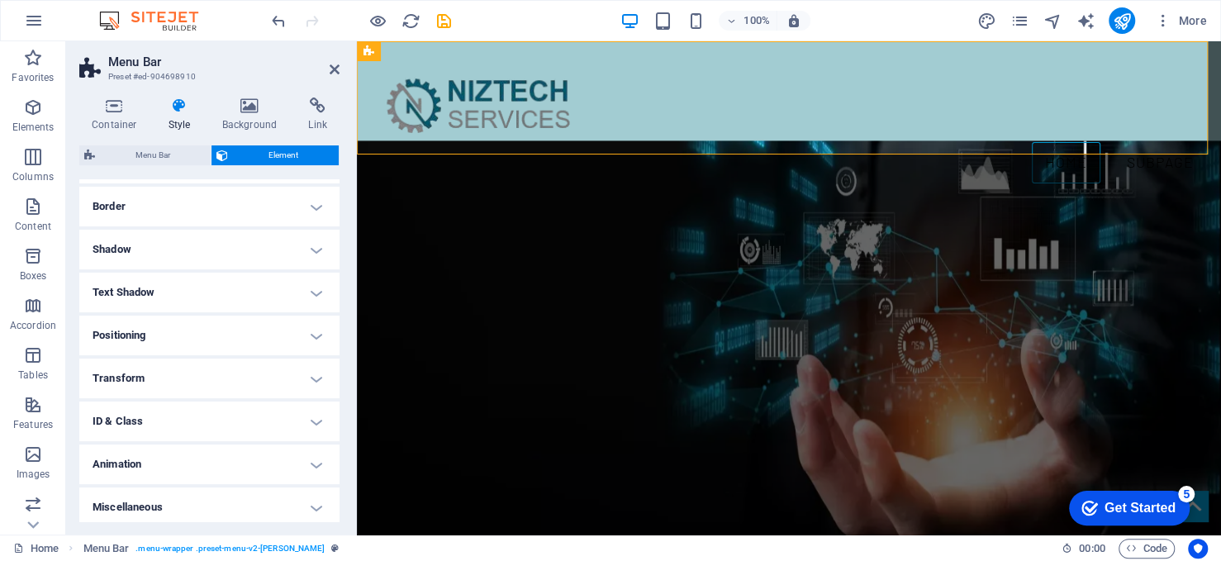
scroll to position [178, 0]
click at [254, 115] on h4 "Background" at bounding box center [253, 115] width 87 height 35
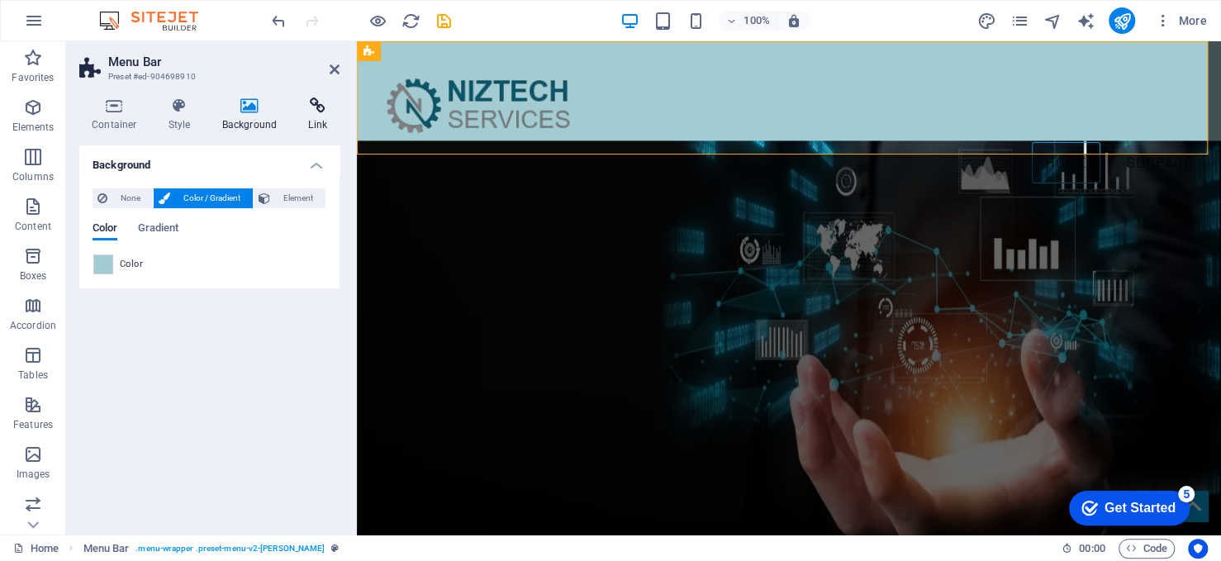
click at [313, 116] on h4 "Link" at bounding box center [318, 115] width 44 height 35
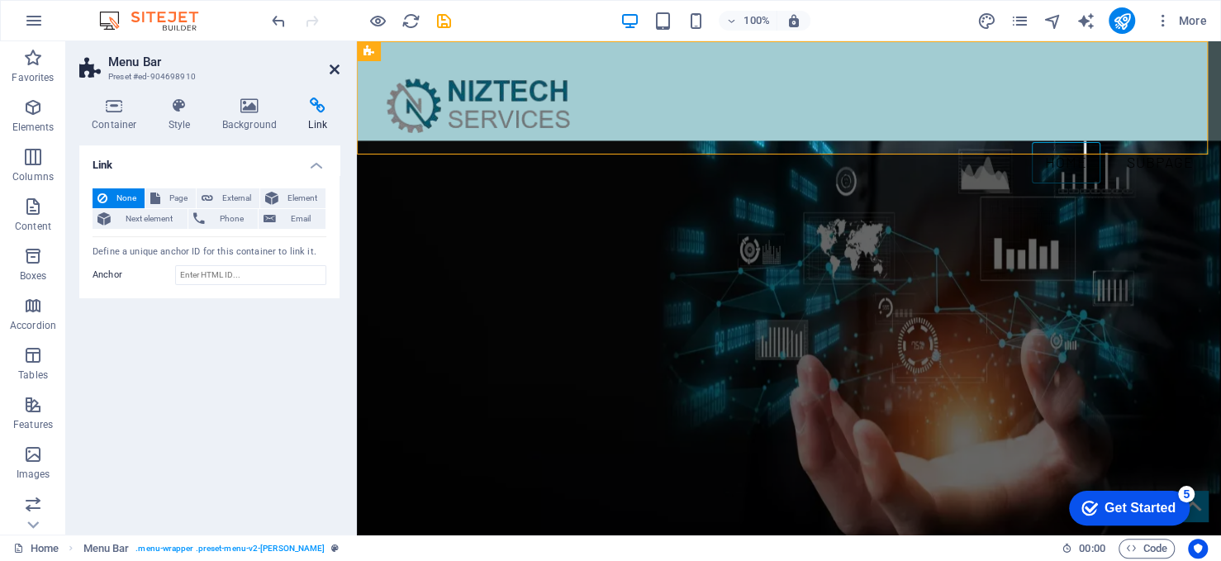
click at [339, 72] on icon at bounding box center [335, 69] width 10 height 13
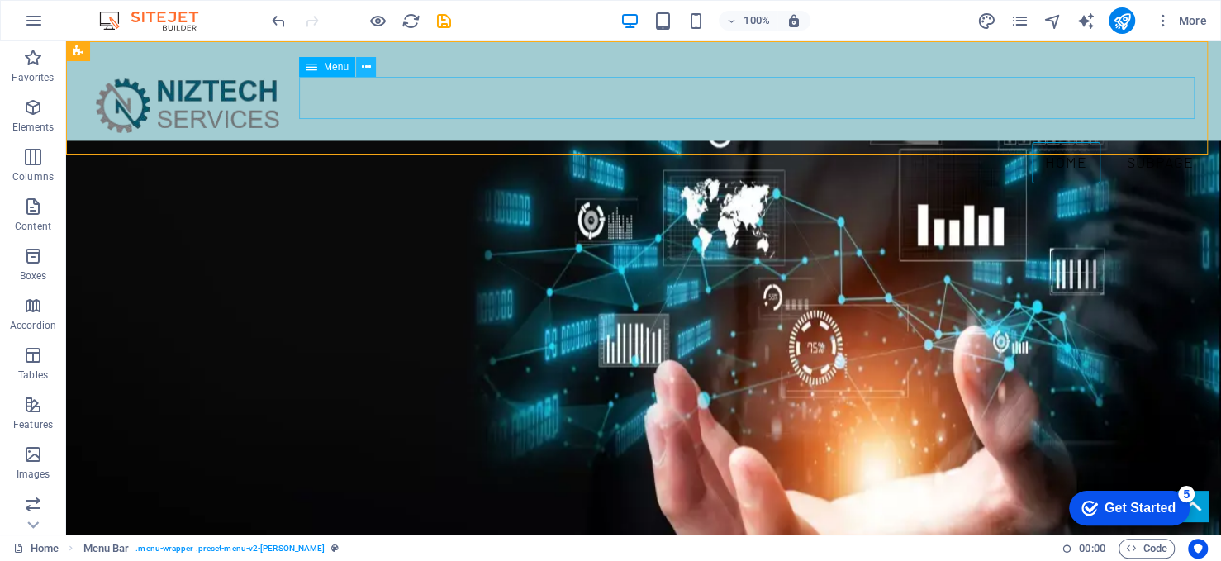
click at [362, 71] on icon at bounding box center [366, 67] width 9 height 17
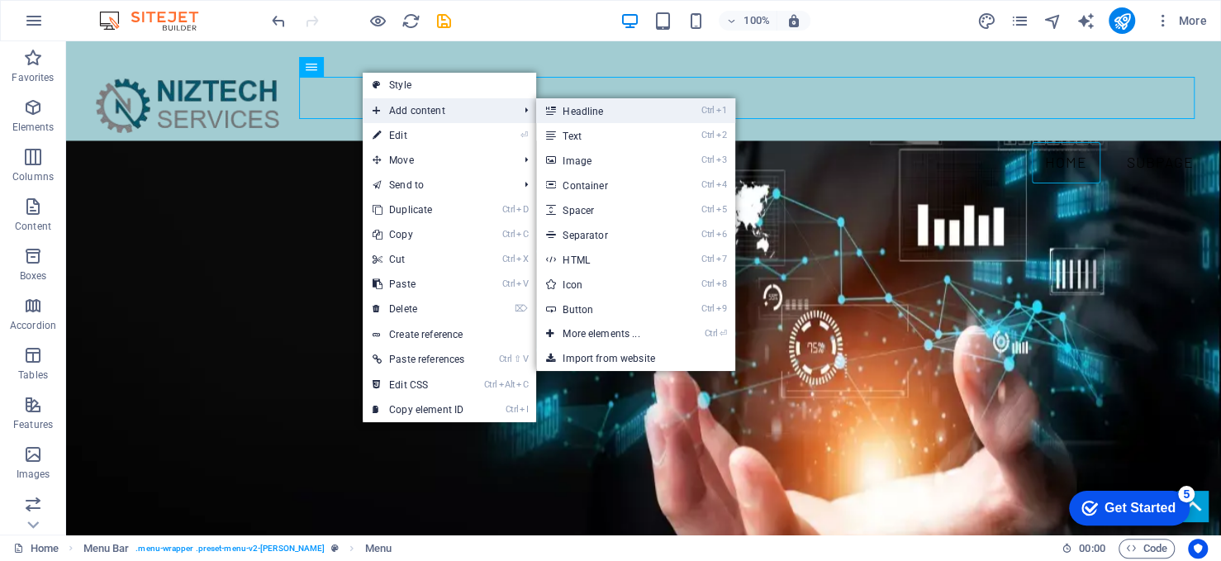
click at [614, 115] on link "Ctrl 1 Headline" at bounding box center [604, 110] width 136 height 25
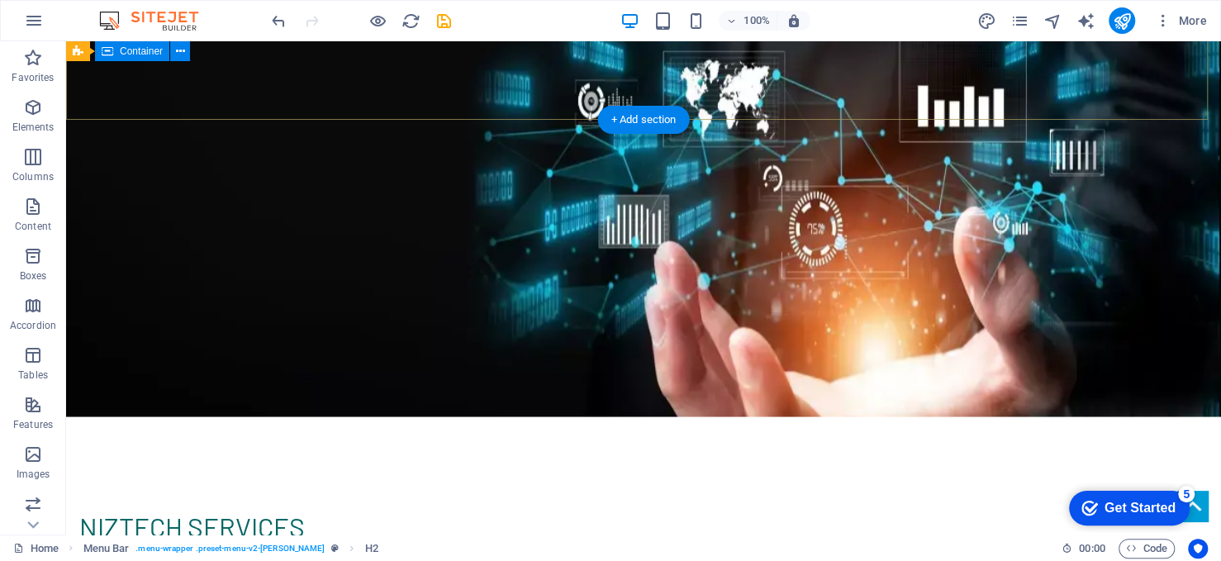
scroll to position [0, 0]
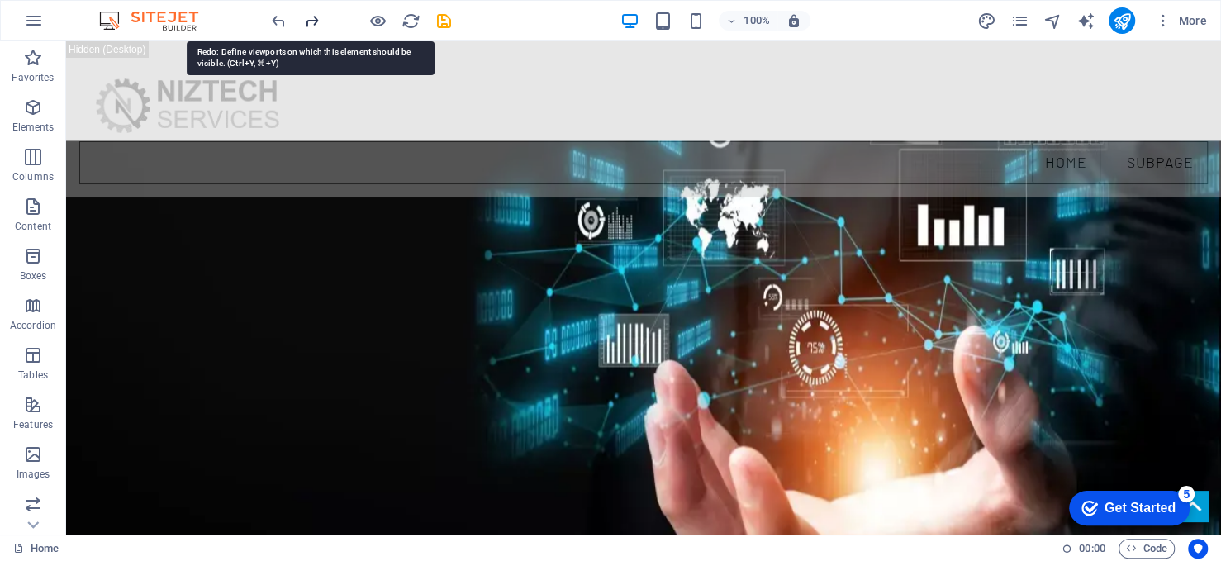
click at [313, 17] on icon "redo" at bounding box center [311, 21] width 19 height 19
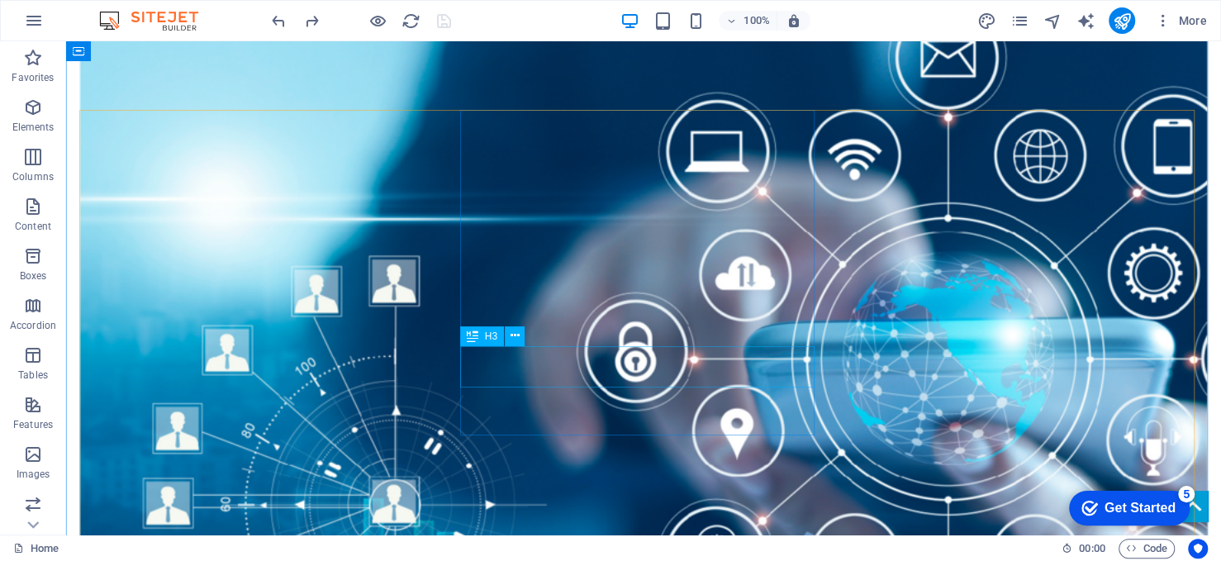
scroll to position [2066, 0]
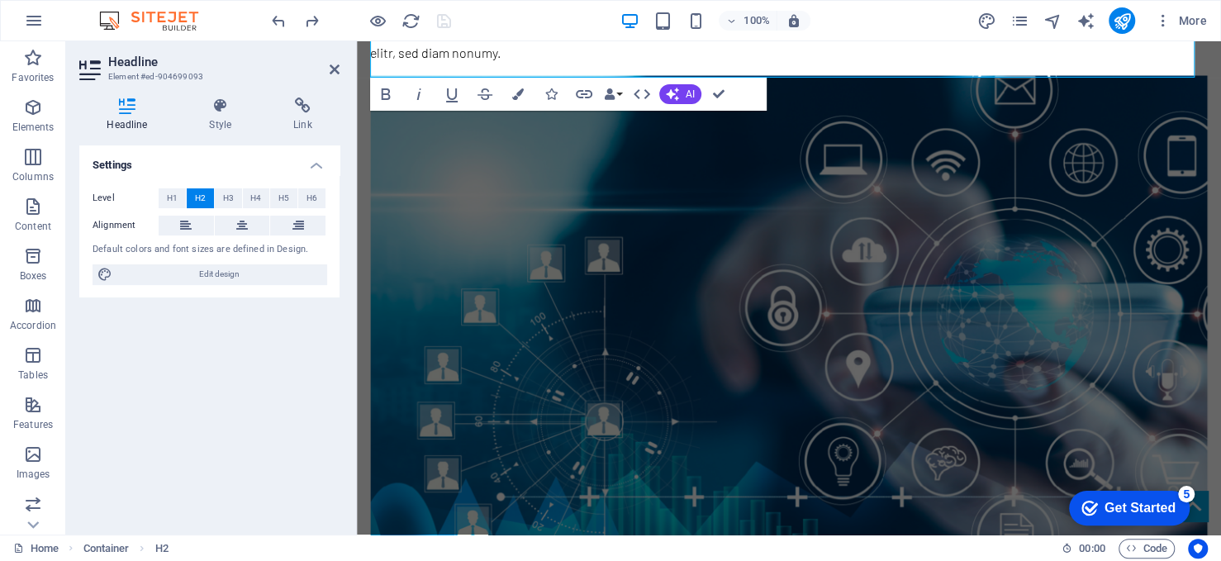
scroll to position [2074, 0]
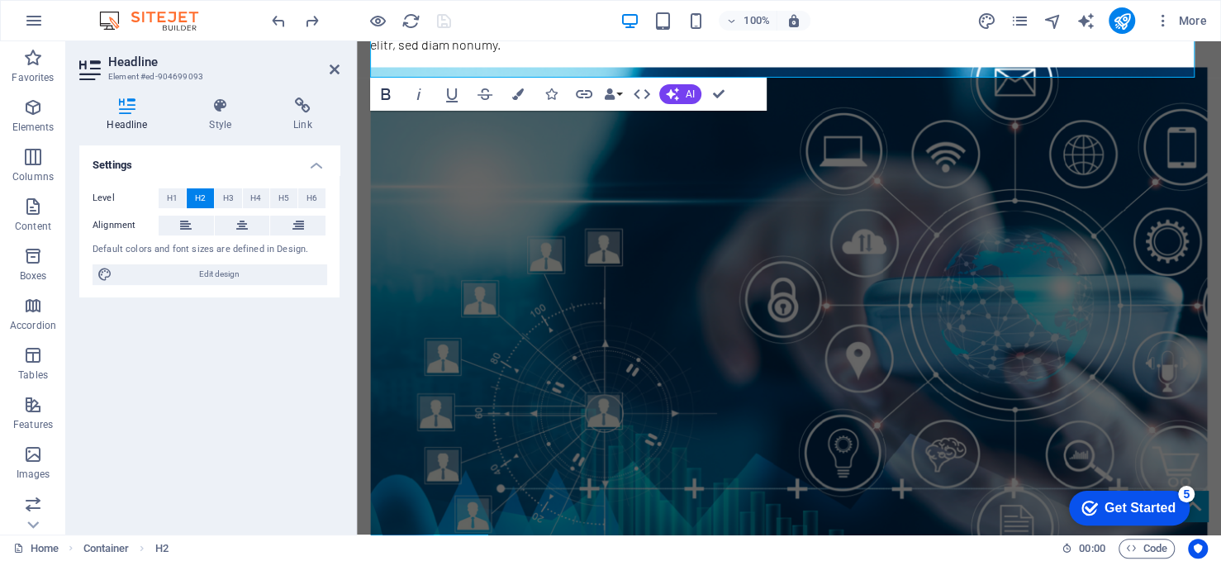
click at [386, 91] on icon "button" at bounding box center [386, 94] width 20 height 20
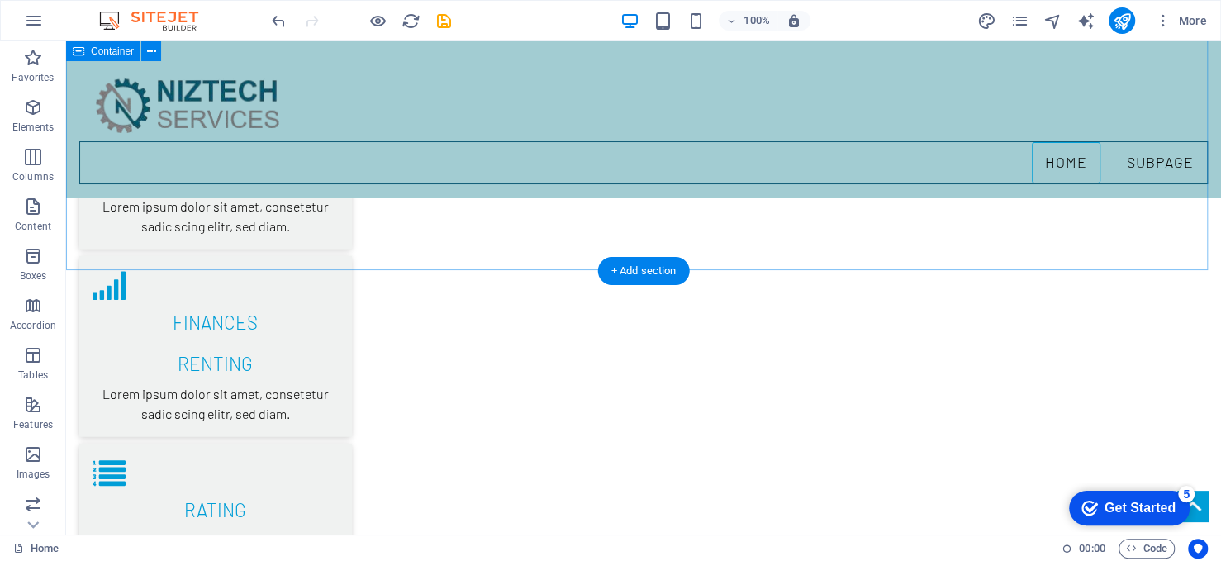
scroll to position [2493, 0]
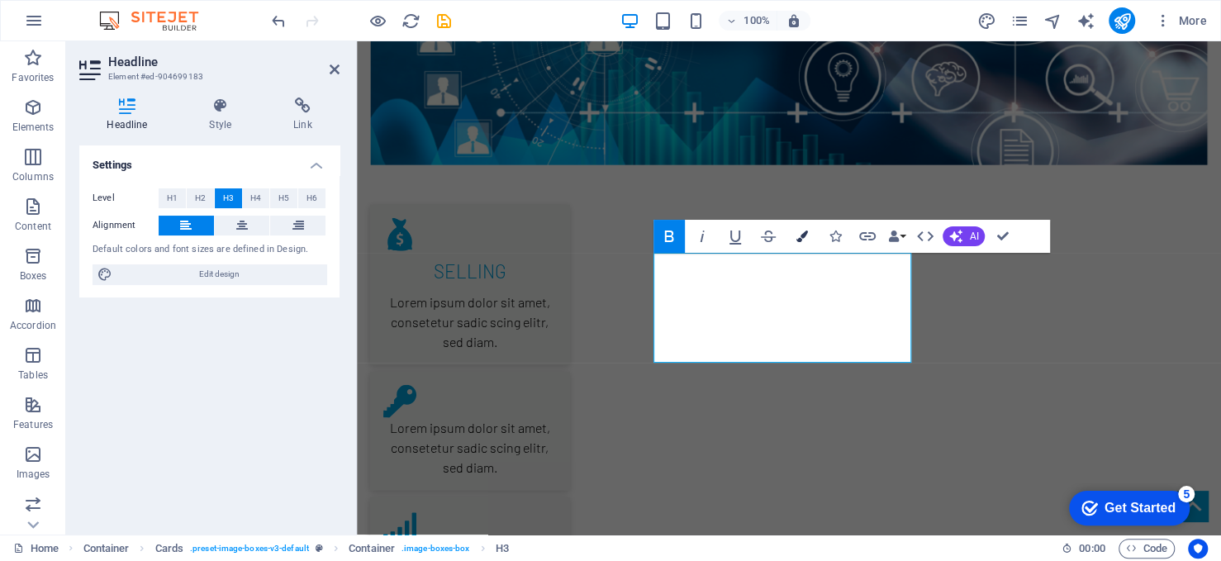
click at [805, 238] on icon "button" at bounding box center [802, 237] width 12 height 12
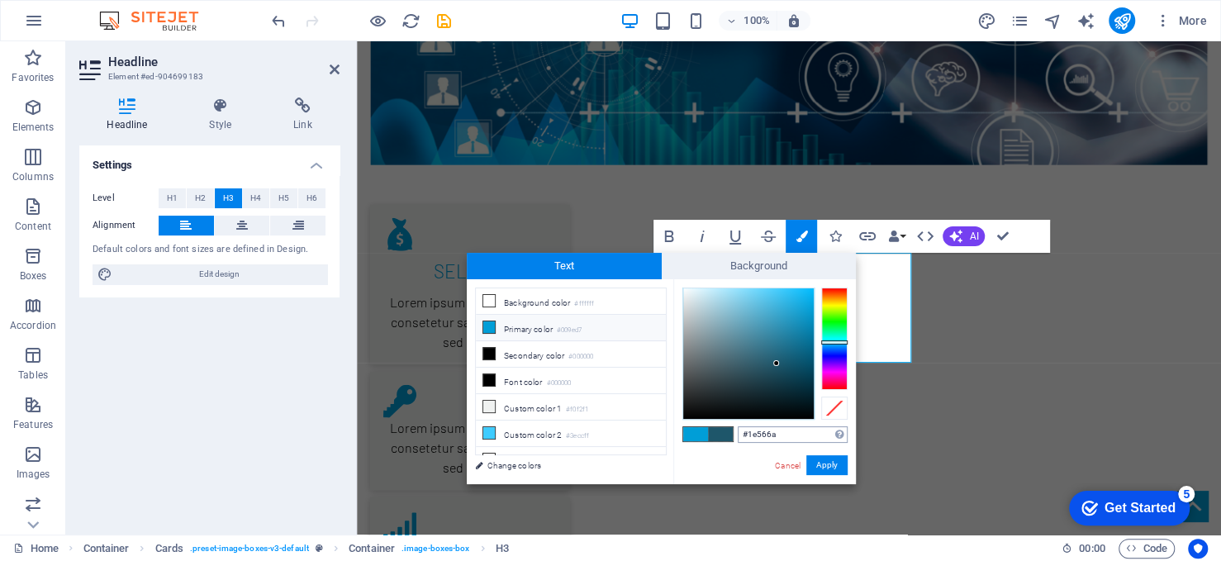
click at [809, 433] on input "#1e566a" at bounding box center [793, 434] width 110 height 17
click at [831, 459] on button "Apply" at bounding box center [827, 465] width 41 height 20
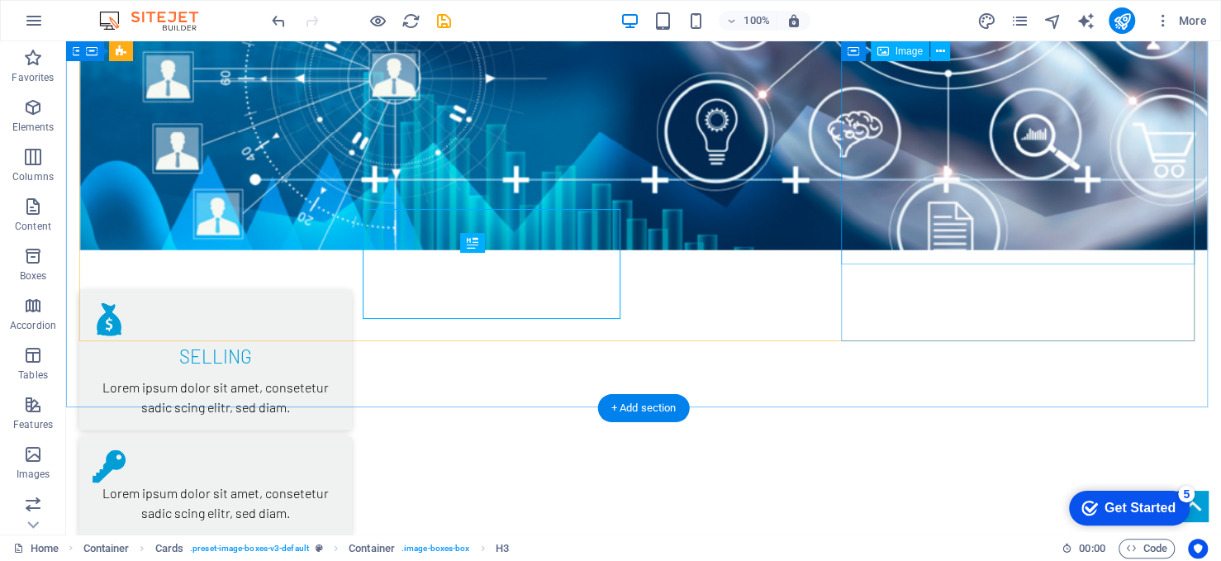
scroll to position [2493, 0]
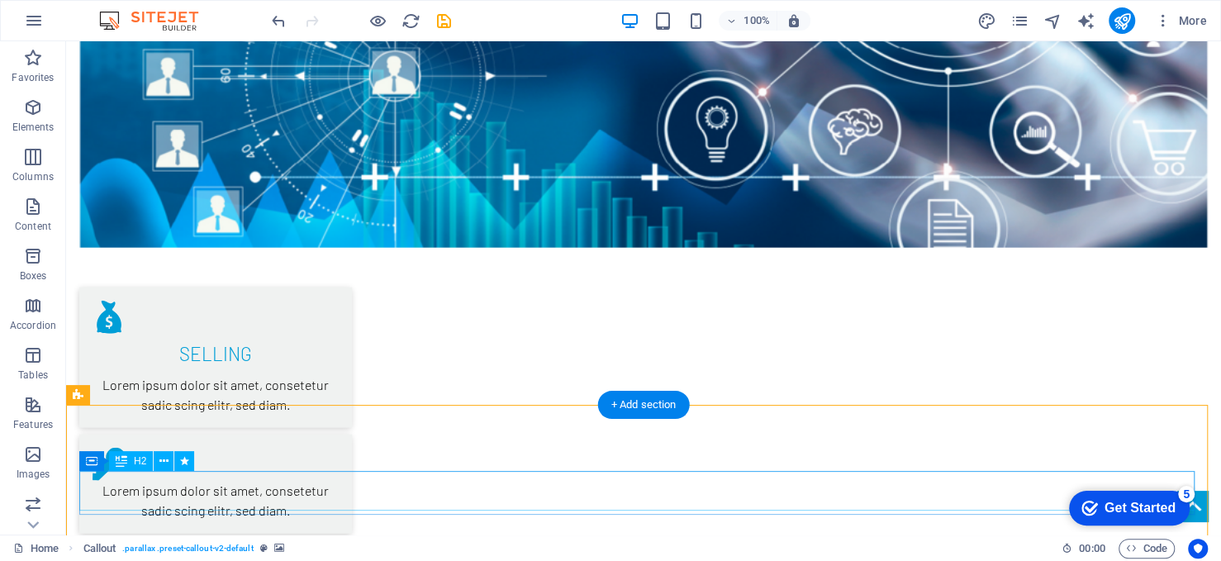
scroll to position [2496, 0]
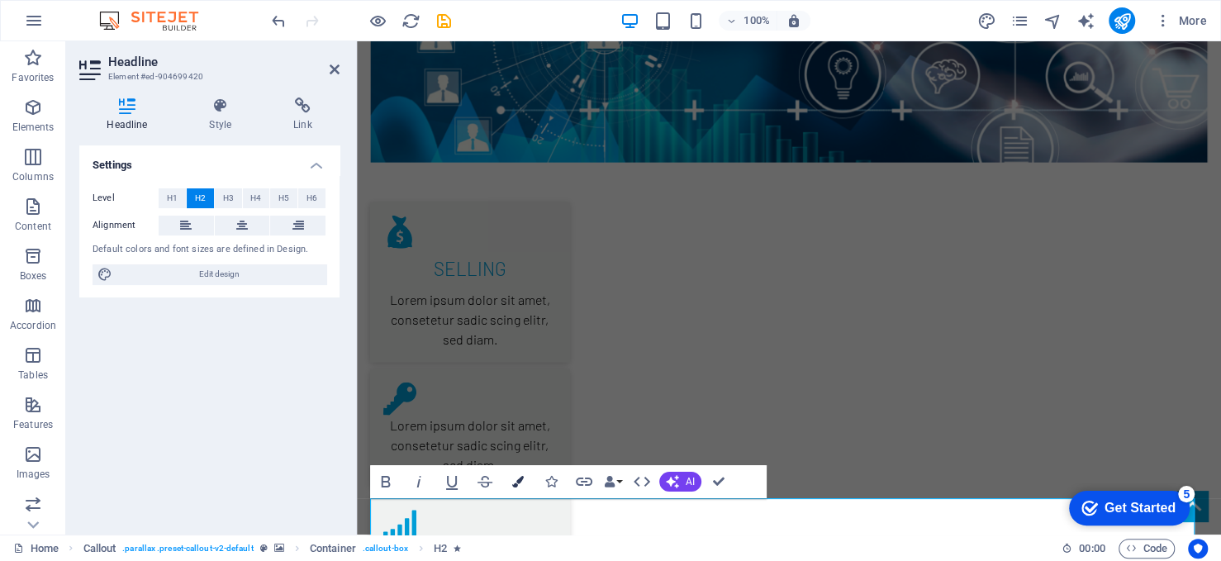
click at [515, 477] on icon "button" at bounding box center [518, 482] width 12 height 12
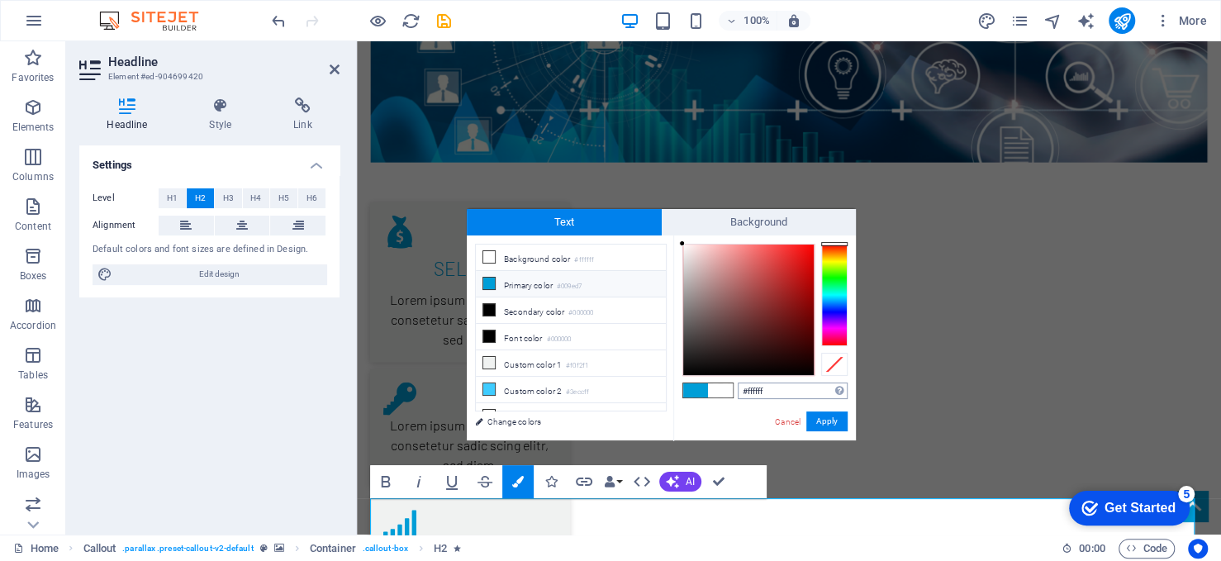
drag, startPoint x: 778, startPoint y: 388, endPoint x: 736, endPoint y: 390, distance: 41.4
click at [738, 390] on input "#ffffff" at bounding box center [793, 391] width 110 height 17
type input "#1e566a"
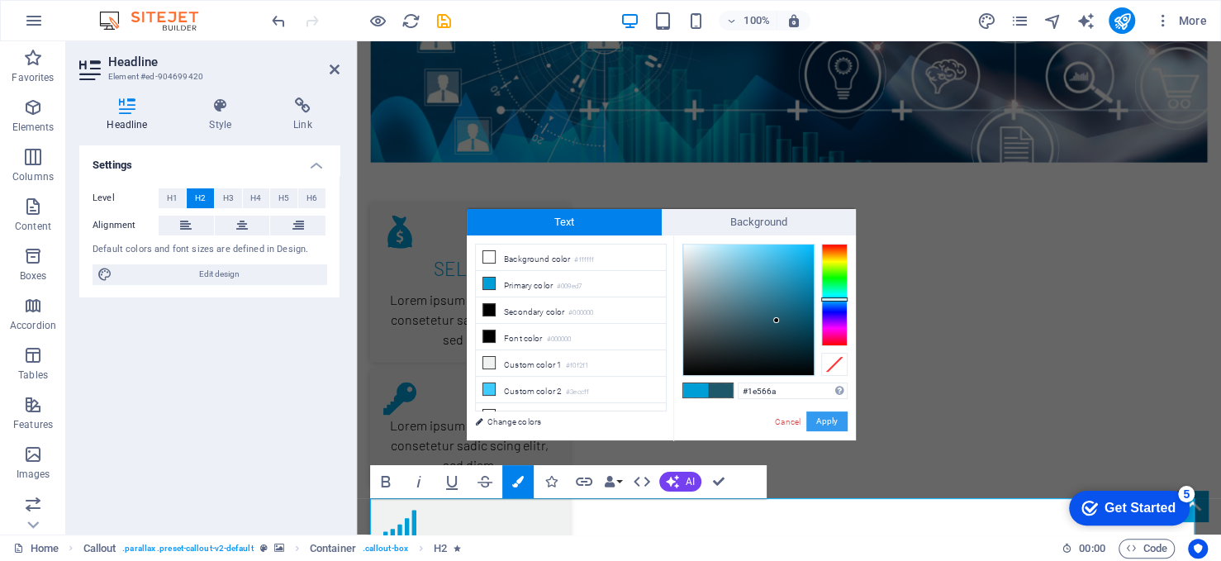
click at [826, 419] on button "Apply" at bounding box center [827, 422] width 41 height 20
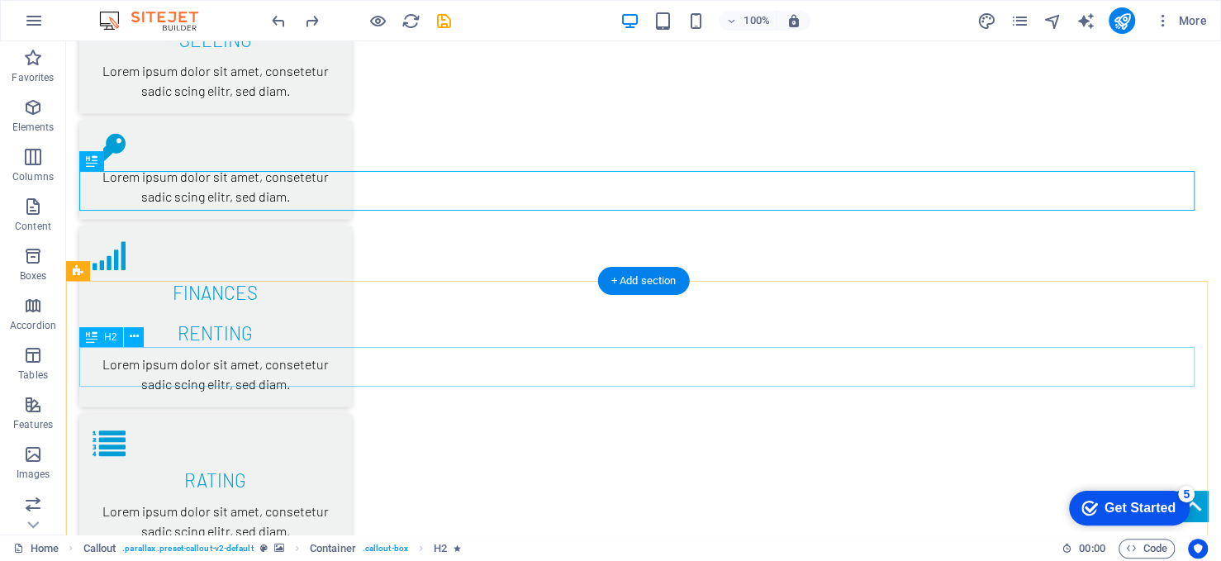
scroll to position [2909, 0]
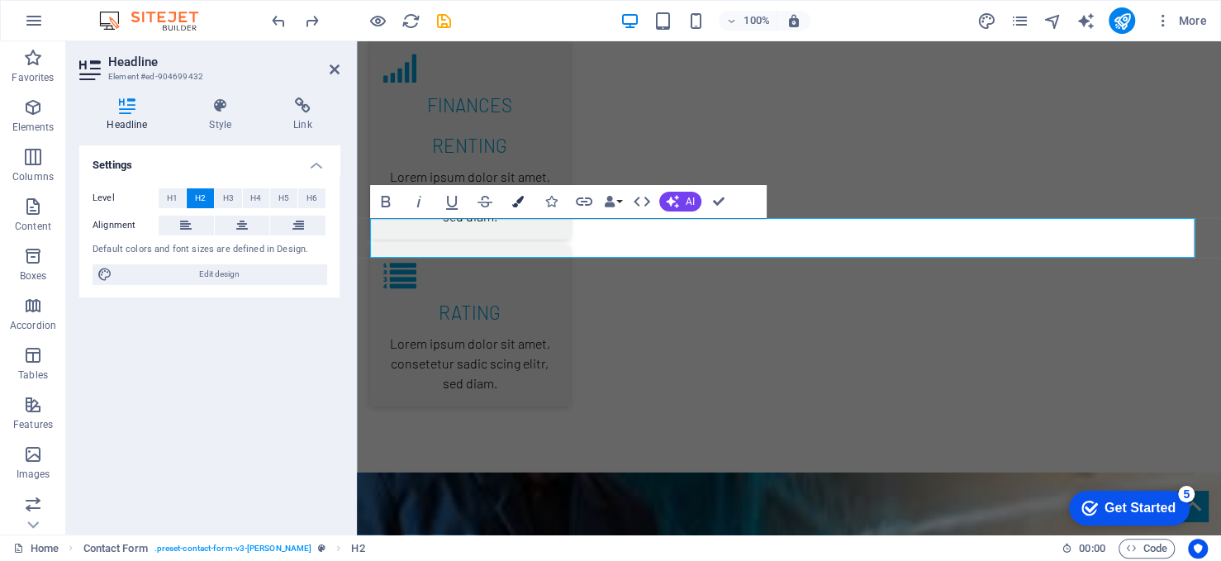
click at [526, 198] on button "Colors" at bounding box center [517, 201] width 31 height 33
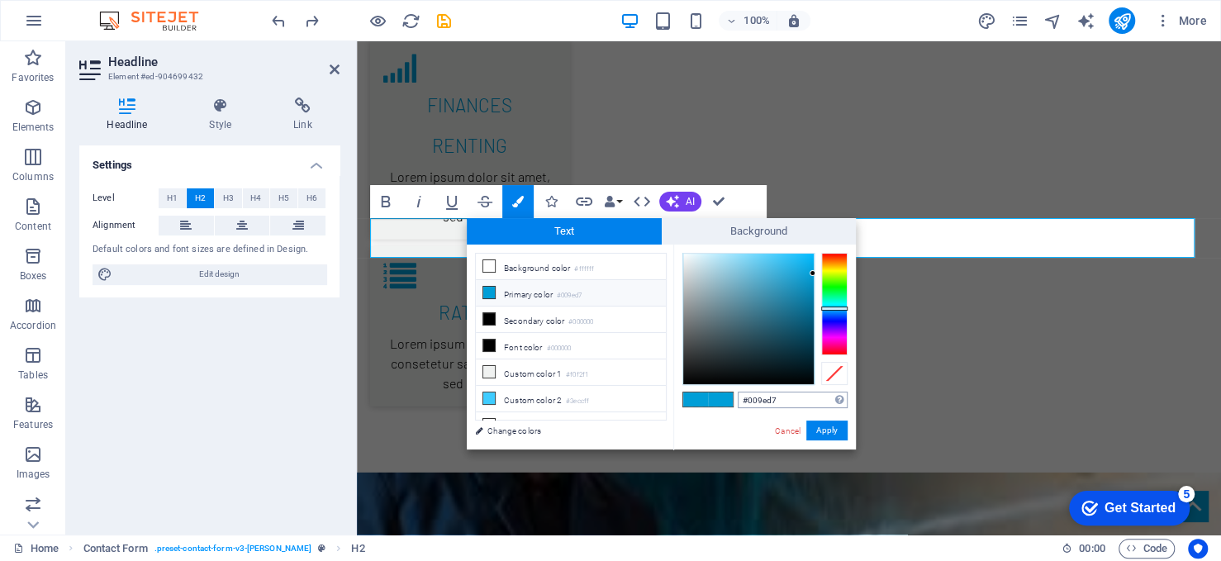
click at [765, 399] on input "#009ed7" at bounding box center [793, 400] width 110 height 17
type input "#1e566a"
click at [821, 427] on button "Apply" at bounding box center [827, 431] width 41 height 20
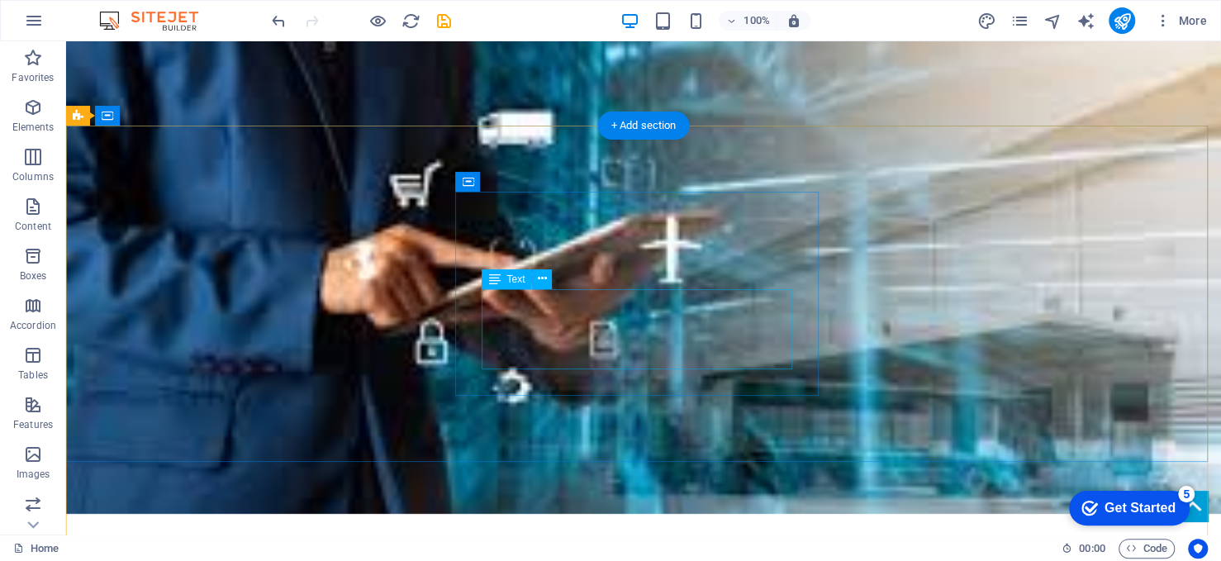
scroll to position [3405, 0]
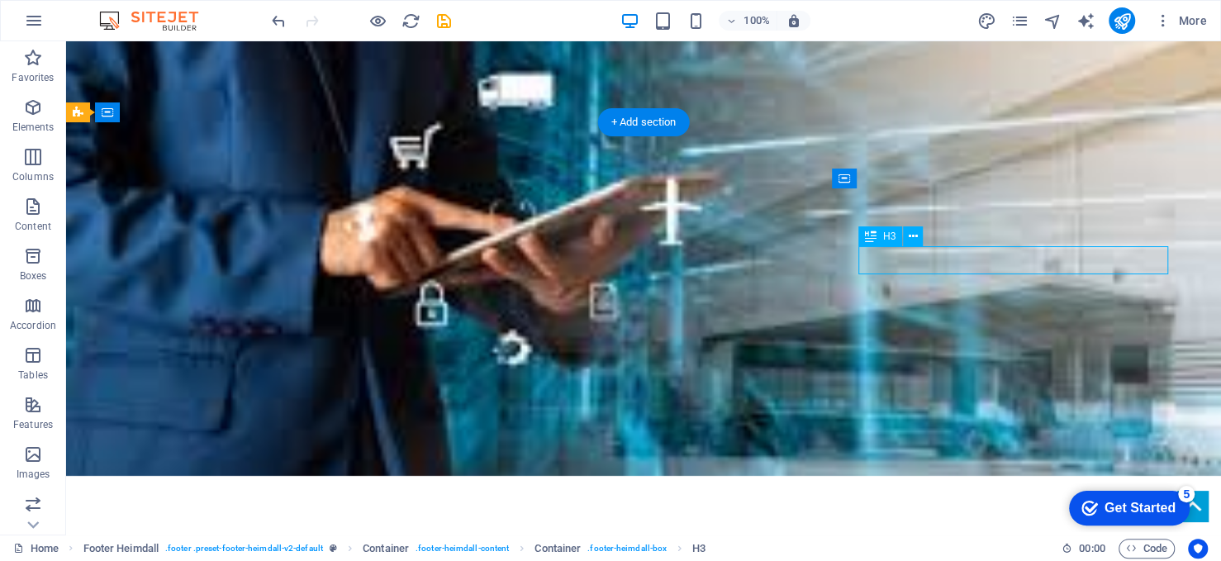
drag, startPoint x: 1020, startPoint y: 266, endPoint x: 729, endPoint y: 265, distance: 290.9
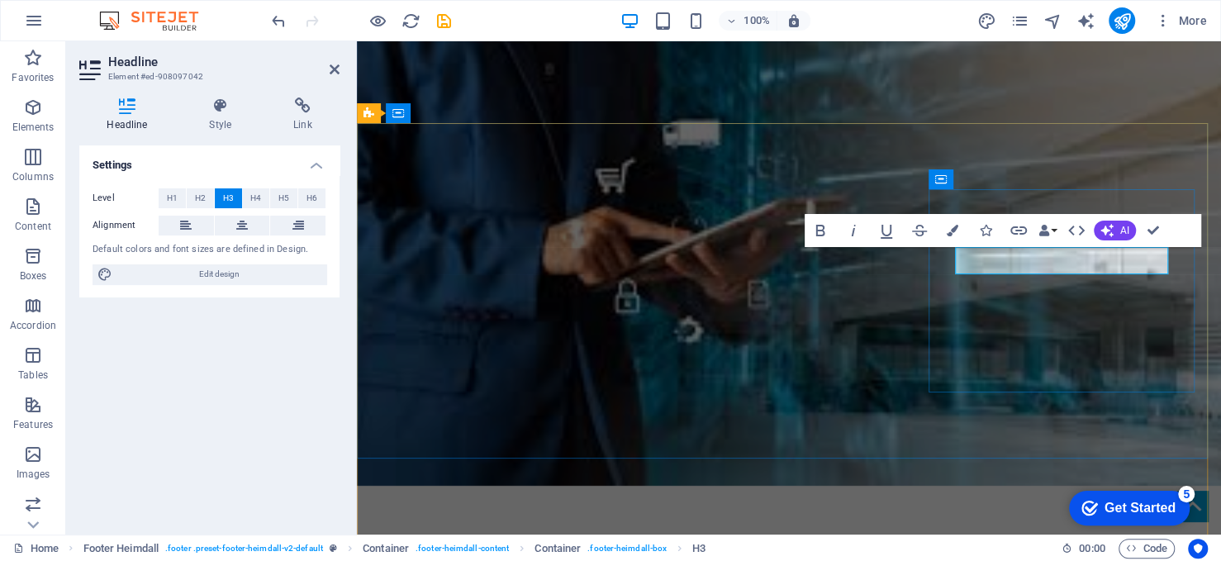
scroll to position [0, 5]
click at [953, 225] on icon "button" at bounding box center [953, 231] width 12 height 12
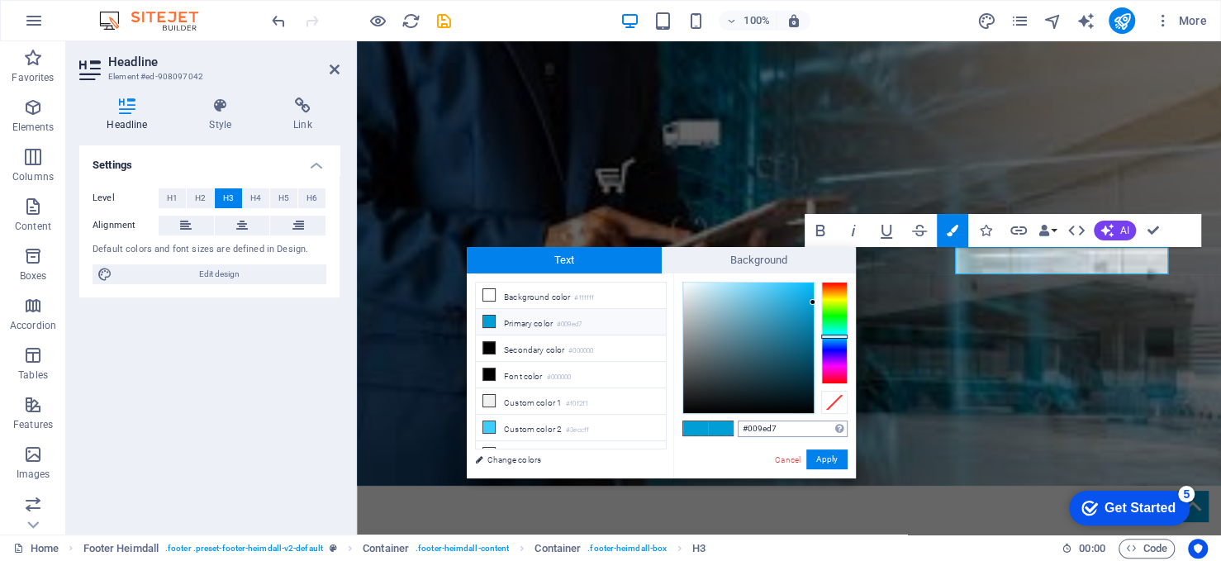
click at [790, 426] on input "#009ed7" at bounding box center [793, 429] width 110 height 17
type input "#1e566a"
click at [829, 457] on button "Apply" at bounding box center [827, 460] width 41 height 20
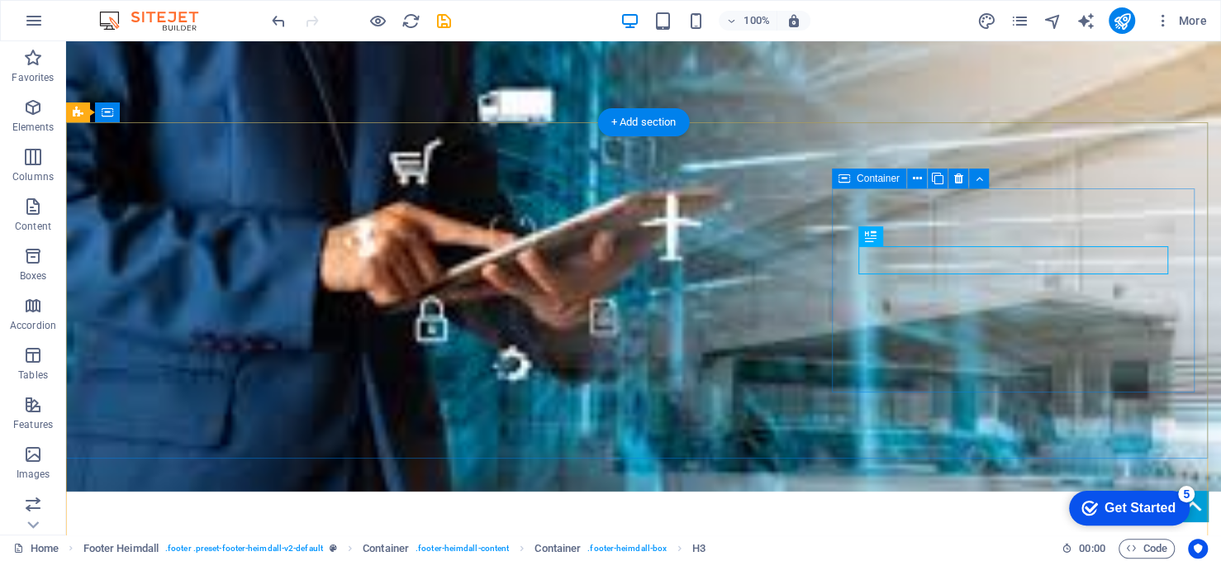
scroll to position [3405, 0]
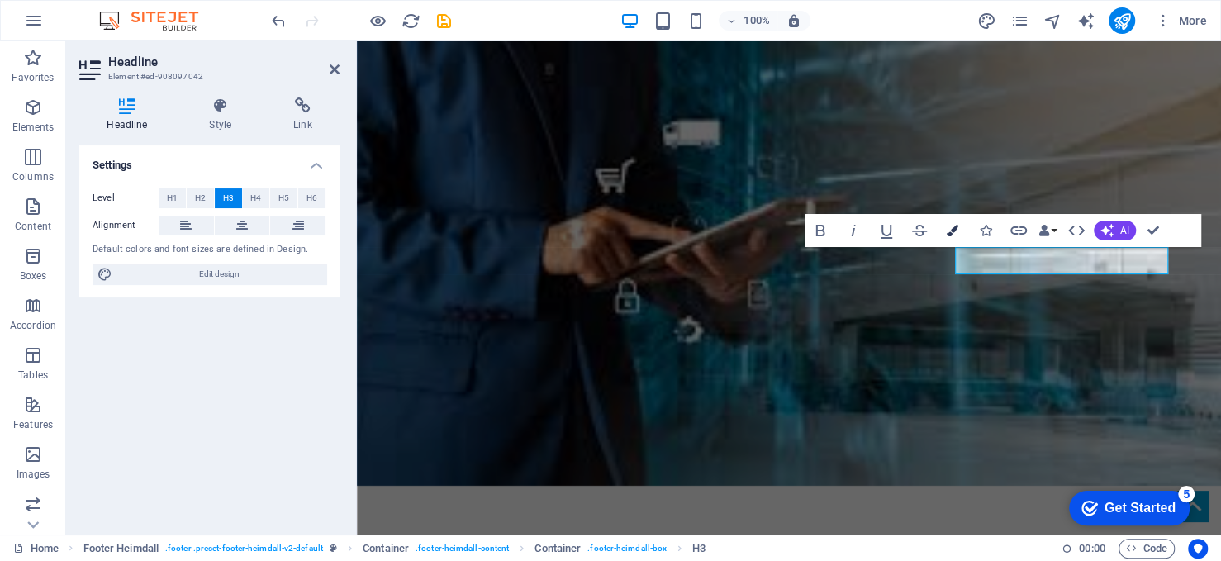
click at [954, 225] on icon "button" at bounding box center [953, 231] width 12 height 12
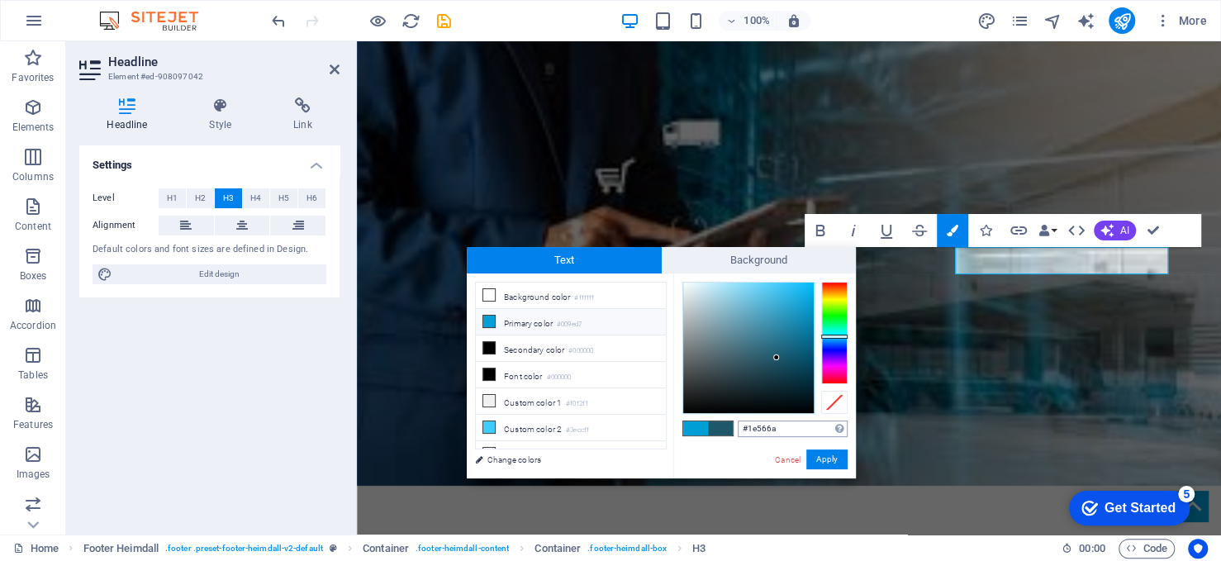
click at [764, 426] on input "#1e566a" at bounding box center [793, 429] width 110 height 17
click at [821, 455] on button "Apply" at bounding box center [827, 460] width 41 height 20
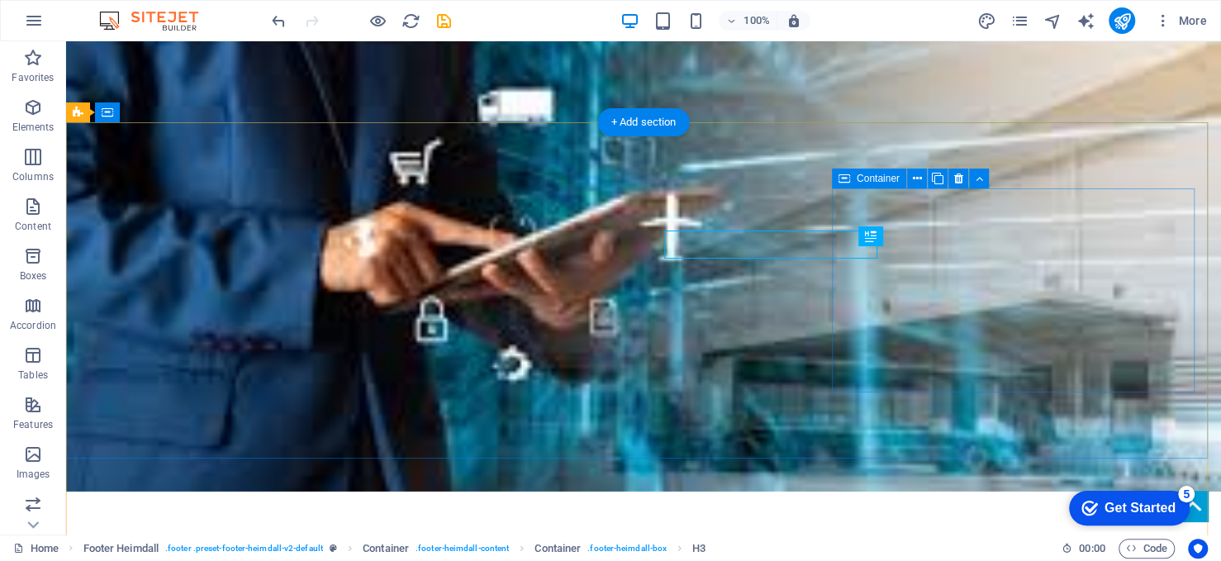
scroll to position [3405, 0]
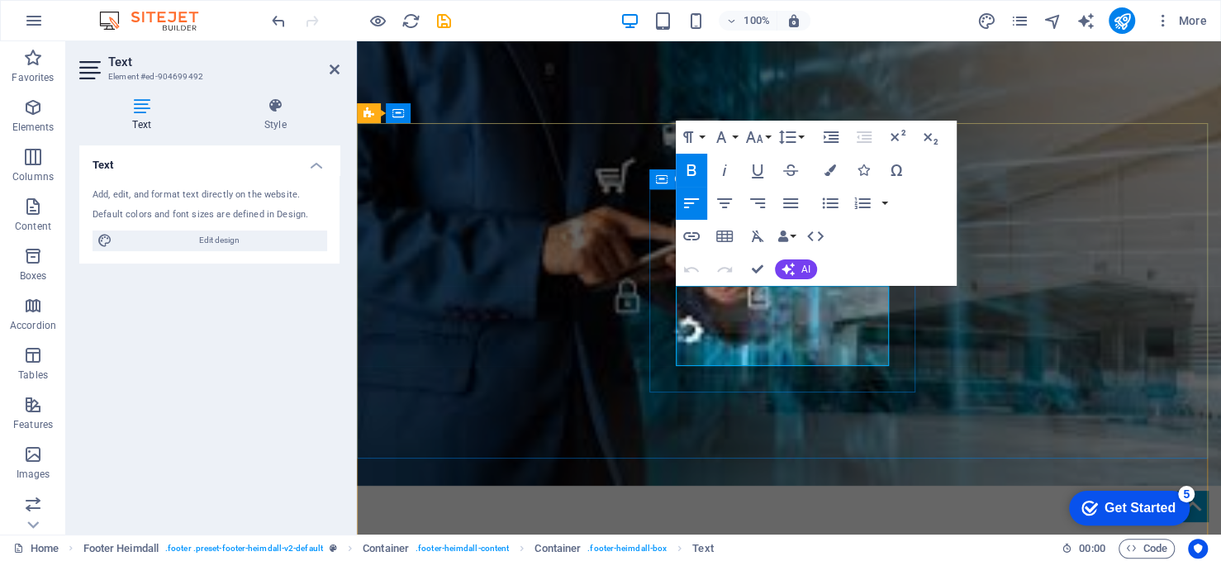
drag, startPoint x: 804, startPoint y: 350, endPoint x: 655, endPoint y: 286, distance: 162.1
copy div "Mob: +92 370-5181240 Tel: +92-51-2742955 Fax: +92-51-2742956 E mail: niztechser…"
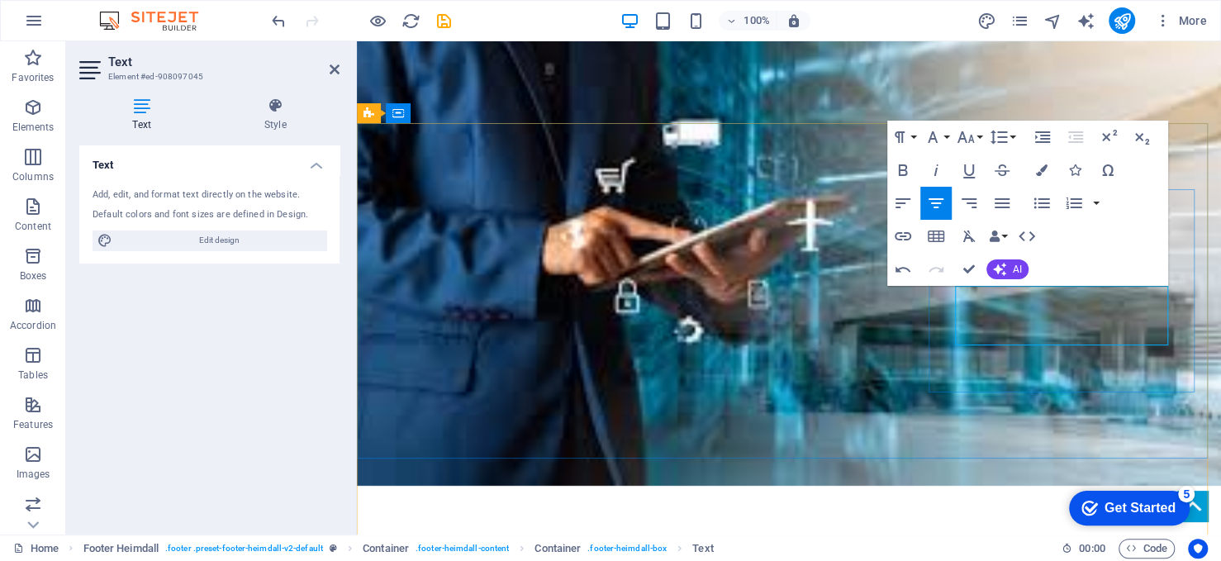
drag, startPoint x: 1112, startPoint y: 318, endPoint x: 993, endPoint y: 293, distance: 121.6
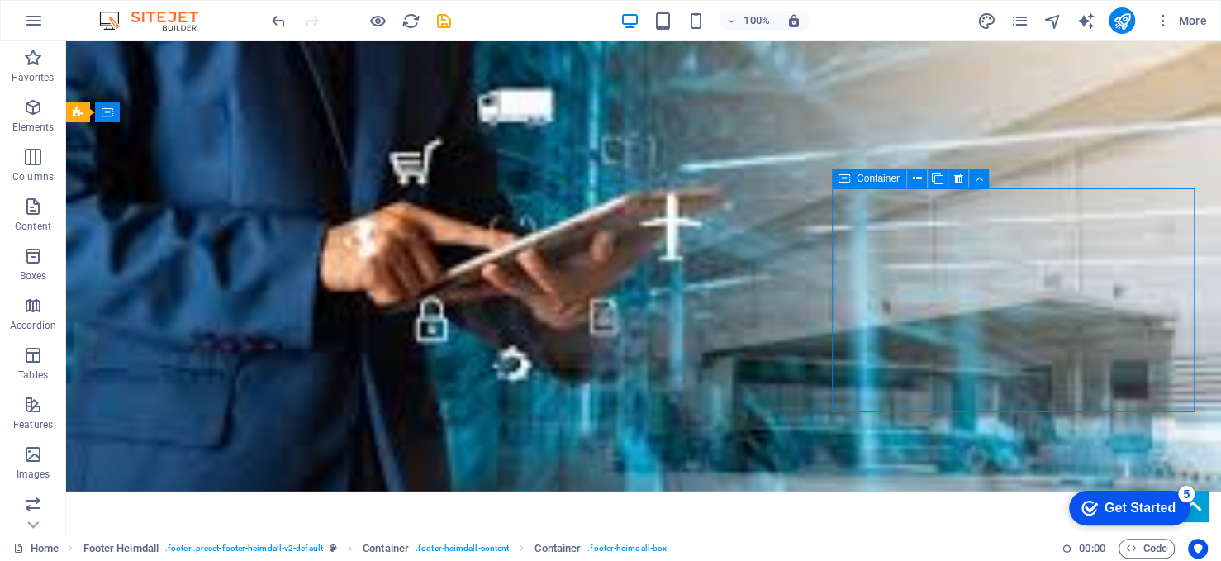
scroll to position [3405, 0]
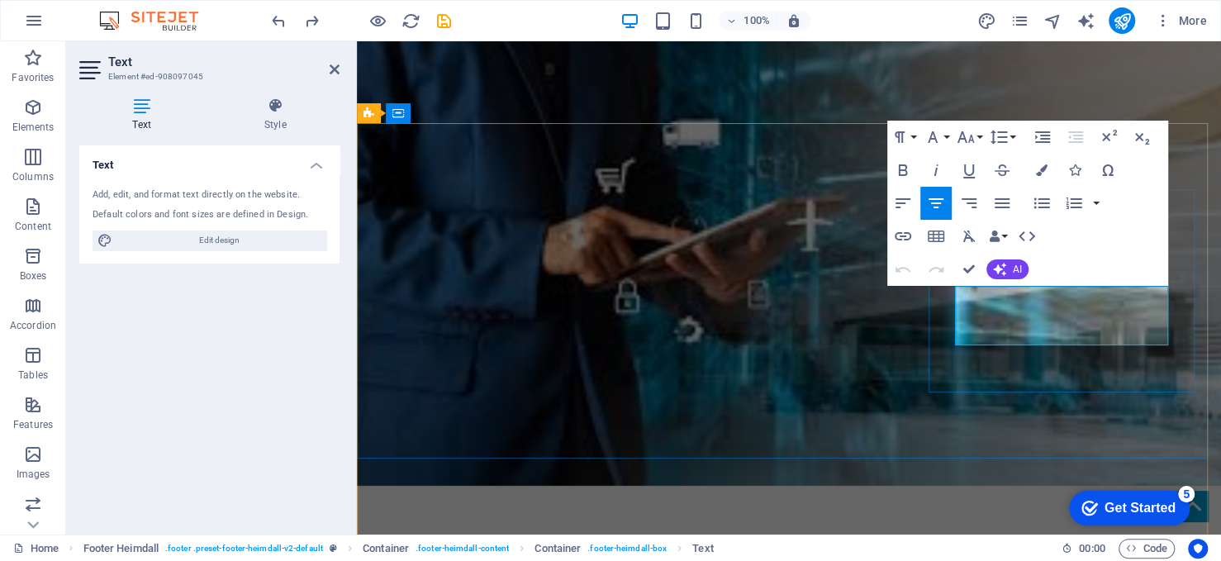
drag, startPoint x: 1092, startPoint y: 335, endPoint x: 1022, endPoint y: 299, distance: 78.0
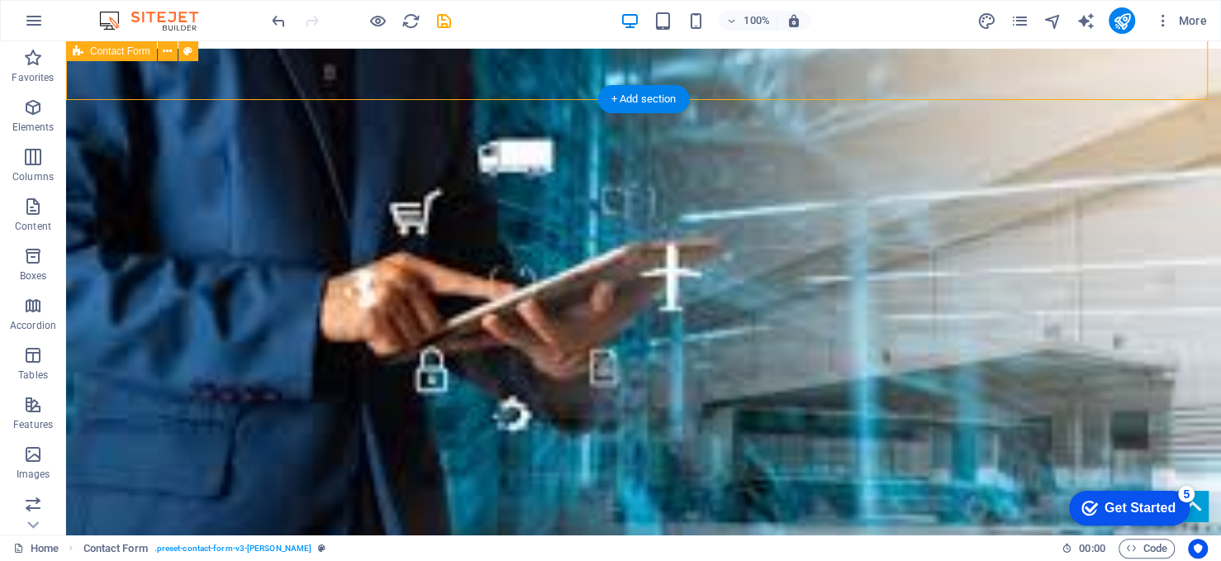
scroll to position [3433, 0]
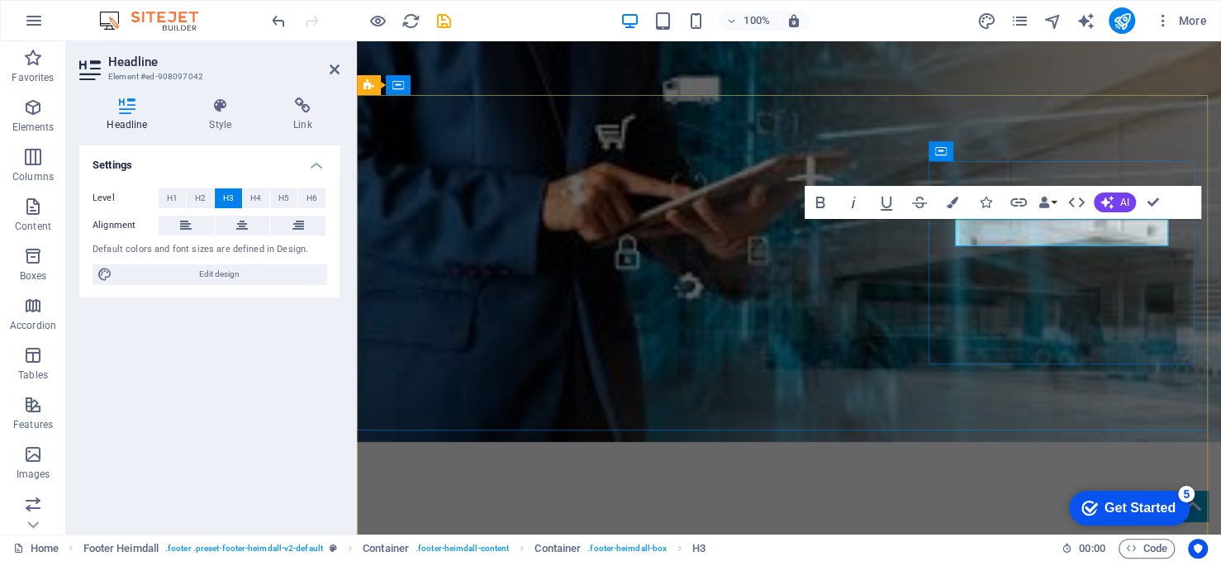
scroll to position [3417, 0]
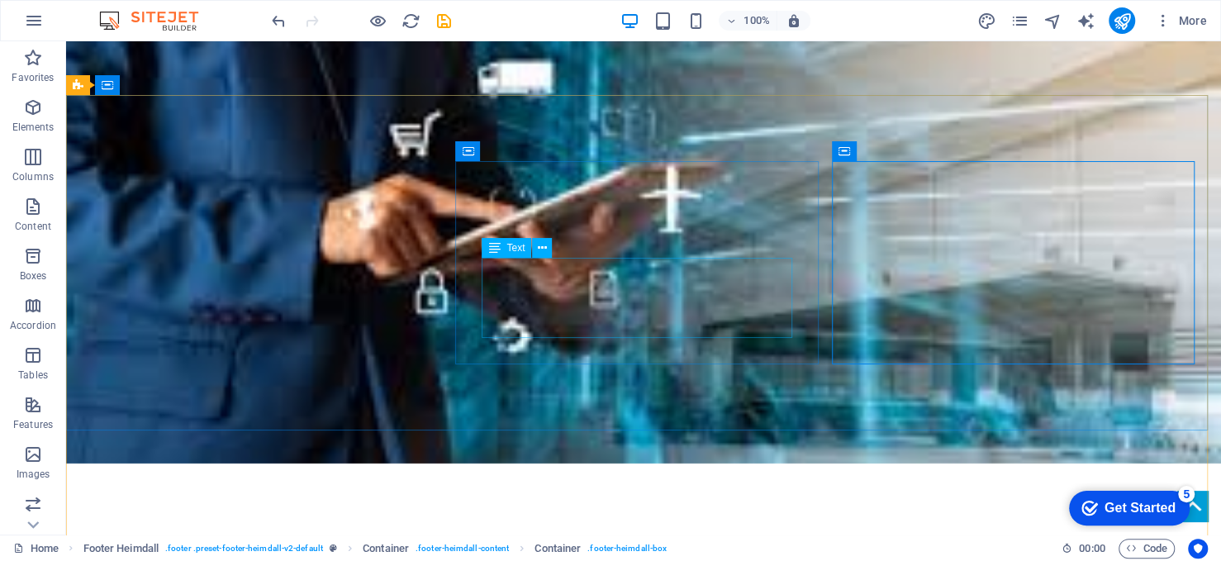
scroll to position [3433, 0]
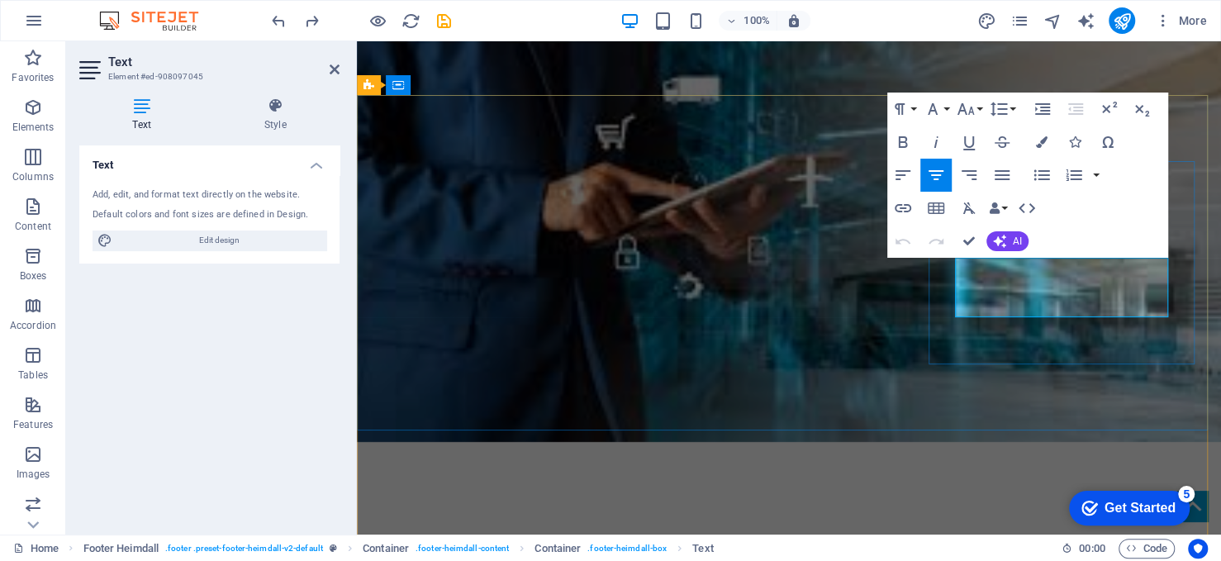
scroll to position [3417, 0]
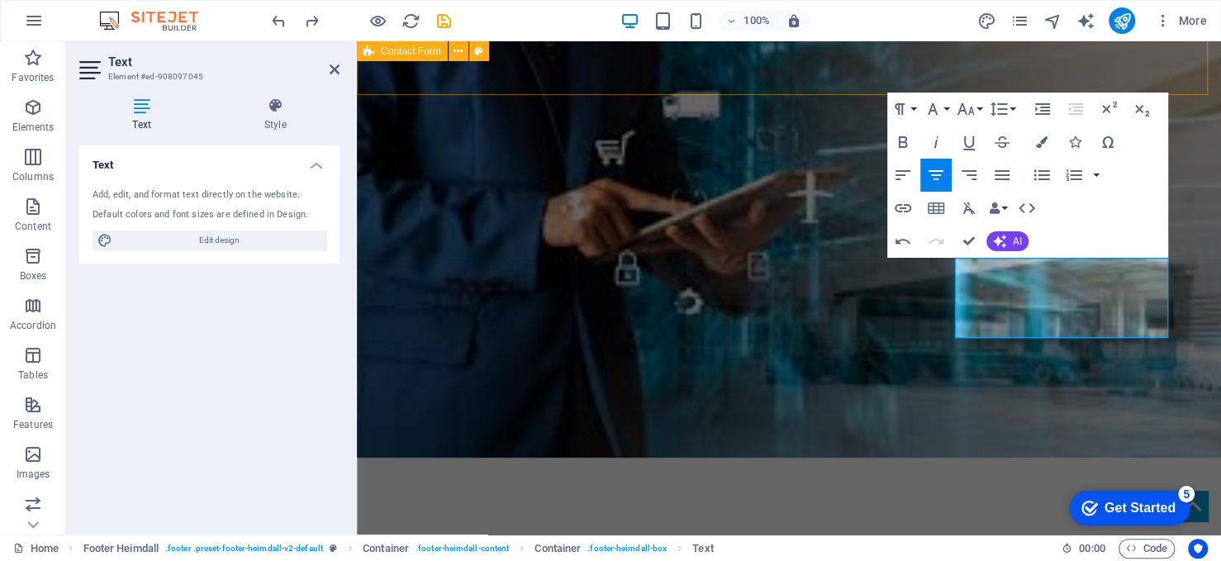
drag, startPoint x: 1173, startPoint y: 87, endPoint x: 1468, endPoint y: 83, distance: 294.2
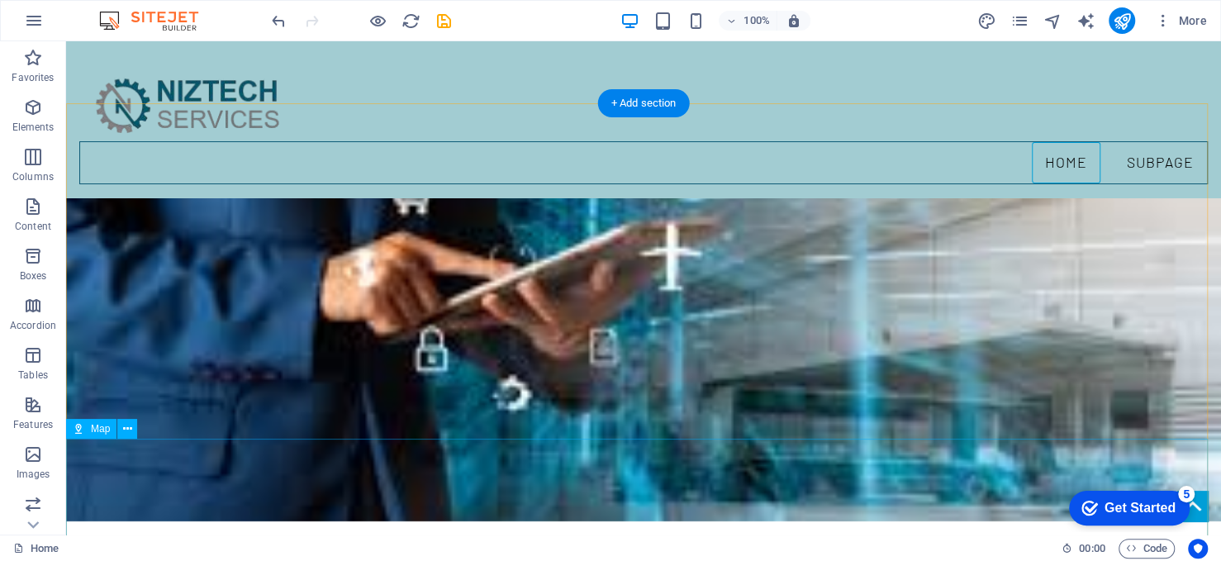
scroll to position [3300, 0]
